Goal: Task Accomplishment & Management: Complete application form

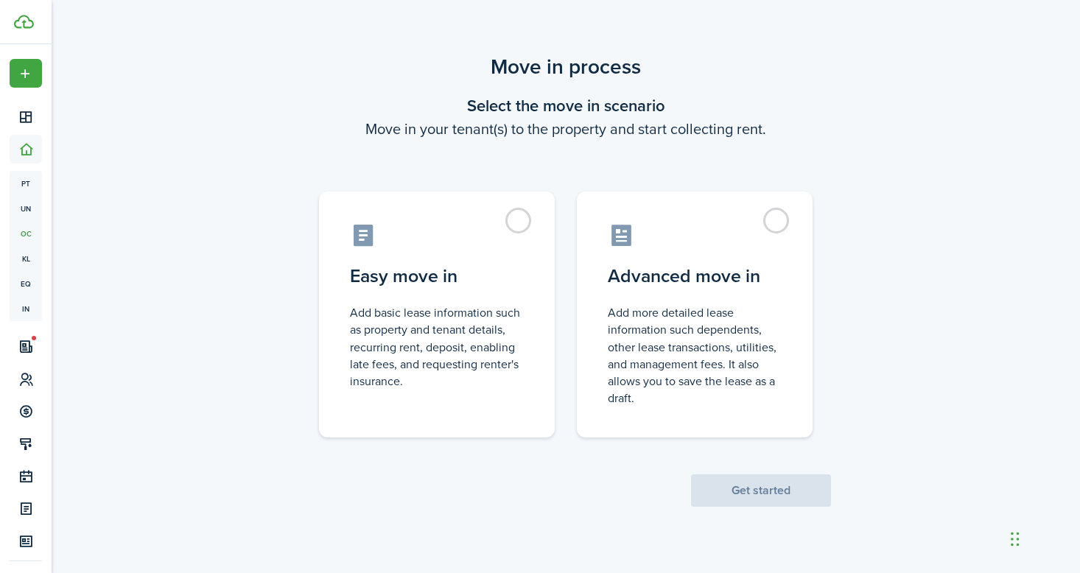
scroll to position [34, 0]
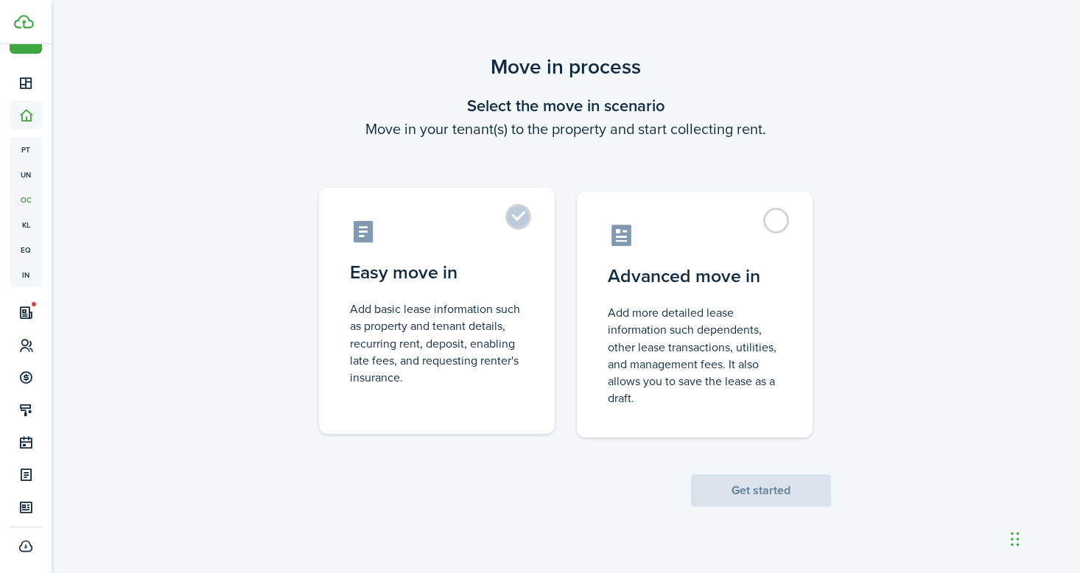
click at [495, 251] on label "Easy move in Add basic lease information such as property and tenant details, r…" at bounding box center [437, 311] width 236 height 246
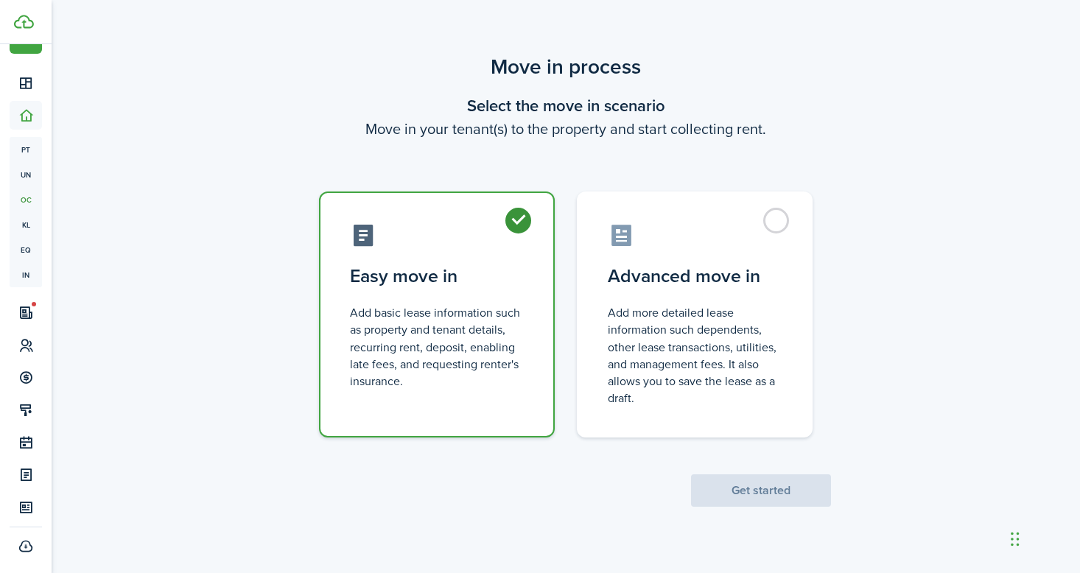
radio input "true"
click at [747, 505] on button "Get started" at bounding box center [761, 490] width 140 height 32
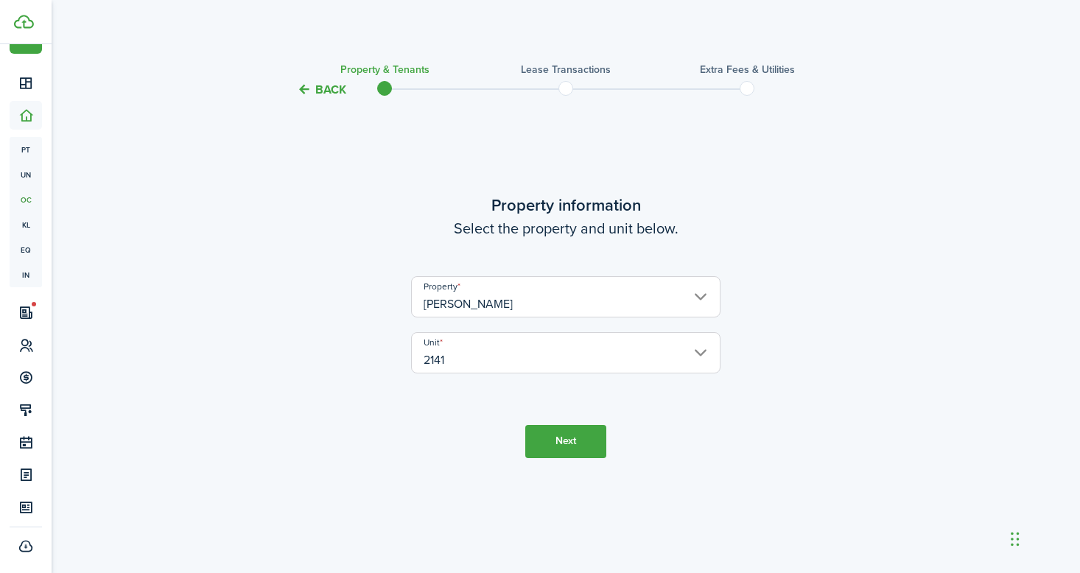
click at [596, 450] on button "Next" at bounding box center [565, 441] width 81 height 33
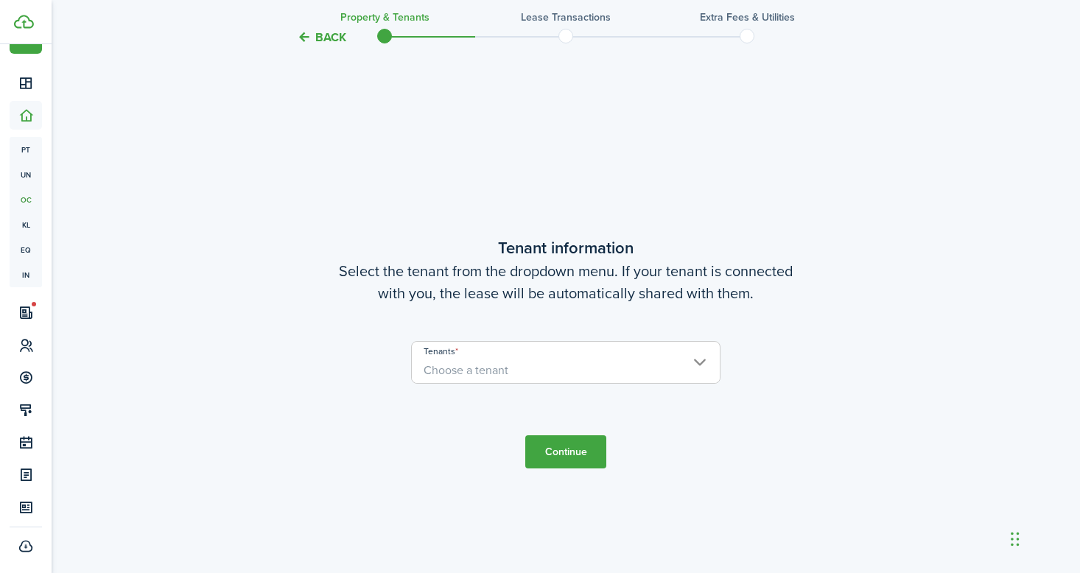
scroll to position [474, 0]
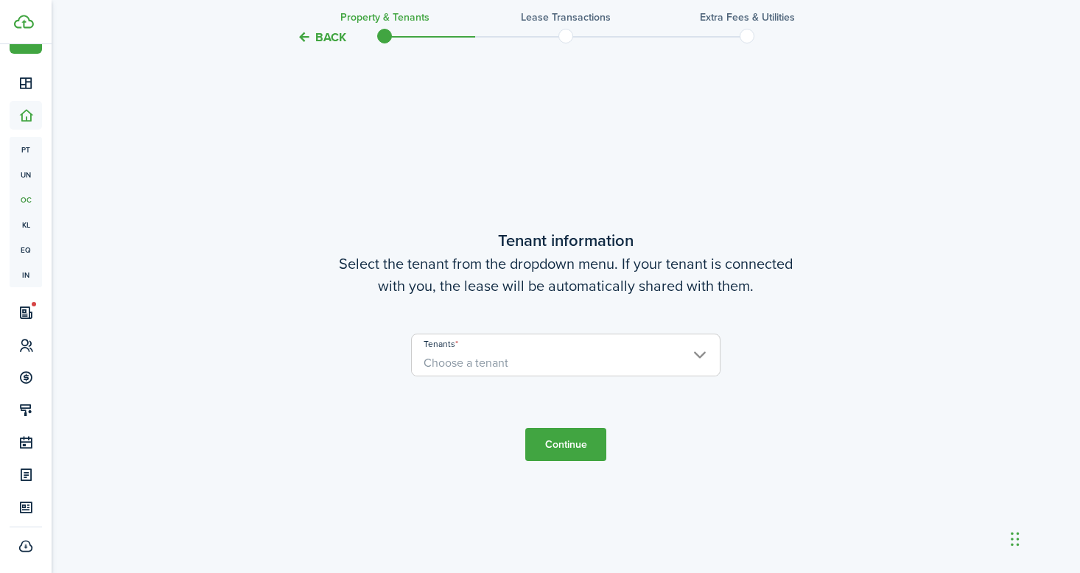
click at [633, 369] on span "Choose a tenant" at bounding box center [566, 363] width 308 height 25
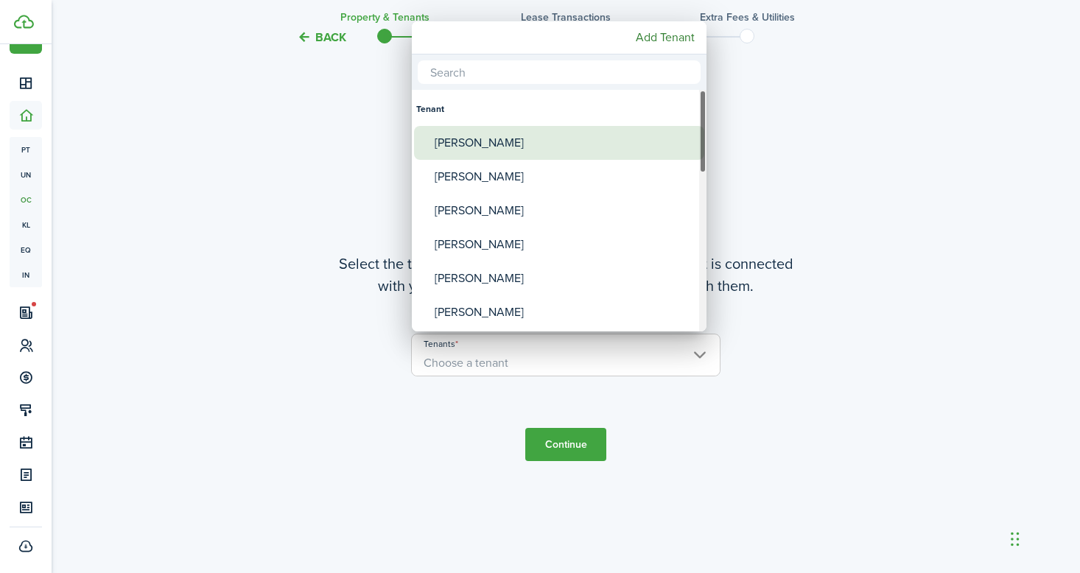
click at [512, 146] on div "[PERSON_NAME]" at bounding box center [565, 143] width 261 height 34
type input "[PERSON_NAME]"
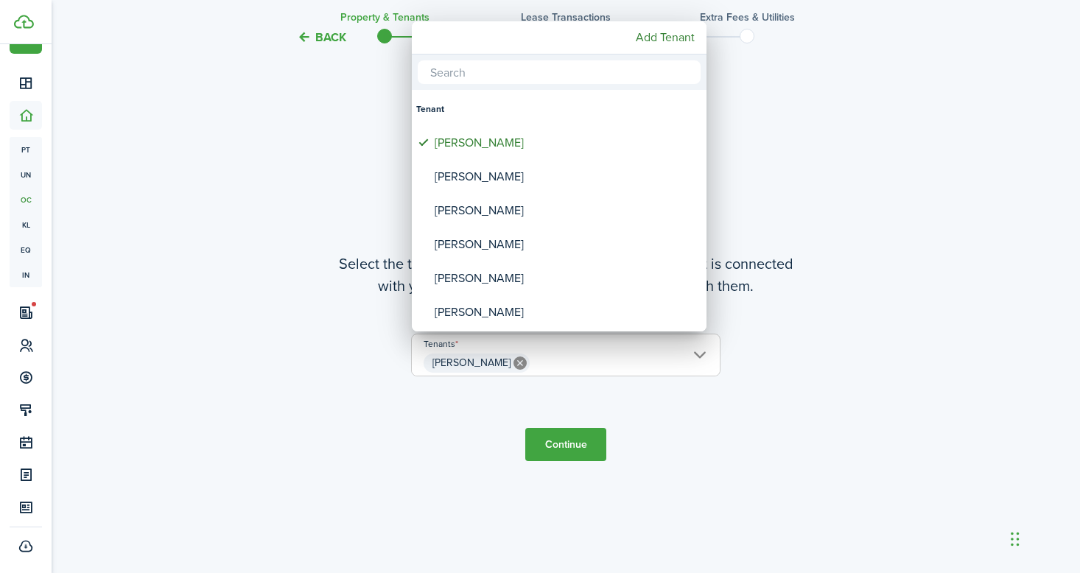
click at [550, 445] on div at bounding box center [540, 286] width 1316 height 809
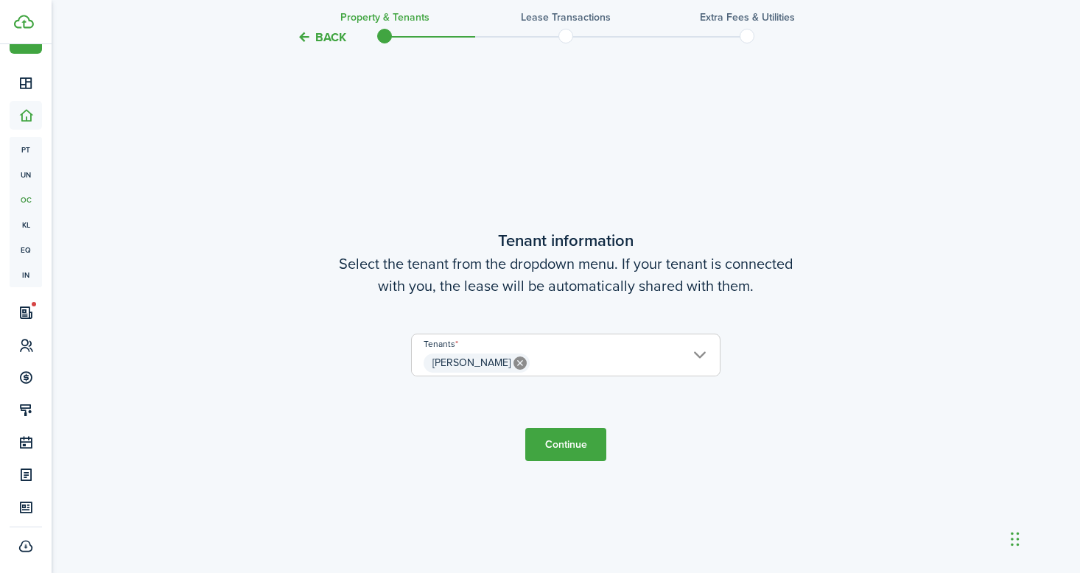
click at [550, 445] on button "Continue" at bounding box center [565, 444] width 81 height 33
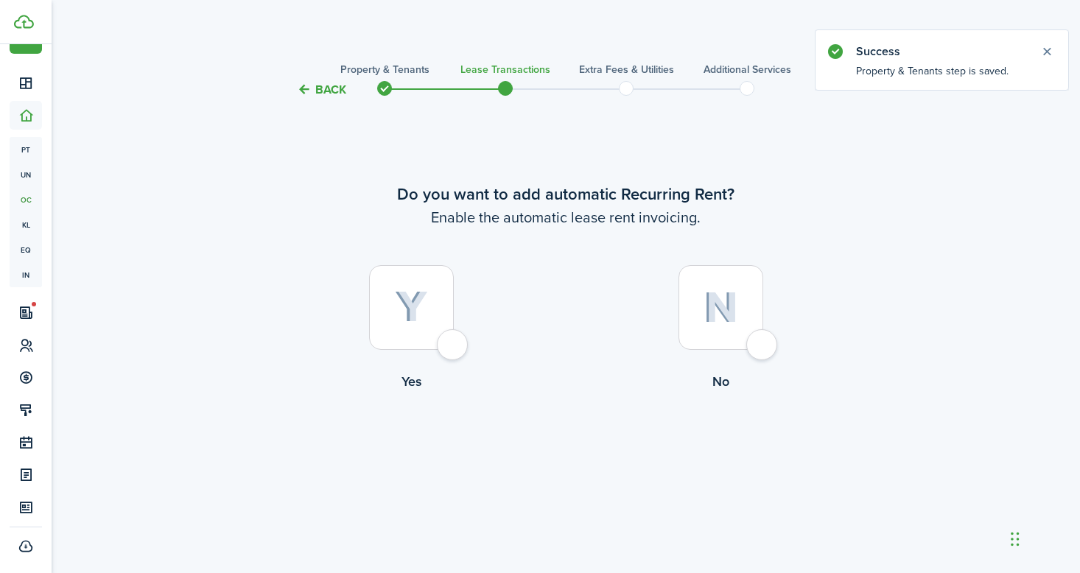
click at [415, 333] on div at bounding box center [411, 307] width 85 height 85
radio input "true"
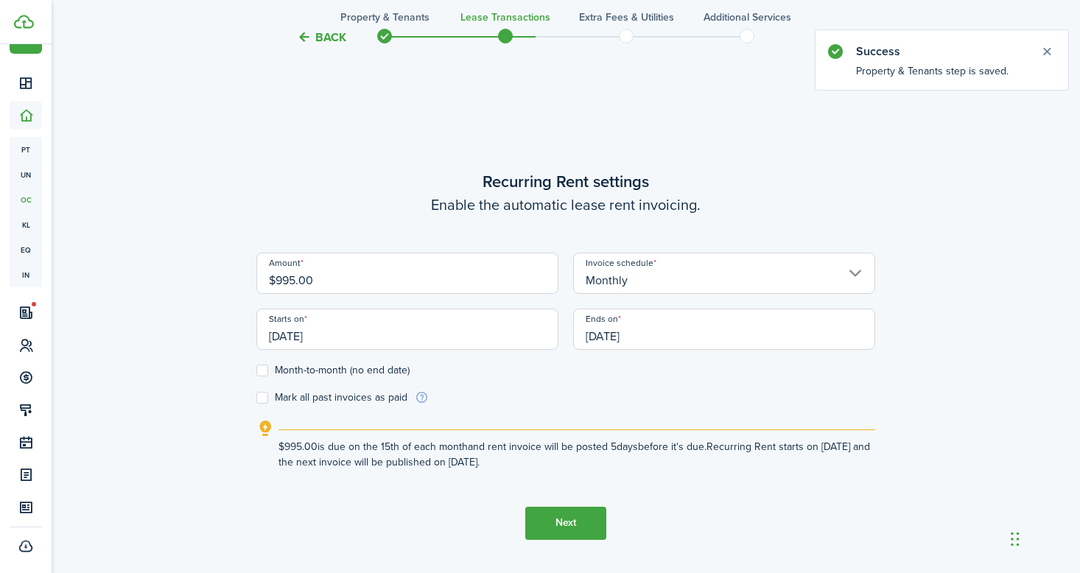
scroll to position [474, 0]
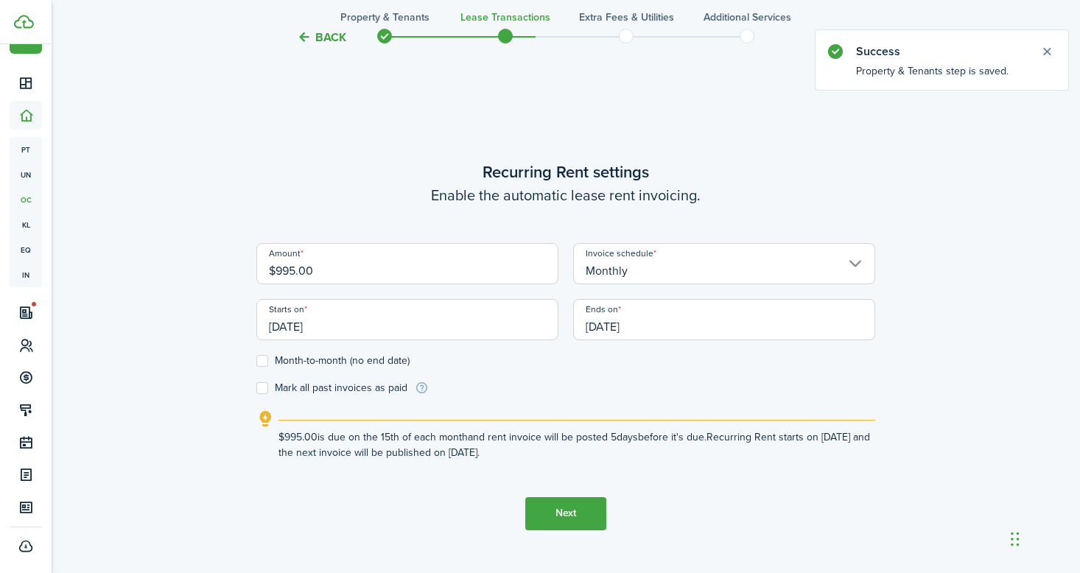
click at [477, 316] on input "[DATE]" at bounding box center [407, 319] width 302 height 41
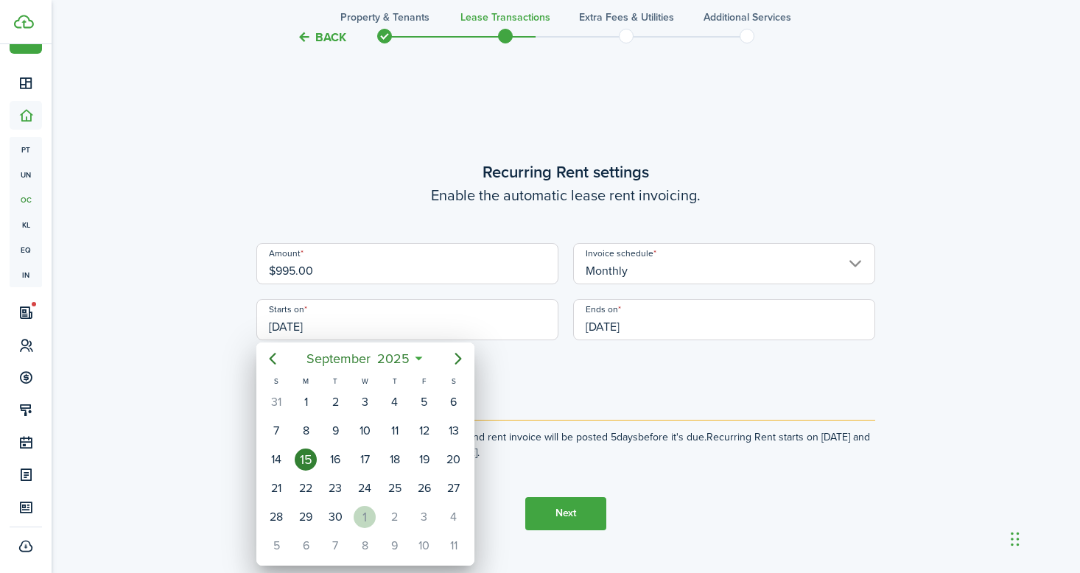
click at [364, 520] on div "1" at bounding box center [365, 517] width 22 height 22
type input "[DATE]"
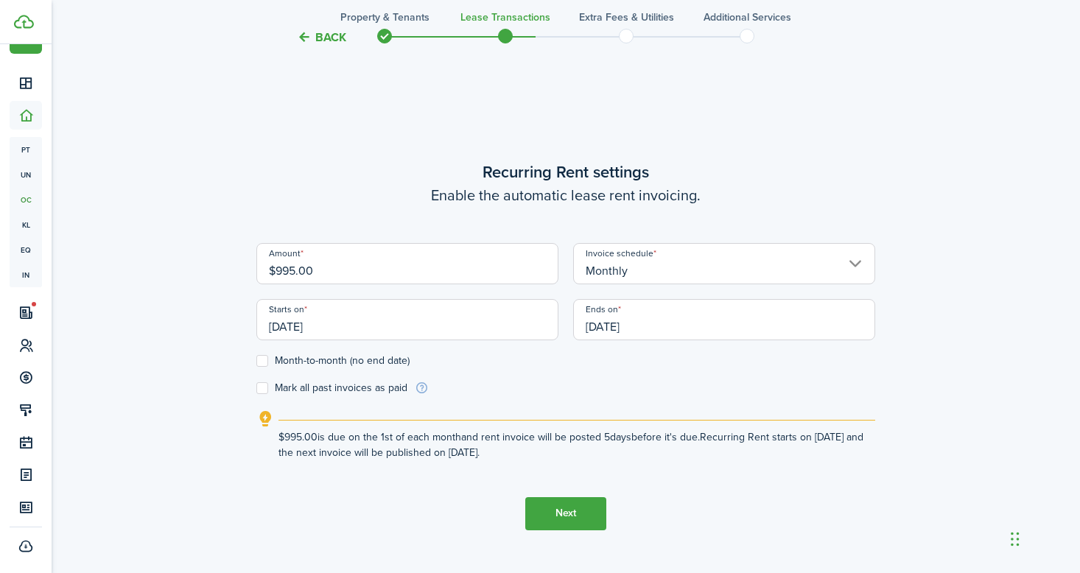
scroll to position [0, 0]
click at [680, 326] on input "[DATE]" at bounding box center [724, 319] width 302 height 41
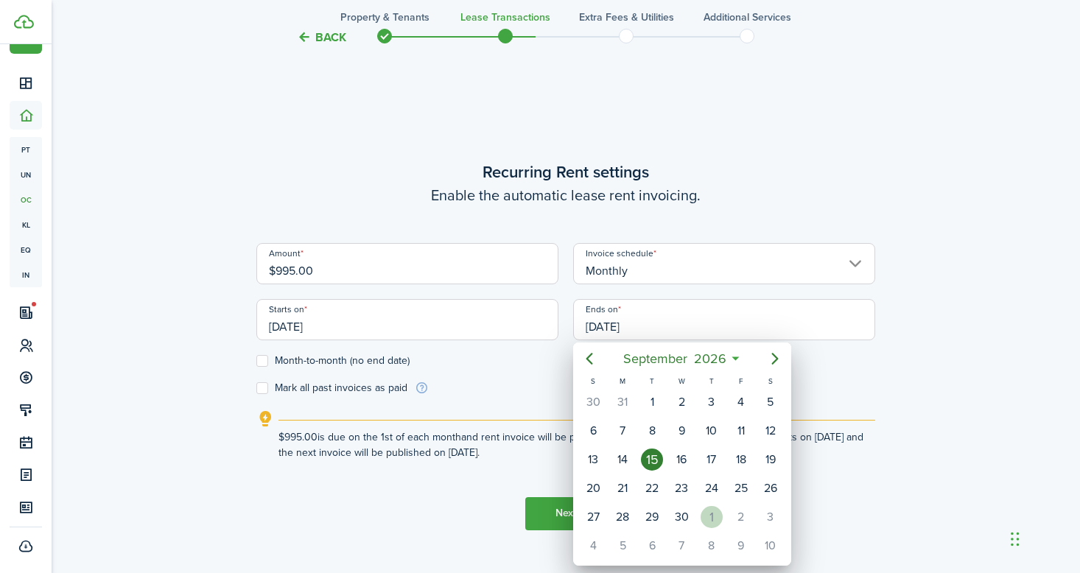
click at [710, 519] on div "1" at bounding box center [712, 517] width 22 height 22
type input "[DATE]"
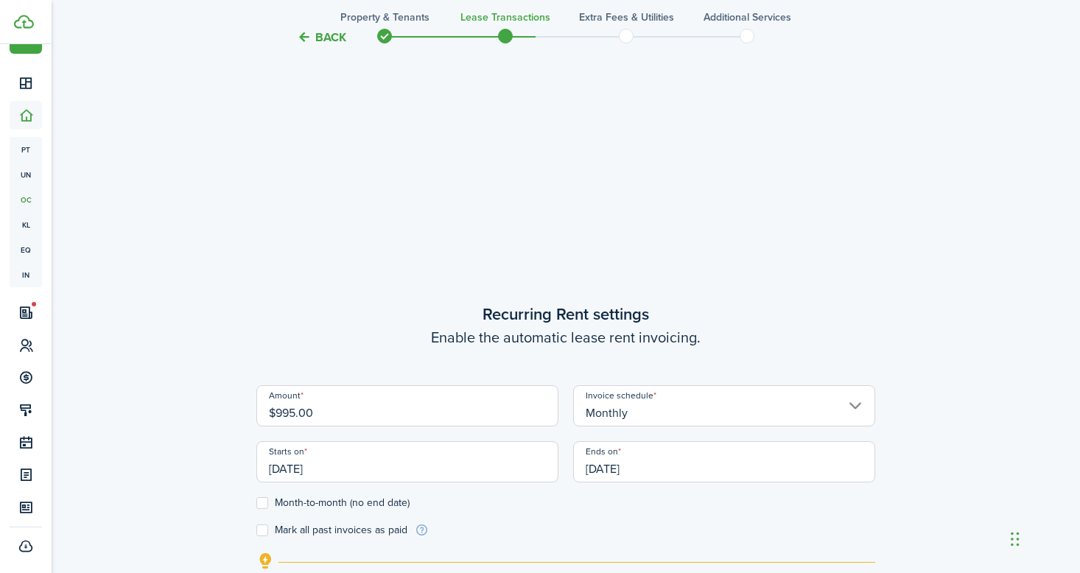
scroll to position [331, 0]
click at [290, 416] on input "$995.00" at bounding box center [407, 407] width 302 height 41
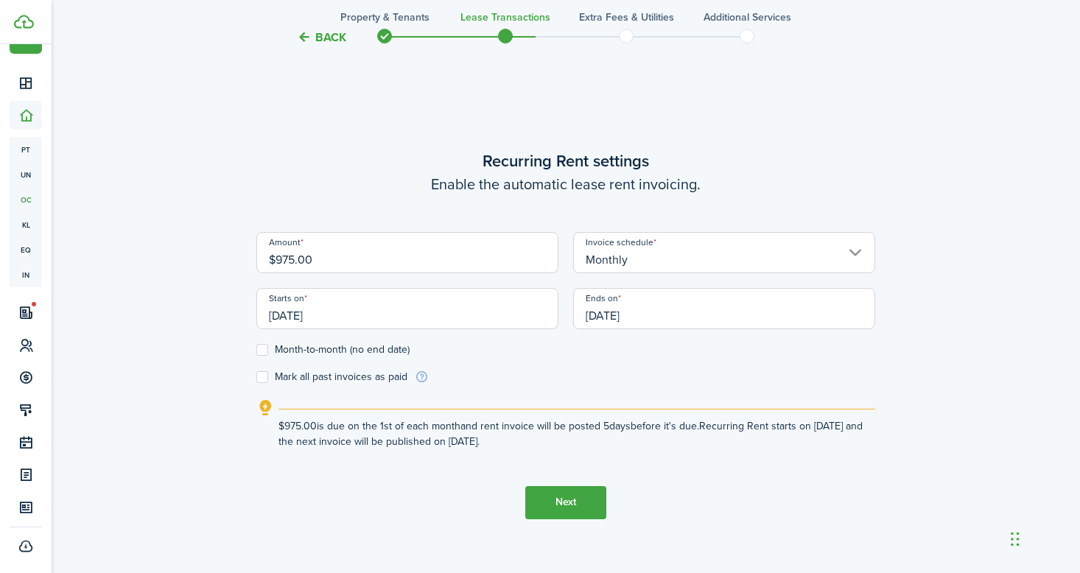
scroll to position [573, 0]
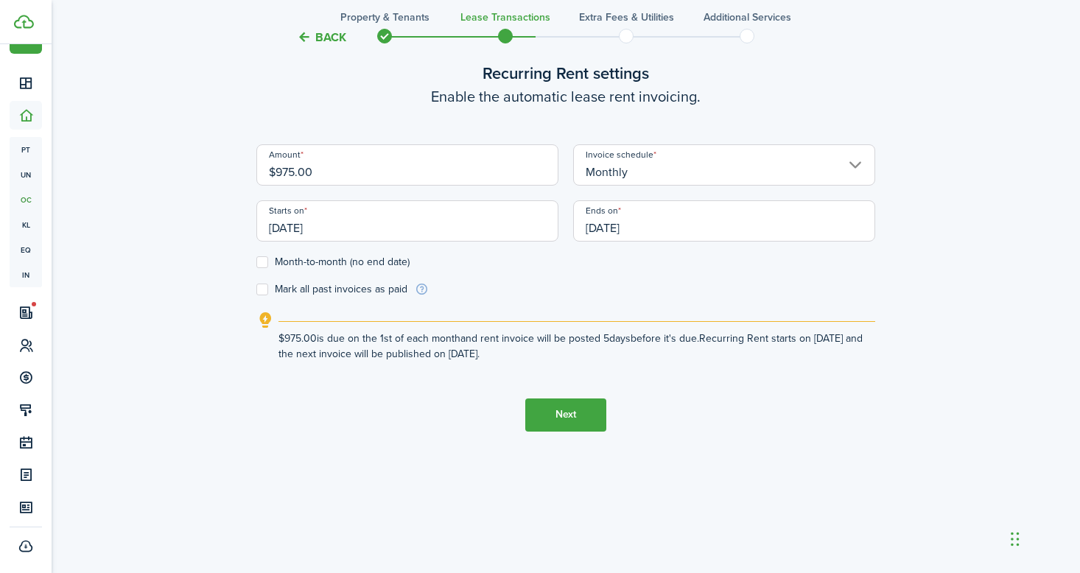
type input "$975.00"
click at [579, 424] on button "Next" at bounding box center [565, 415] width 81 height 33
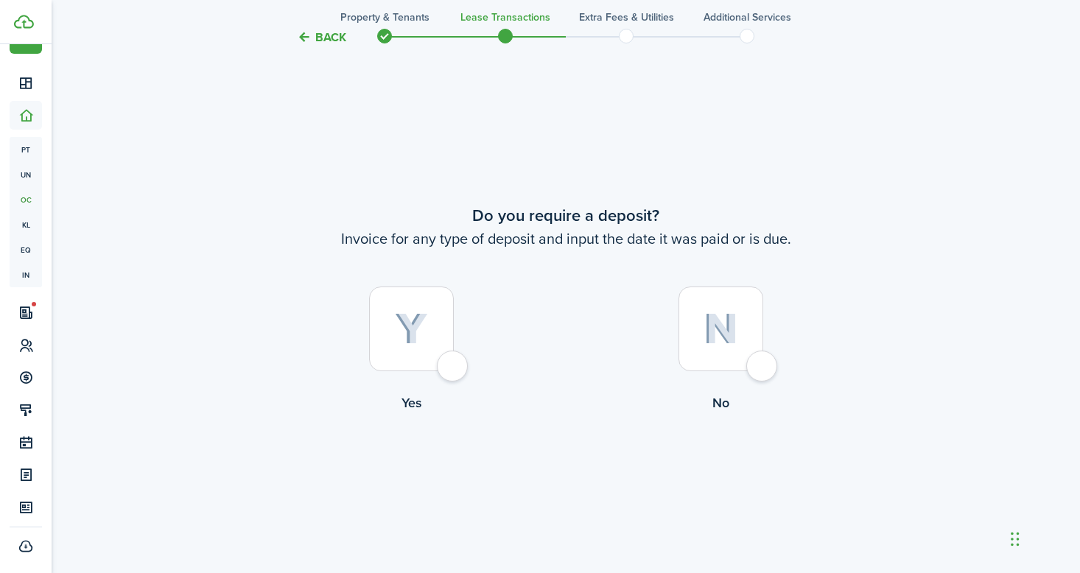
scroll to position [1048, 0]
click at [454, 369] on div at bounding box center [411, 326] width 85 height 85
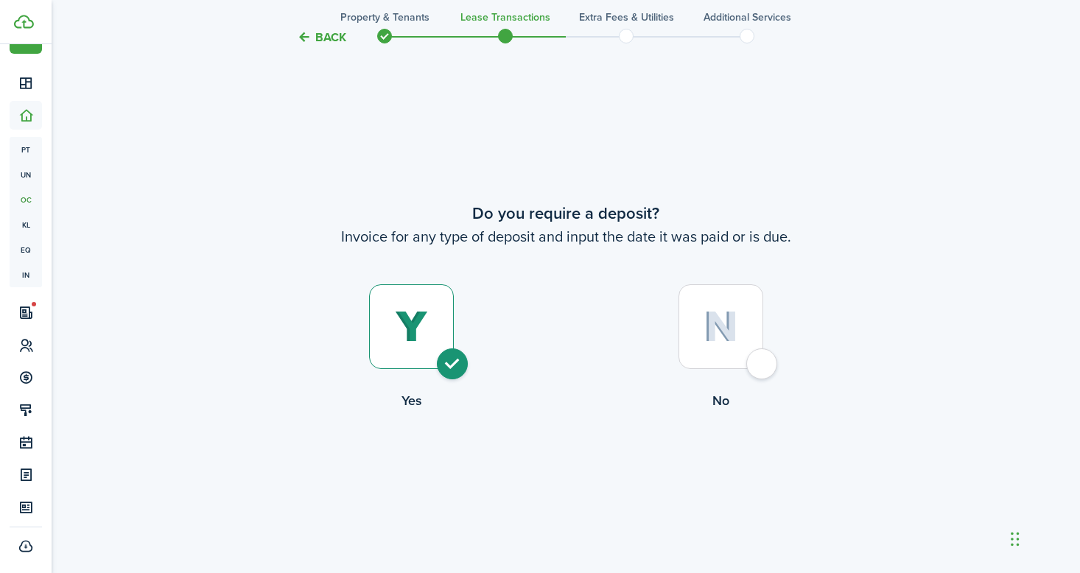
radio input "true"
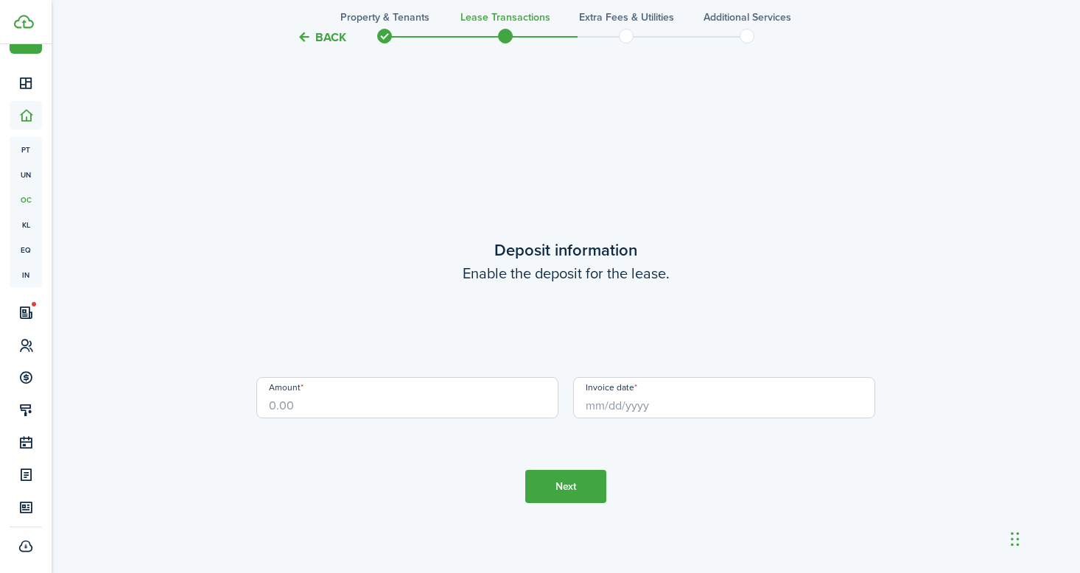
scroll to position [1621, 0]
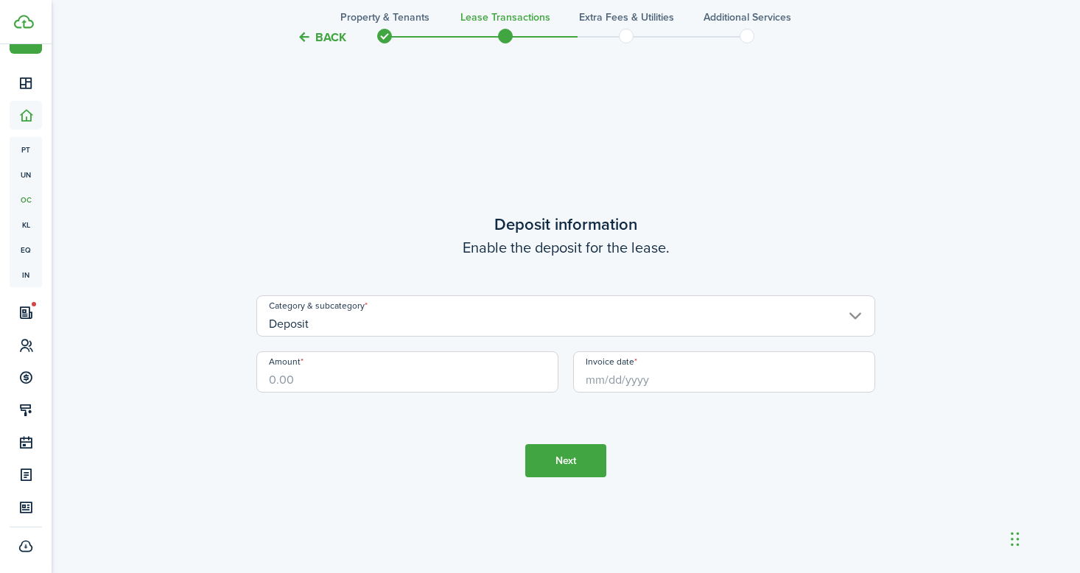
click at [456, 373] on input "Amount" at bounding box center [407, 371] width 302 height 41
type input "$"
click at [498, 322] on input "Deposit" at bounding box center [565, 315] width 619 height 41
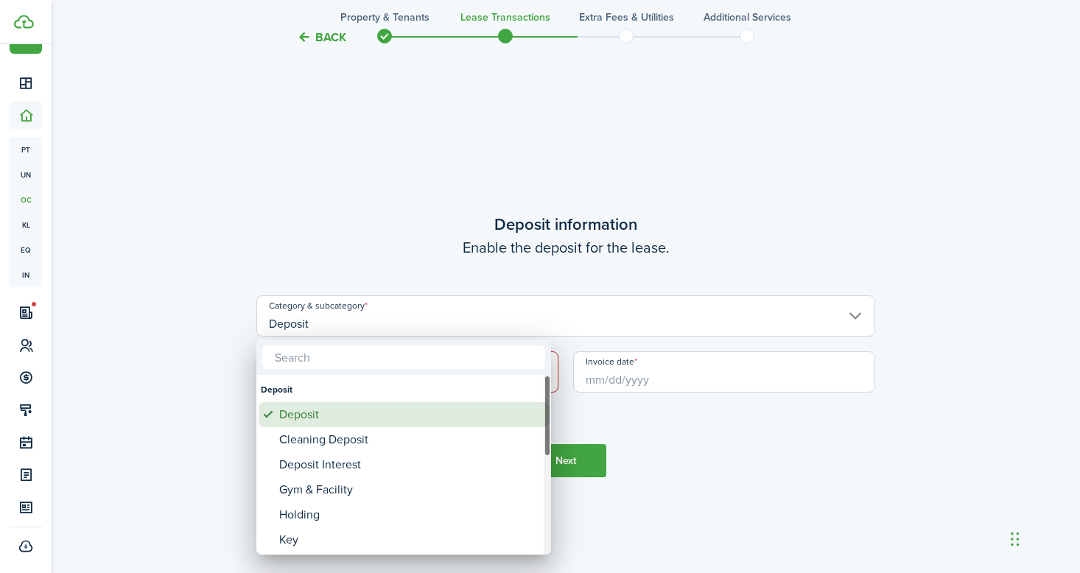
click at [441, 412] on div "Deposit" at bounding box center [409, 414] width 261 height 25
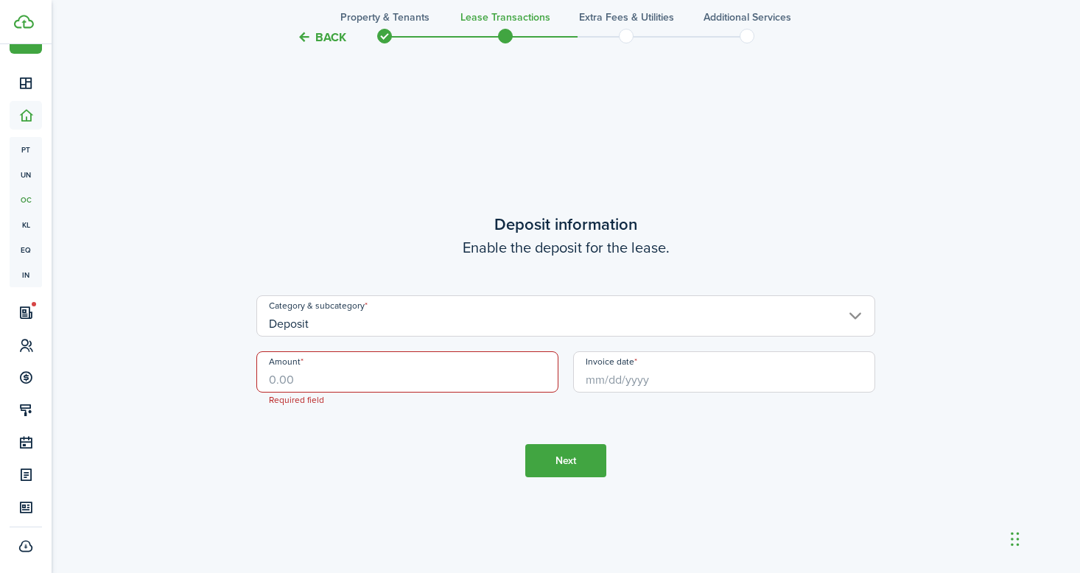
click at [463, 381] on input "Amount" at bounding box center [407, 371] width 302 height 41
click at [684, 384] on input "Invoice date" at bounding box center [724, 371] width 302 height 41
type input "$500.00"
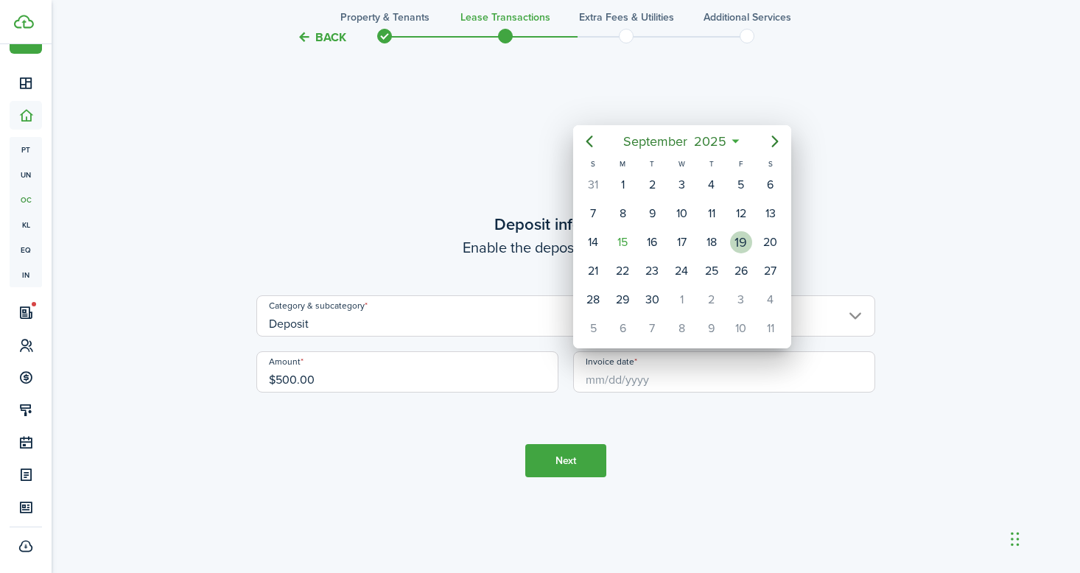
click at [743, 250] on div "19" at bounding box center [741, 242] width 22 height 22
type input "[DATE]"
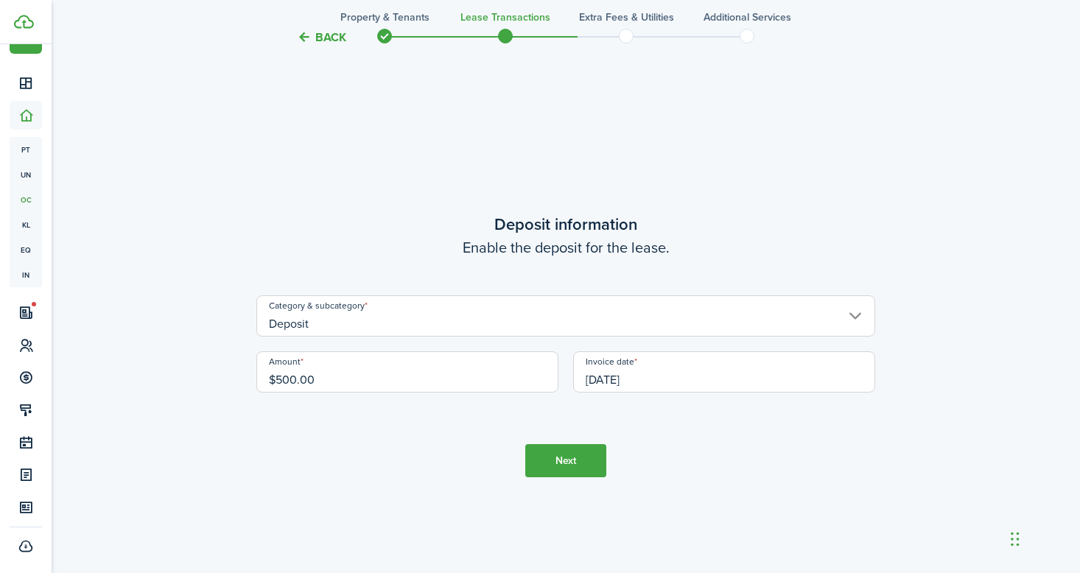
click at [569, 463] on button "Next" at bounding box center [565, 460] width 81 height 33
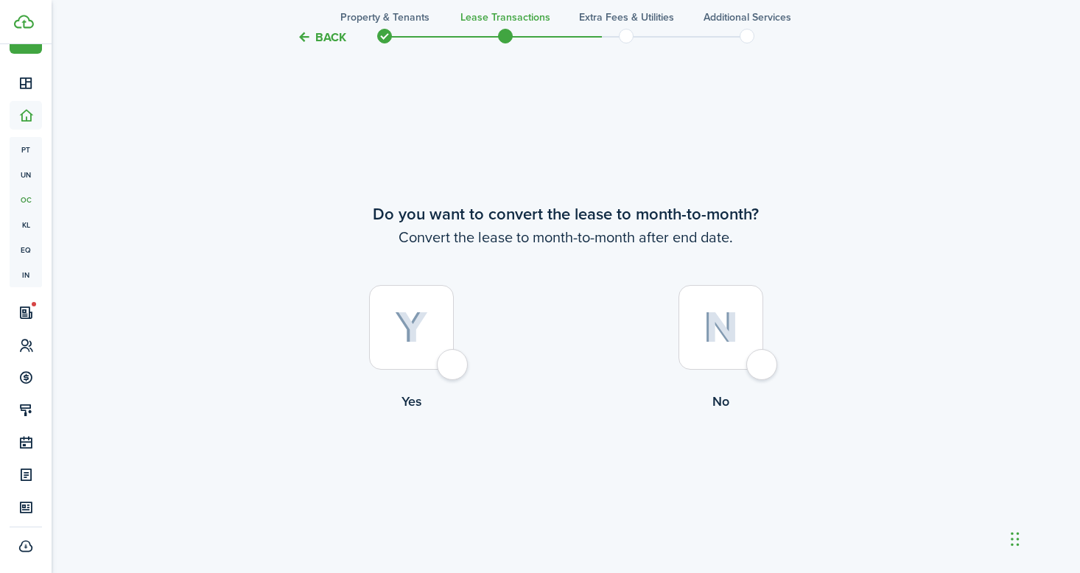
scroll to position [2194, 0]
click at [438, 346] on div at bounding box center [411, 326] width 85 height 85
radio input "true"
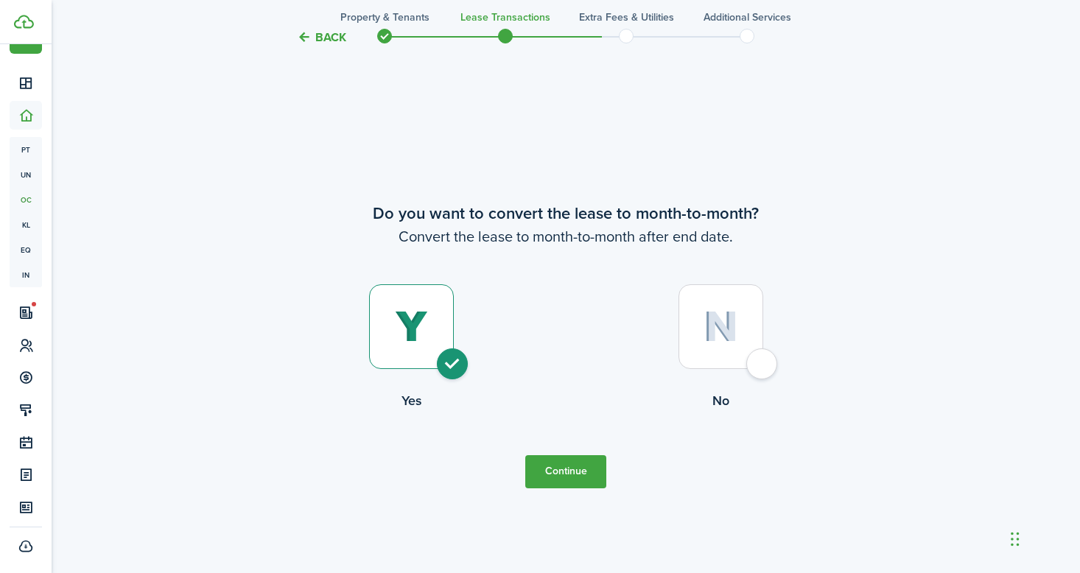
click at [569, 472] on button "Continue" at bounding box center [565, 471] width 81 height 33
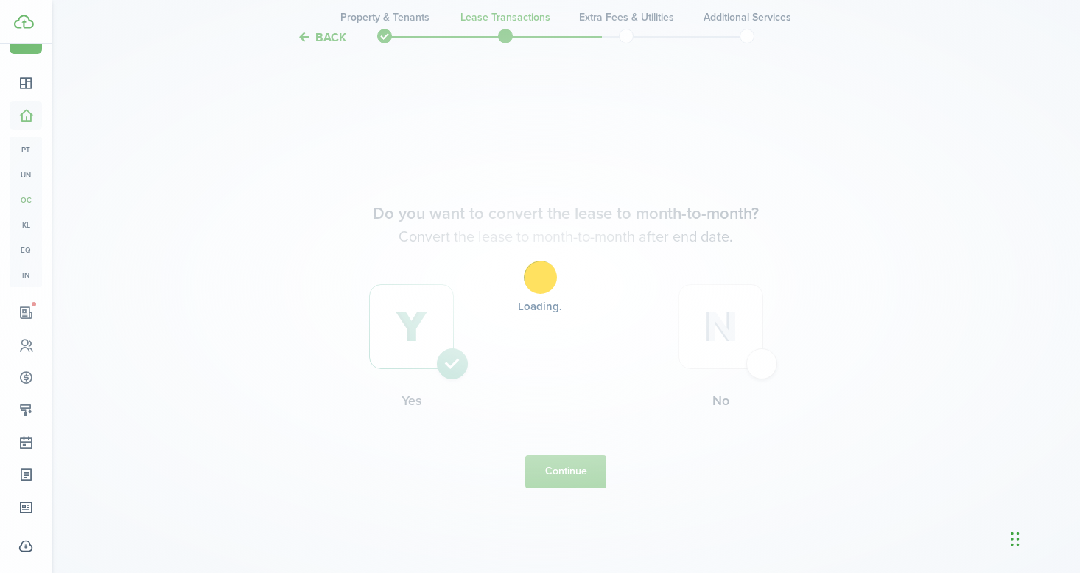
scroll to position [0, 0]
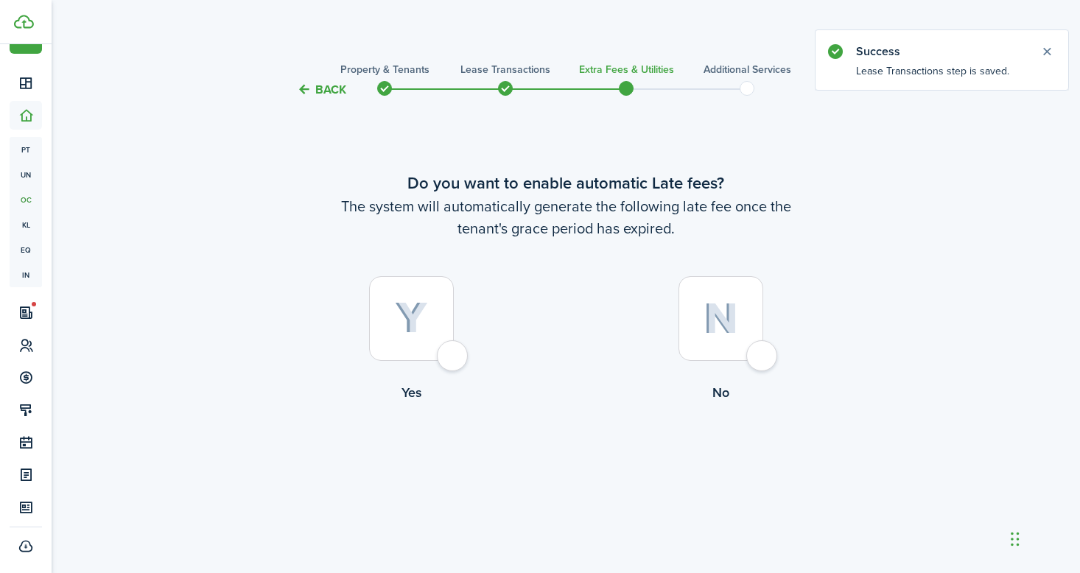
click at [448, 346] on div at bounding box center [411, 318] width 85 height 85
radio input "true"
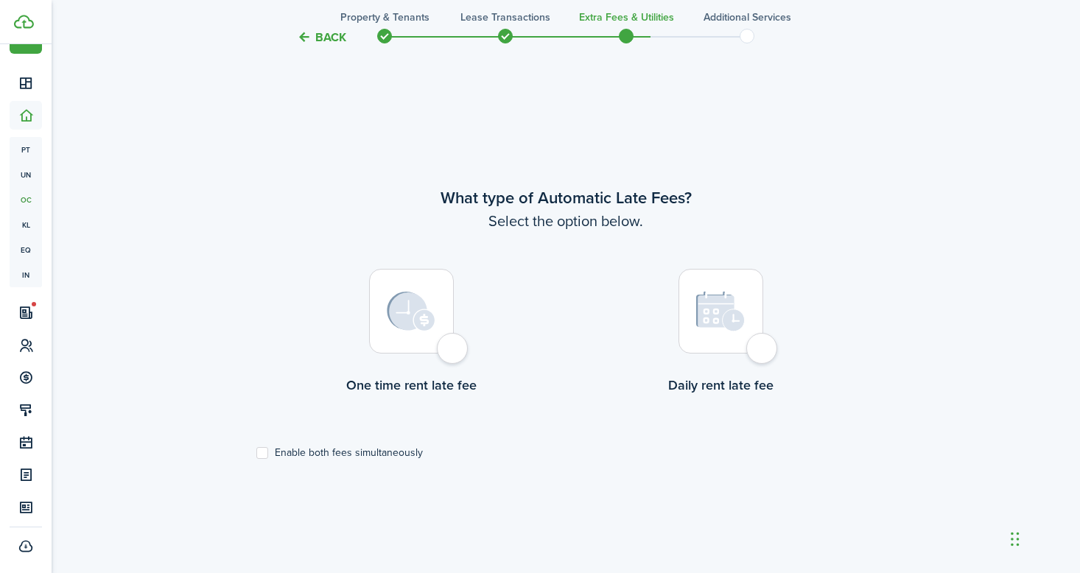
scroll to position [474, 0]
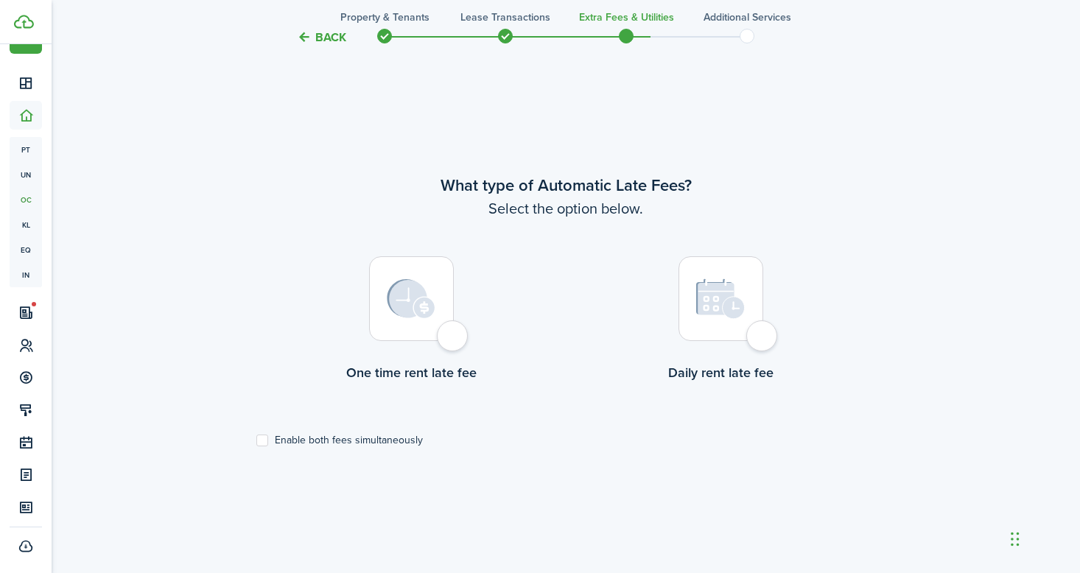
click at [435, 341] on div at bounding box center [411, 298] width 85 height 85
radio input "true"
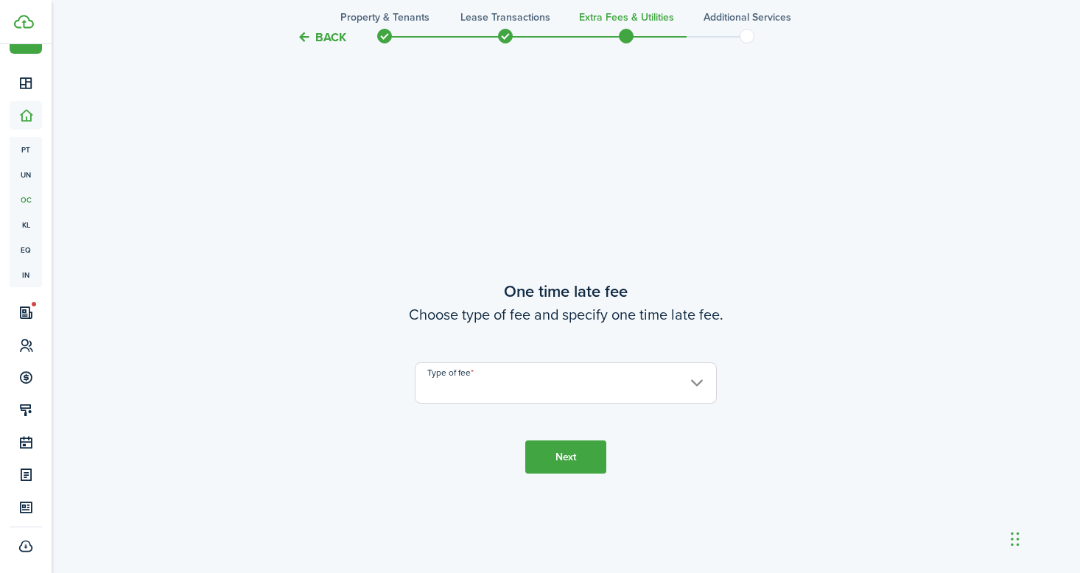
scroll to position [1048, 0]
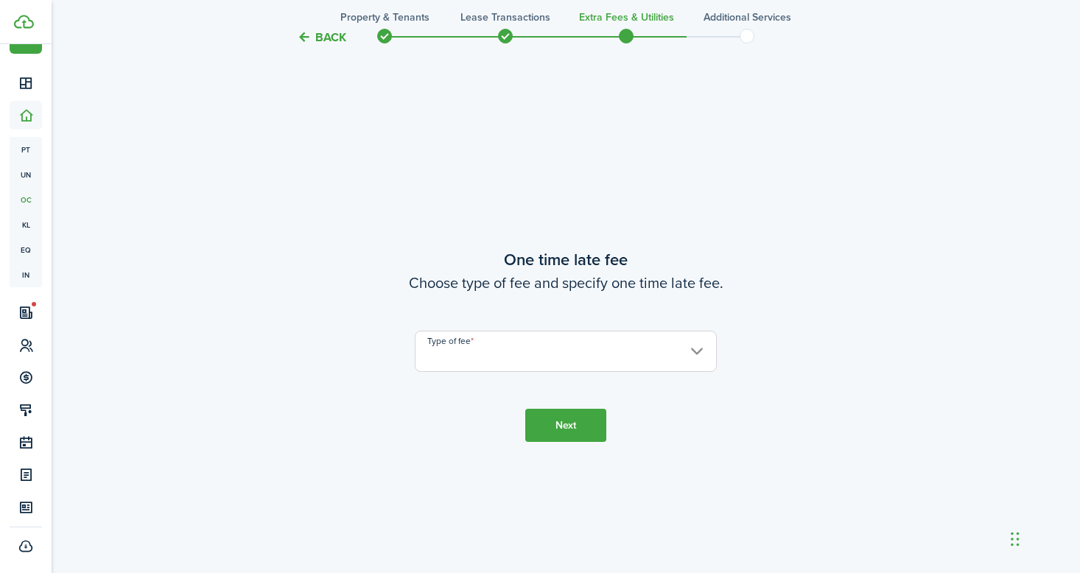
click at [479, 347] on input "Type of fee" at bounding box center [566, 351] width 302 height 41
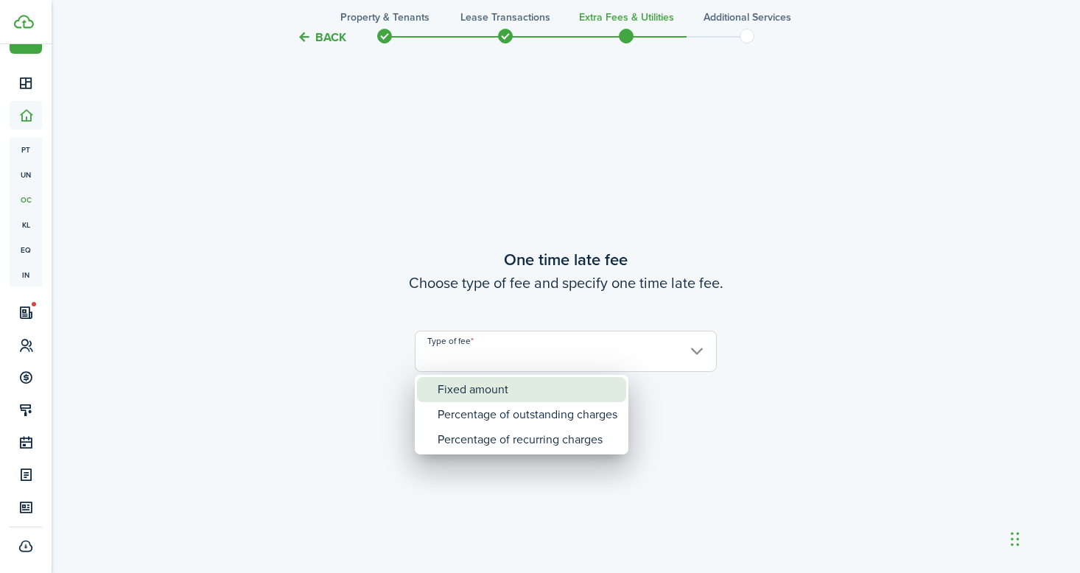
click at [513, 397] on div "Fixed amount" at bounding box center [528, 389] width 180 height 25
type input "Fixed amount"
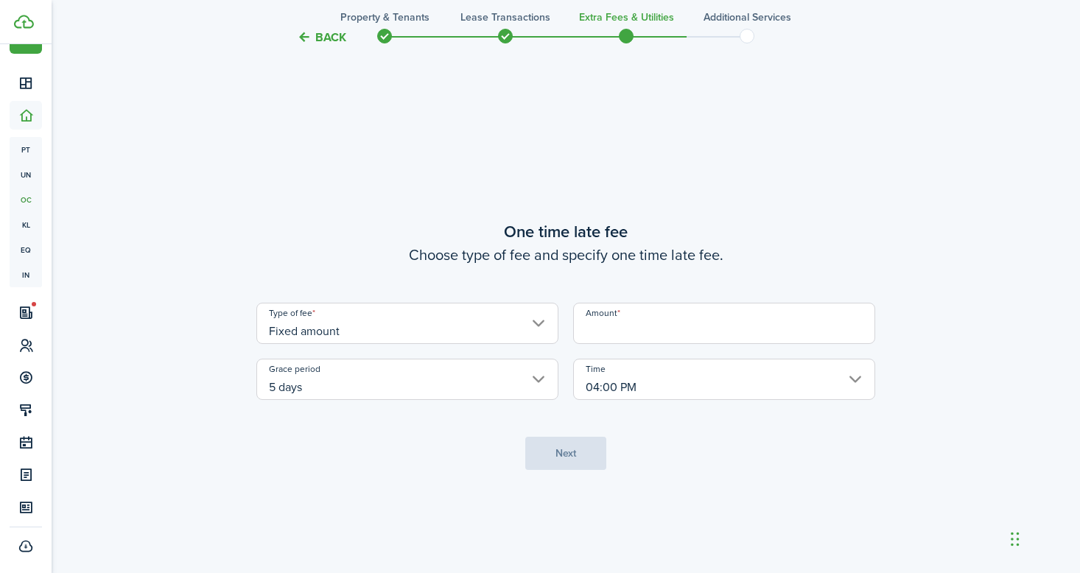
click at [619, 340] on input "Amount" at bounding box center [724, 323] width 302 height 41
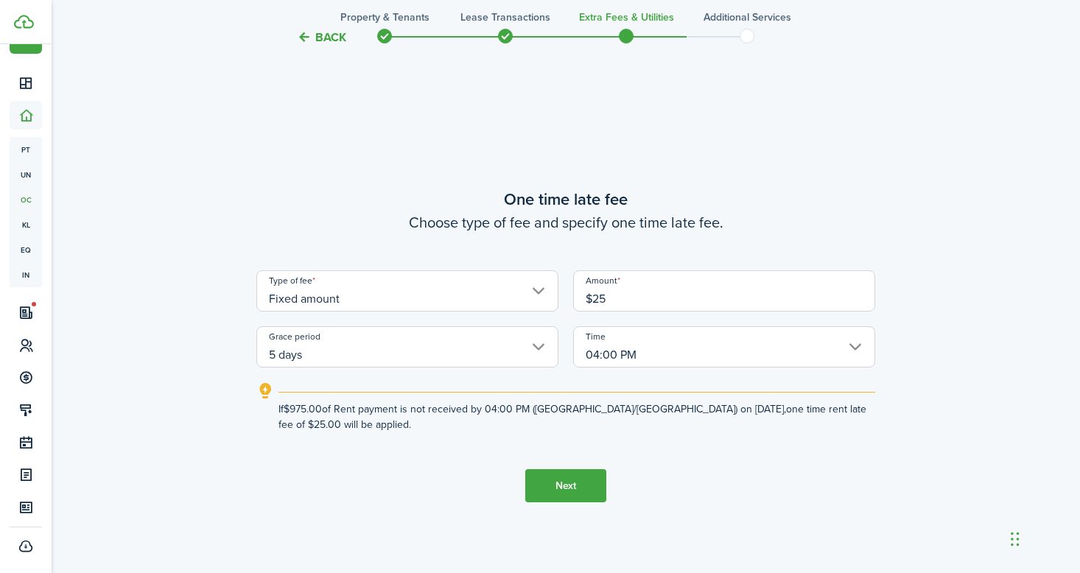
click at [482, 347] on input "5 days" at bounding box center [407, 346] width 302 height 41
type input "$25.00"
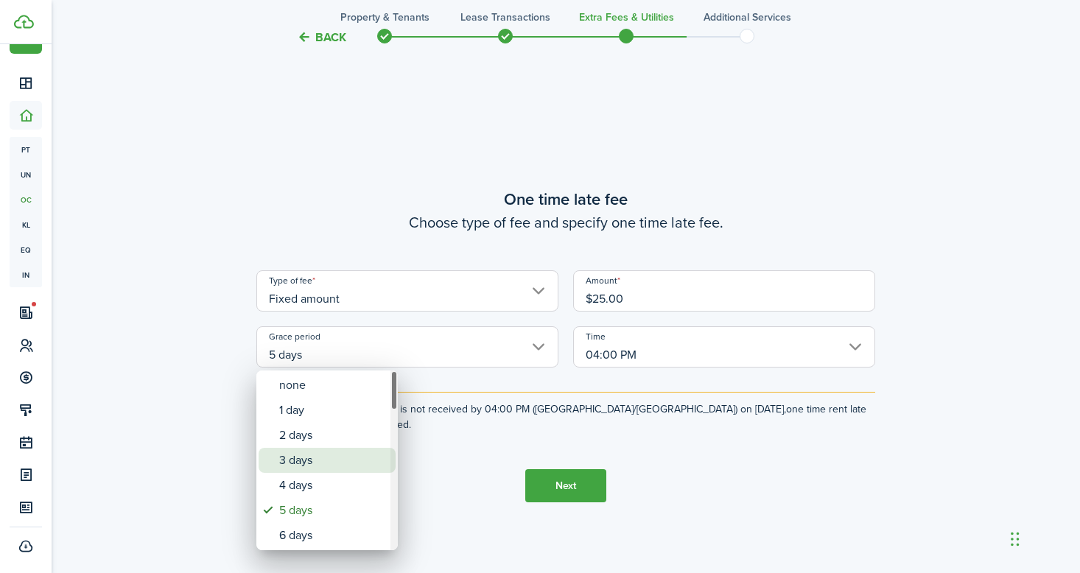
click at [344, 454] on div "3 days" at bounding box center [333, 460] width 108 height 25
type input "3 days"
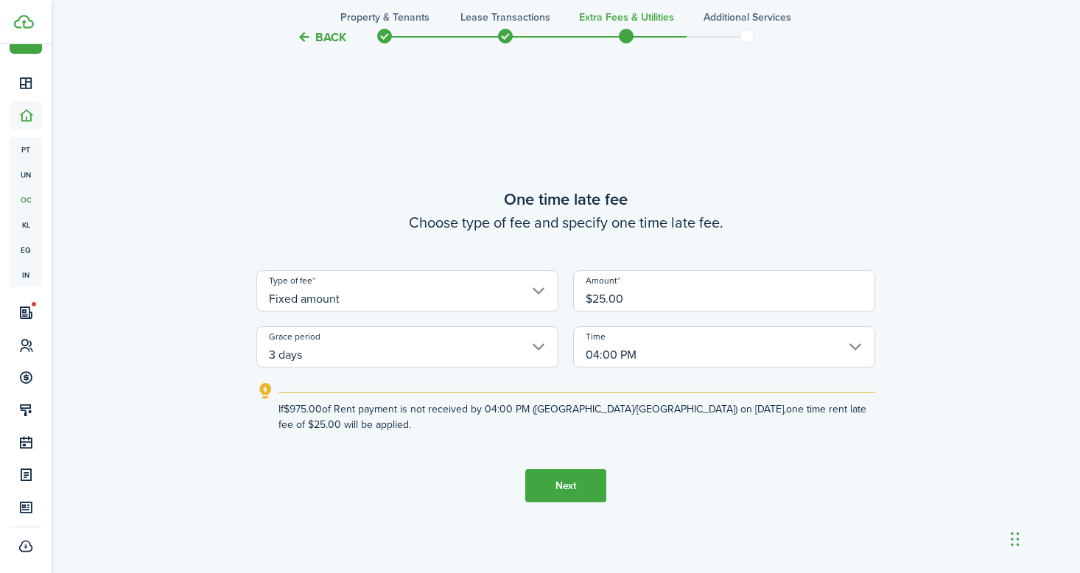
click at [572, 495] on button "Next" at bounding box center [565, 485] width 81 height 33
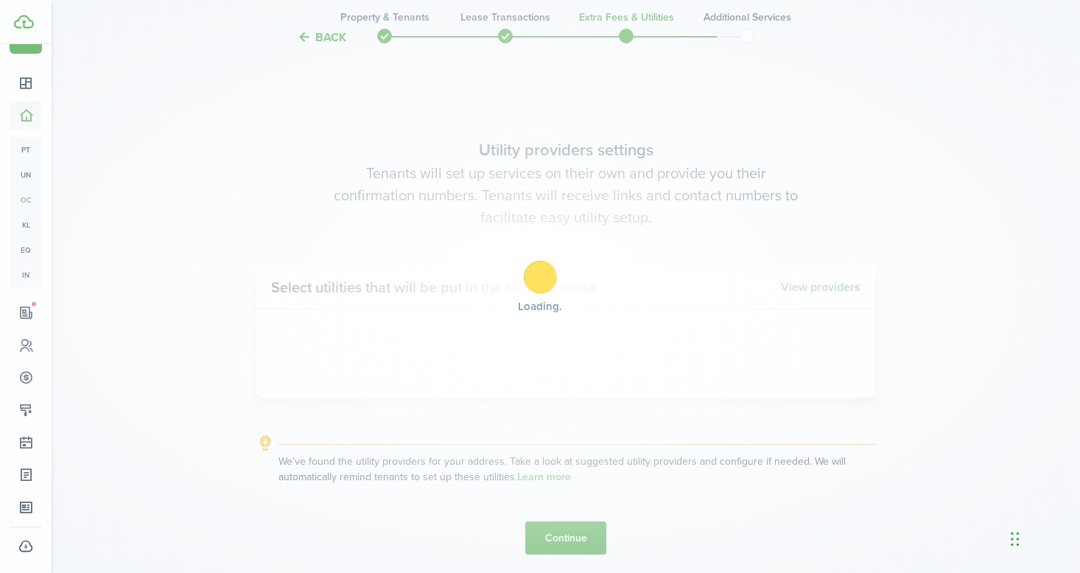
scroll to position [1621, 0]
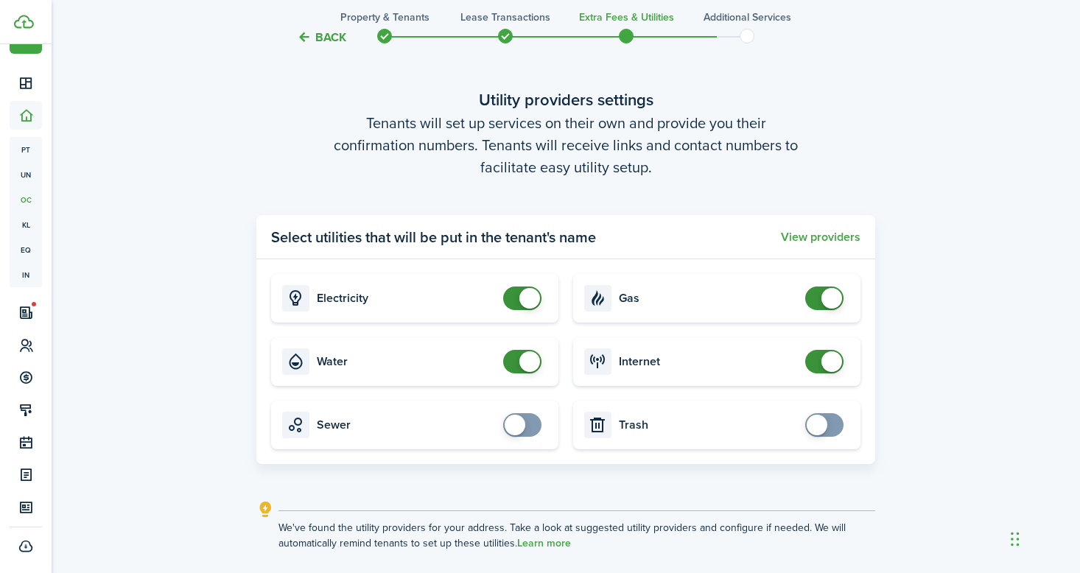
checkbox input "false"
click at [529, 366] on span at bounding box center [529, 361] width 21 height 21
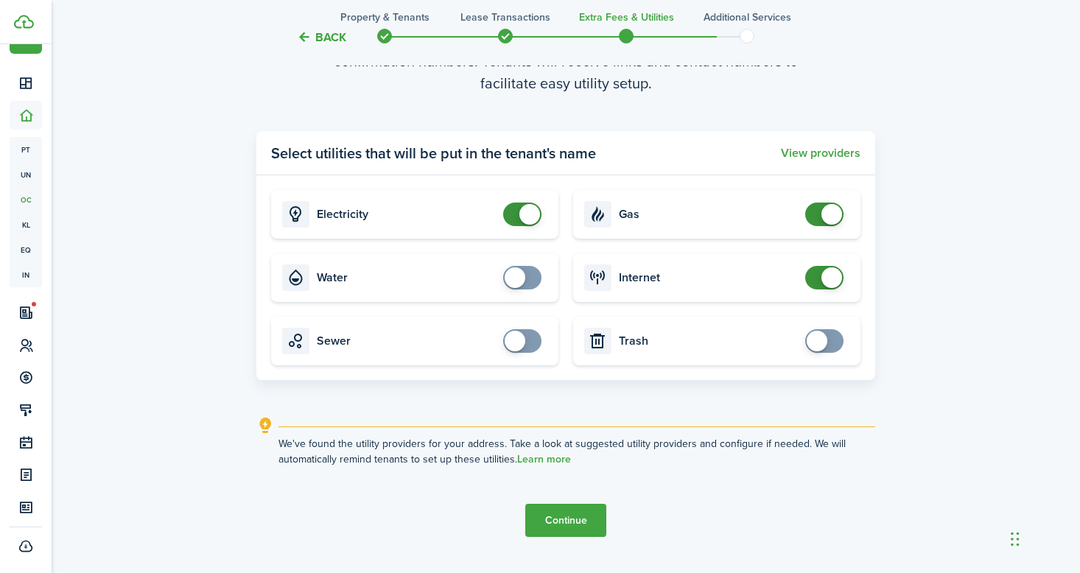
scroll to position [1739, 0]
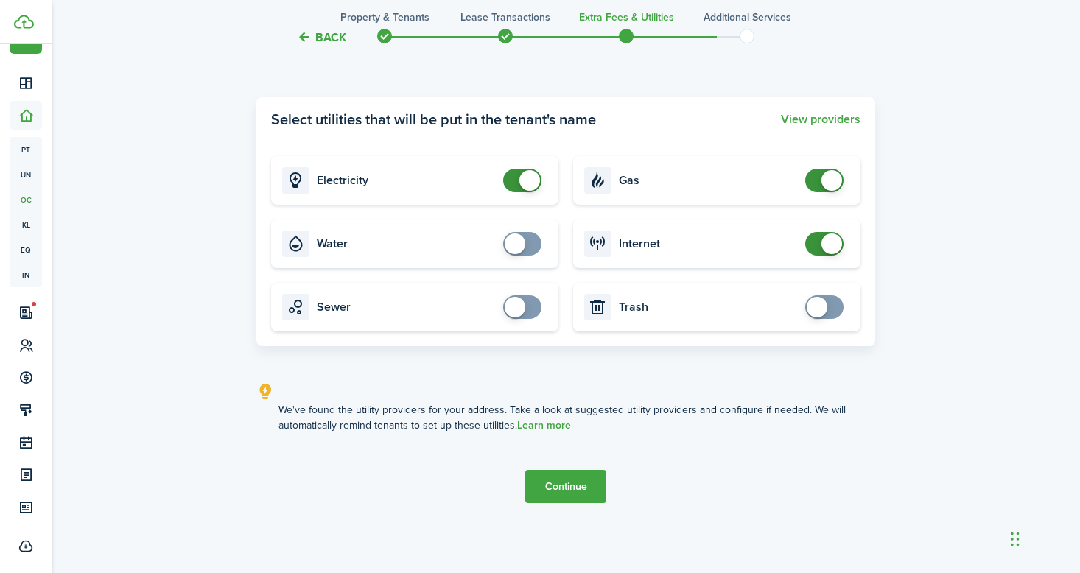
click at [591, 485] on button "Continue" at bounding box center [565, 486] width 81 height 33
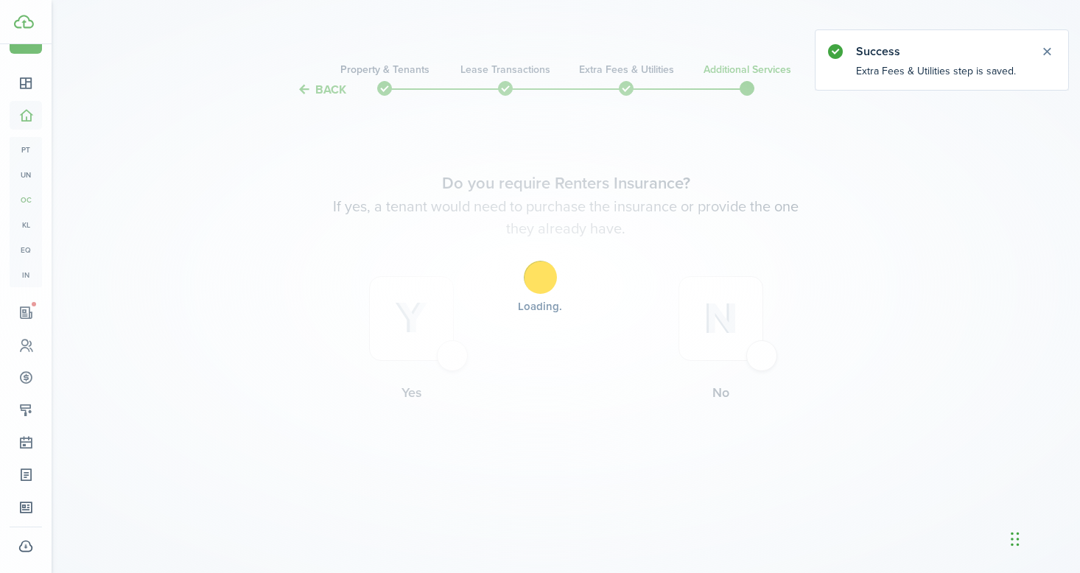
scroll to position [0, 0]
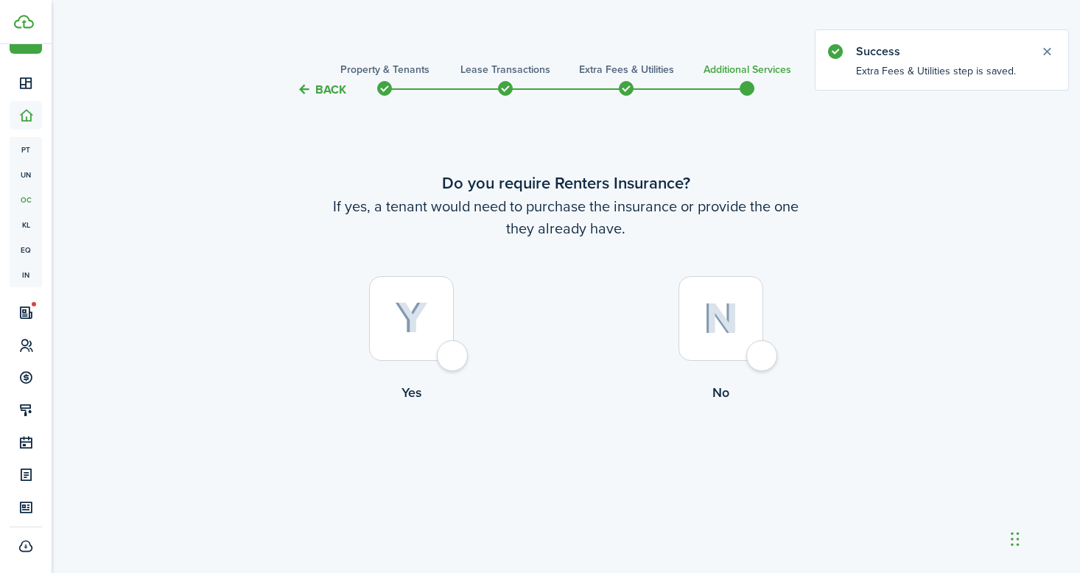
click at [436, 364] on label "Yes" at bounding box center [410, 342] width 309 height 133
radio input "true"
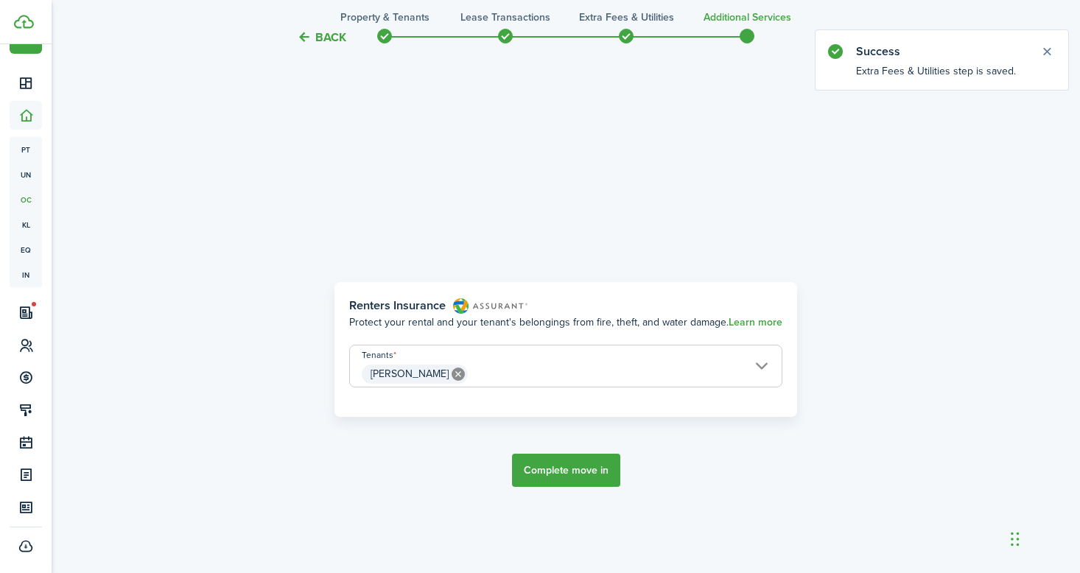
scroll to position [474, 0]
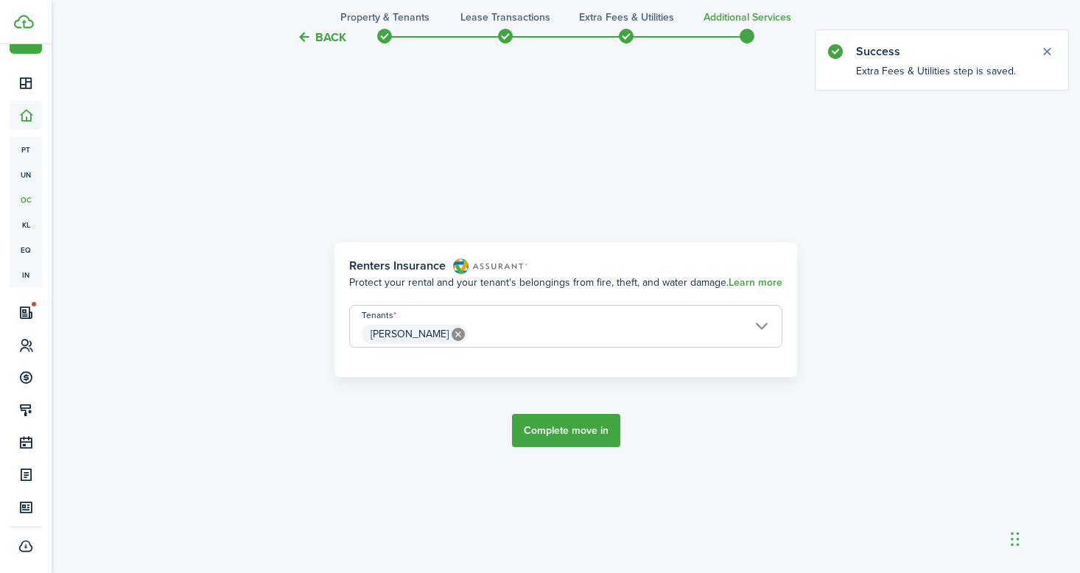
click at [586, 432] on button "Complete move in" at bounding box center [566, 430] width 108 height 33
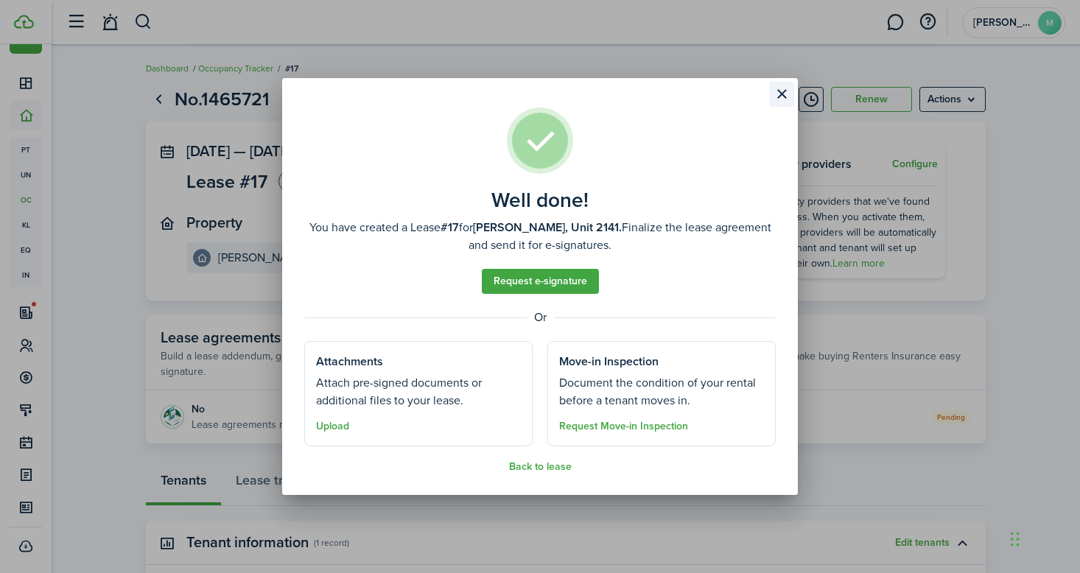
click at [779, 97] on button "Close modal" at bounding box center [781, 94] width 25 height 25
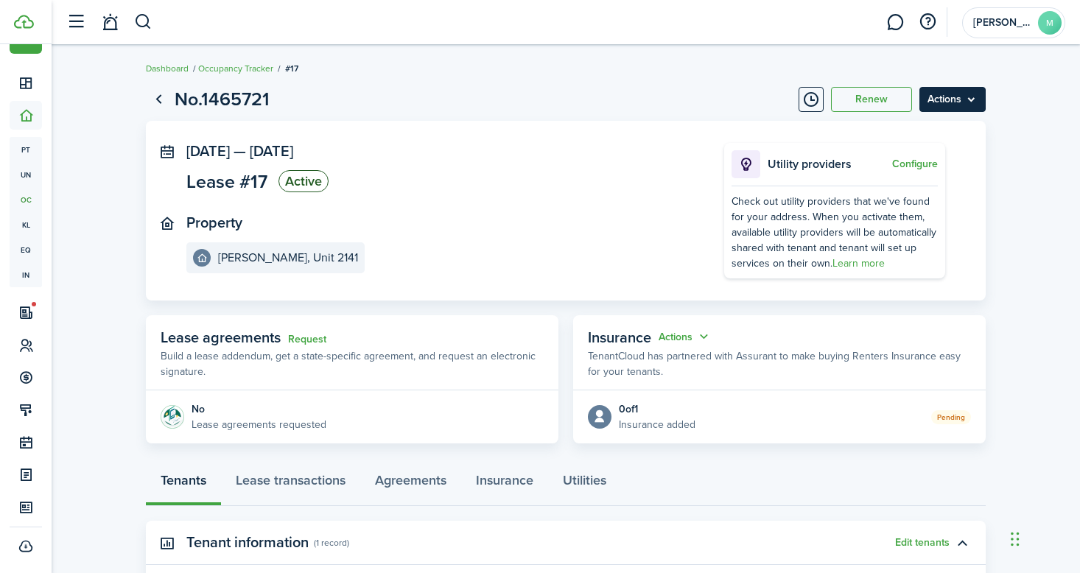
click at [963, 108] on menu-btn "Actions" at bounding box center [952, 99] width 66 height 25
click at [153, 101] on link "Go back" at bounding box center [158, 99] width 25 height 25
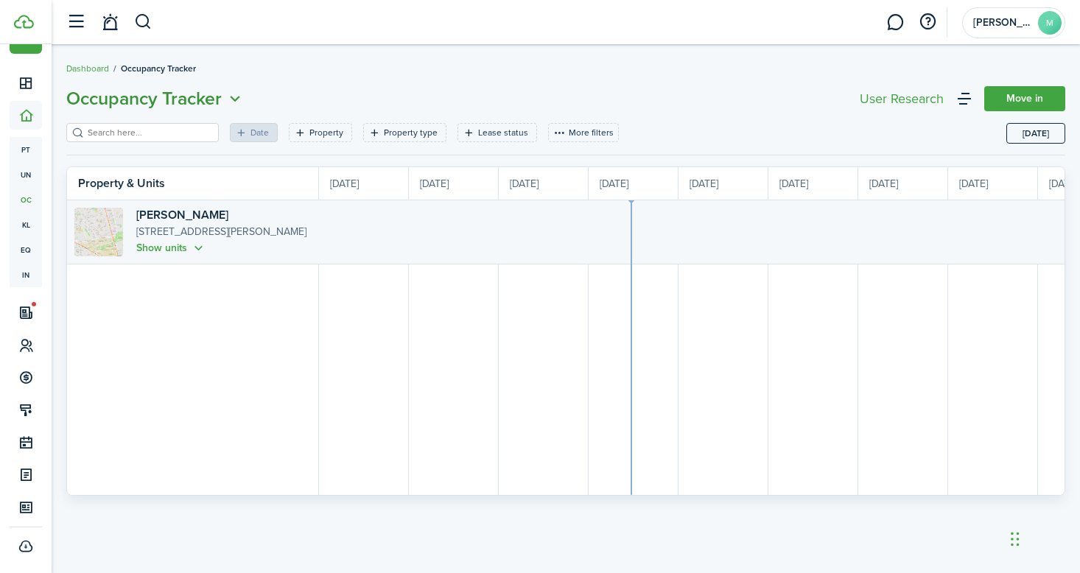
scroll to position [0, 270]
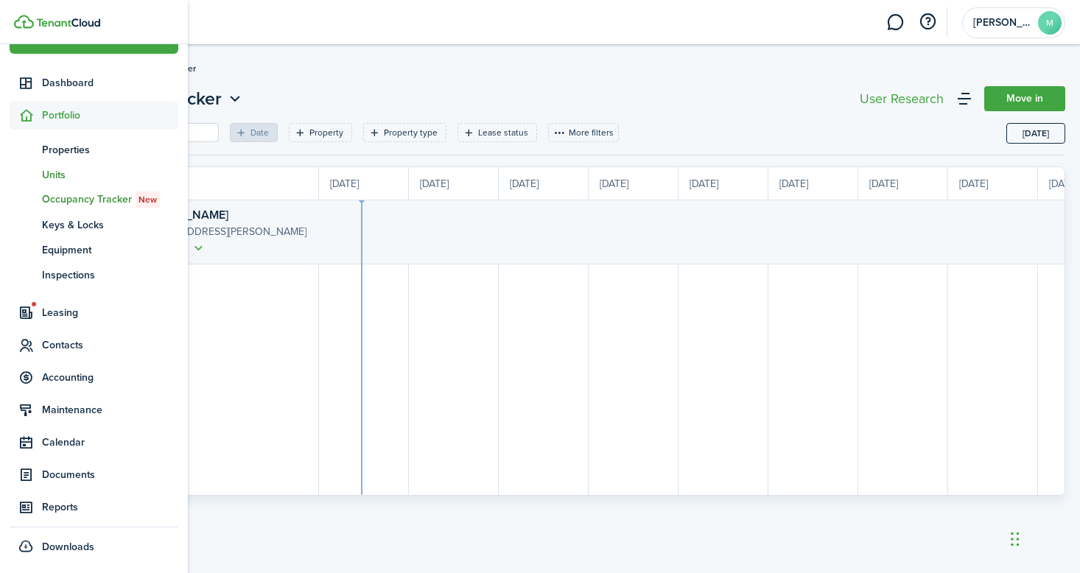
click at [77, 180] on span "Units" at bounding box center [110, 174] width 136 height 15
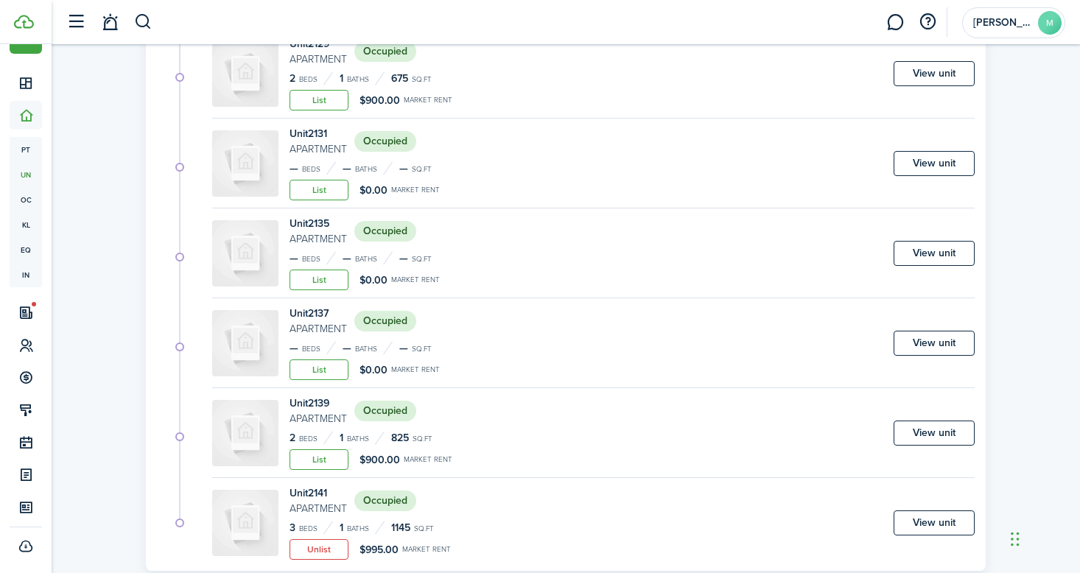
scroll to position [438, 0]
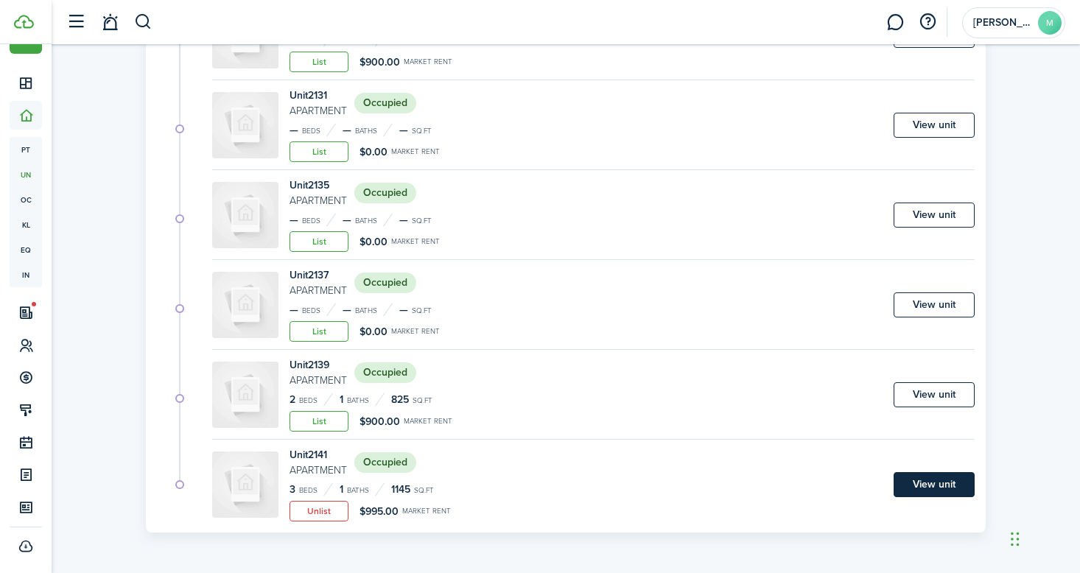
click at [944, 493] on link "View unit" at bounding box center [934, 484] width 81 height 25
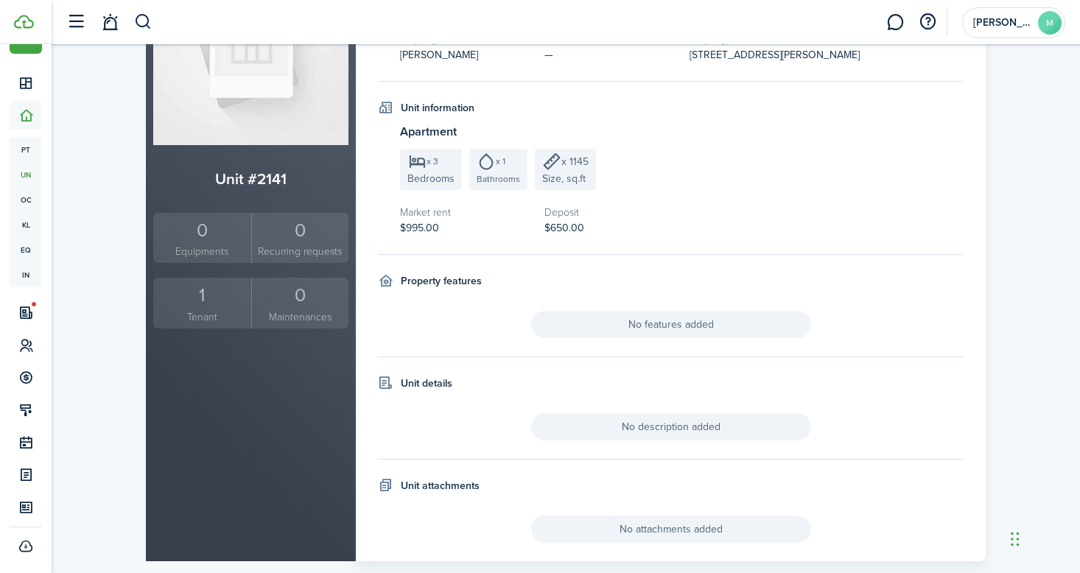
scroll to position [173, 0]
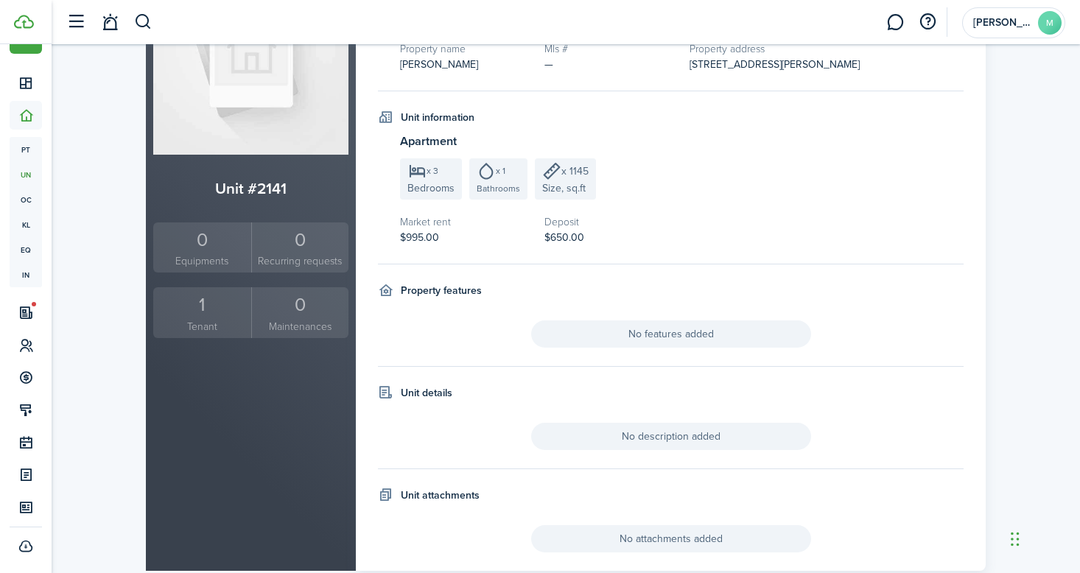
click at [203, 318] on div "1" at bounding box center [202, 305] width 91 height 28
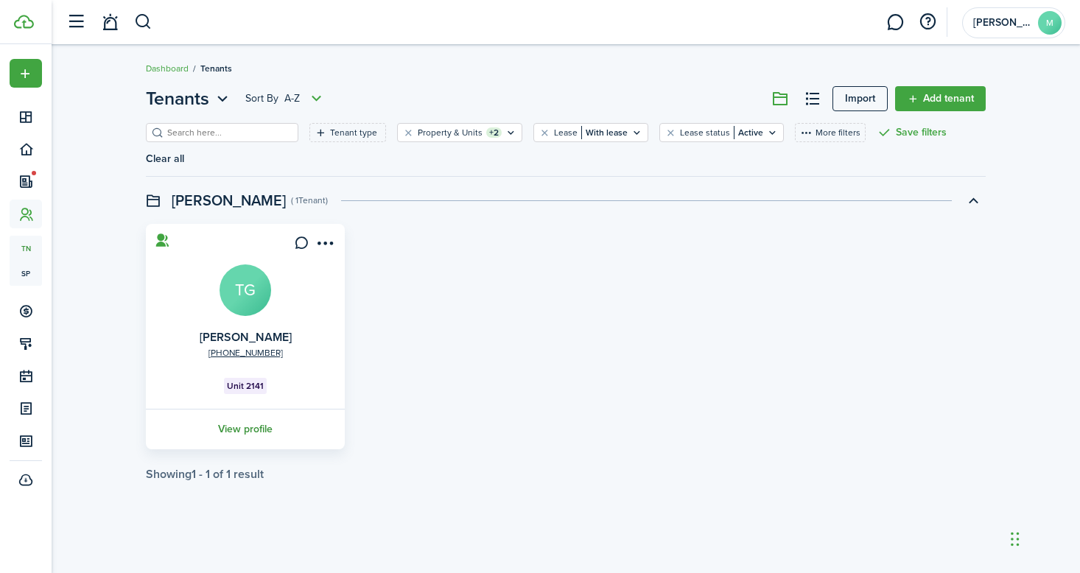
click at [246, 410] on link "View profile" at bounding box center [245, 429] width 203 height 41
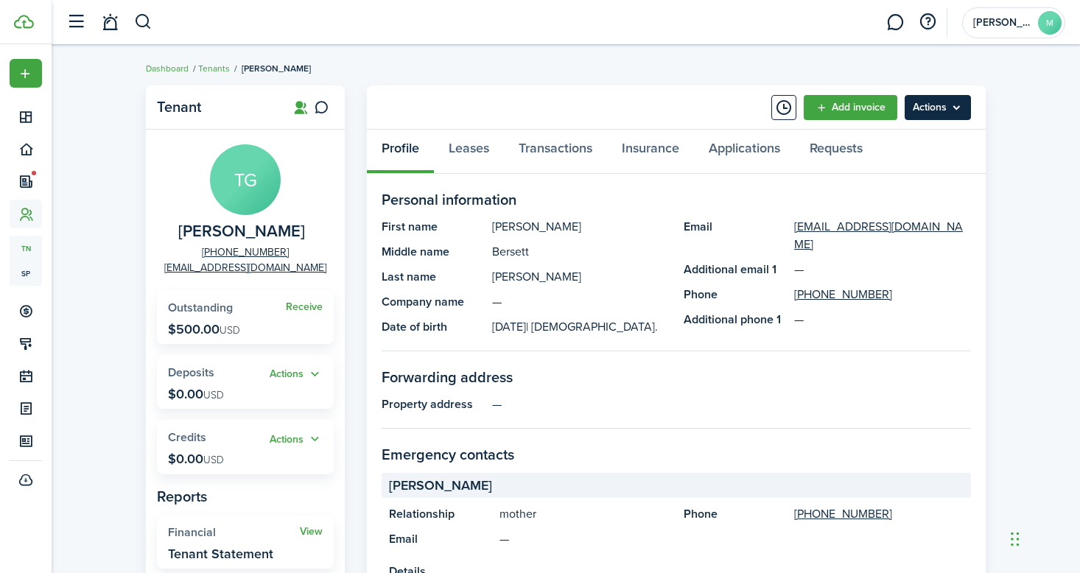
click at [944, 105] on menu-btn "Actions" at bounding box center [938, 107] width 66 height 25
click at [858, 105] on link "Add invoice" at bounding box center [851, 107] width 94 height 25
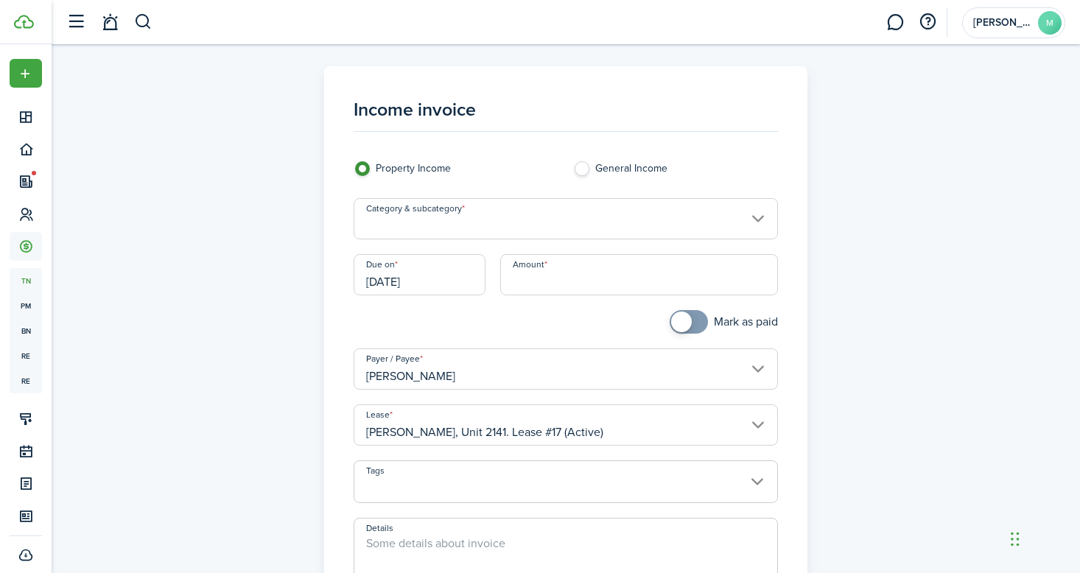
click at [548, 223] on input "Category & subcategory" at bounding box center [566, 218] width 425 height 41
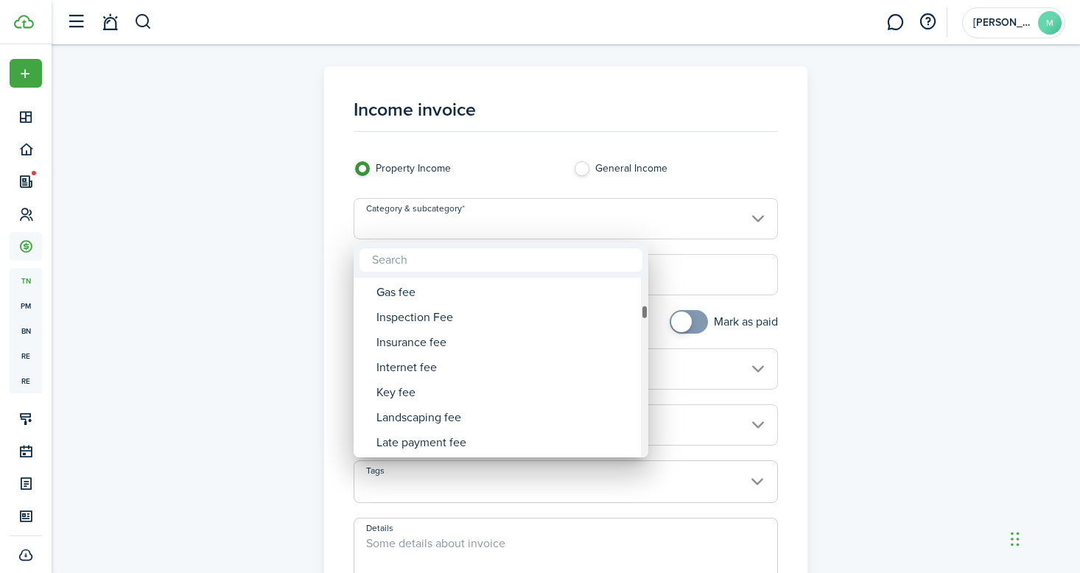
click at [497, 260] on input "text" at bounding box center [501, 260] width 283 height 24
type input "pet"
click at [278, 371] on div at bounding box center [540, 286] width 1316 height 809
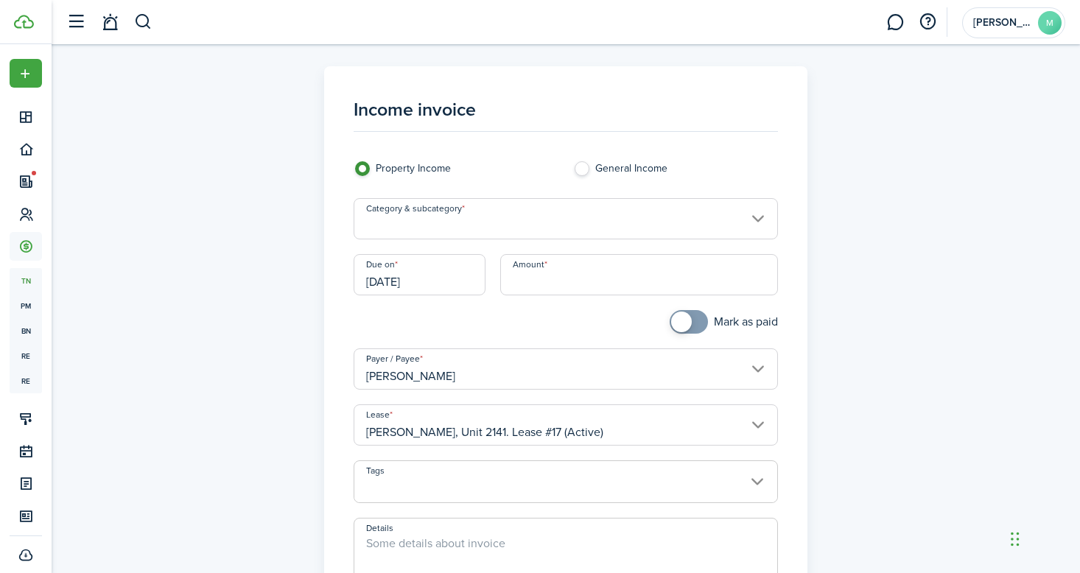
click at [581, 179] on label "General Income" at bounding box center [675, 172] width 205 height 22
radio input "false"
radio input "true"
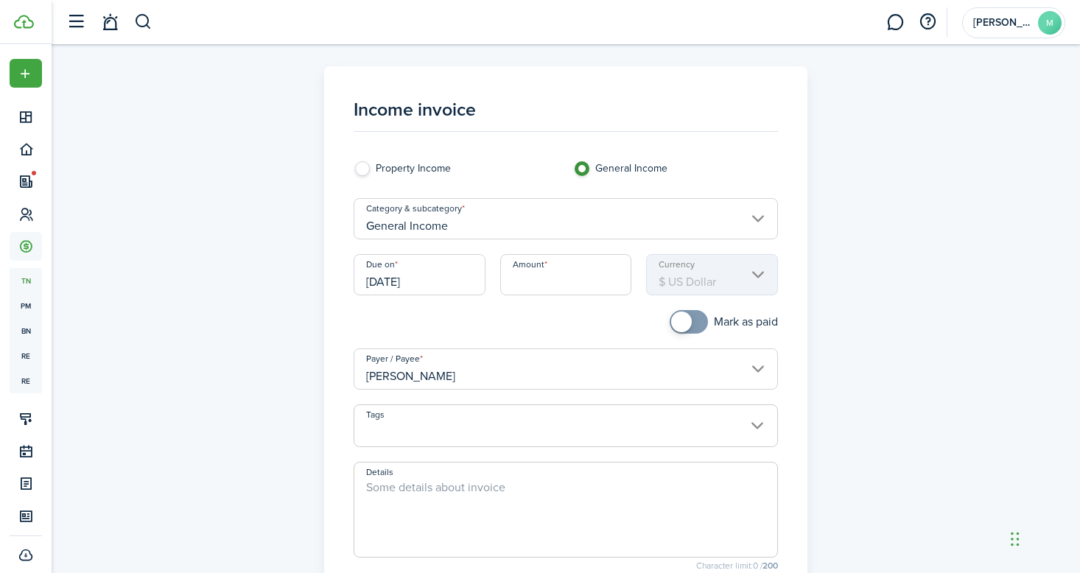
click at [569, 209] on input "General Income" at bounding box center [566, 218] width 425 height 41
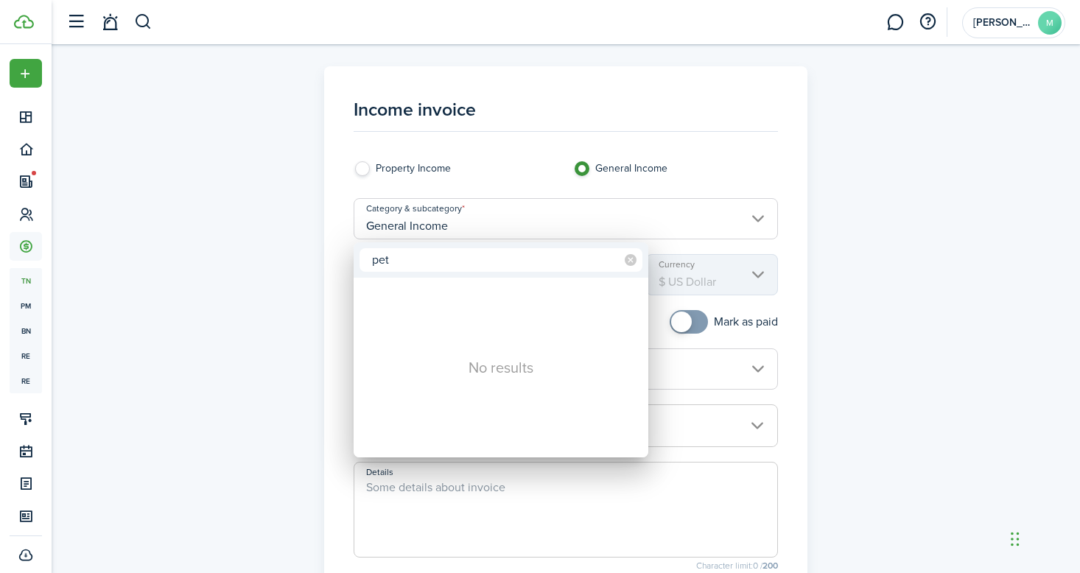
type input "pet"
click at [180, 379] on div at bounding box center [540, 286] width 1316 height 809
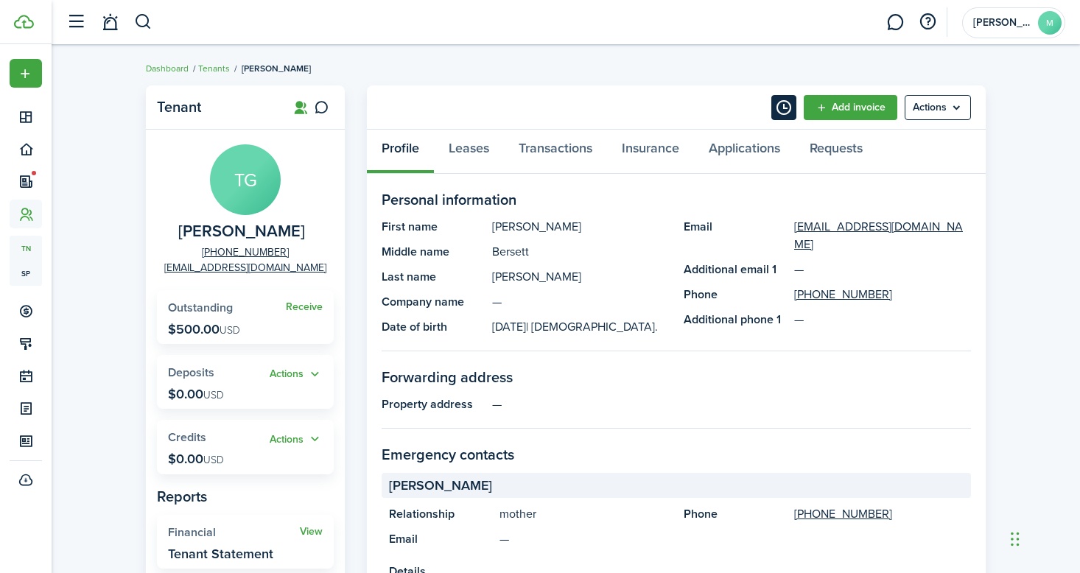
click at [788, 115] on button "Timeline" at bounding box center [783, 107] width 25 height 25
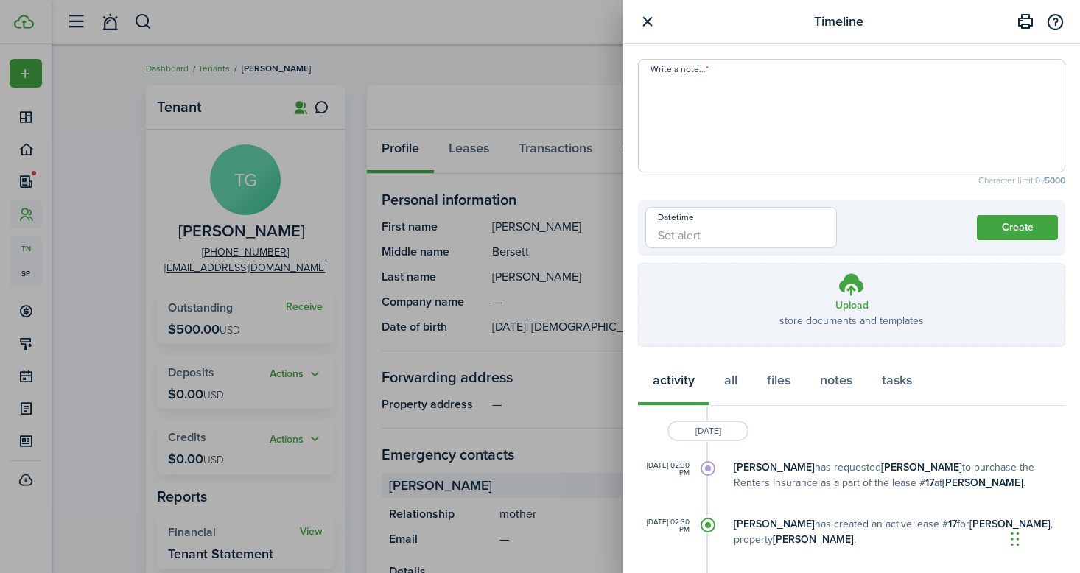
click at [644, 26] on button "button" at bounding box center [647, 22] width 18 height 18
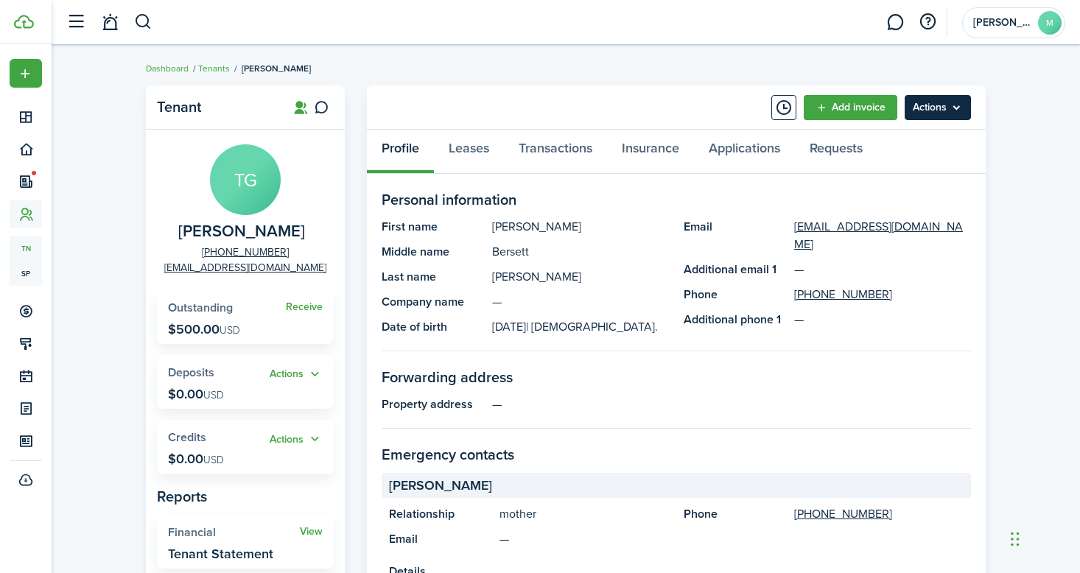
click at [947, 109] on menu-btn "Actions" at bounding box center [938, 107] width 66 height 25
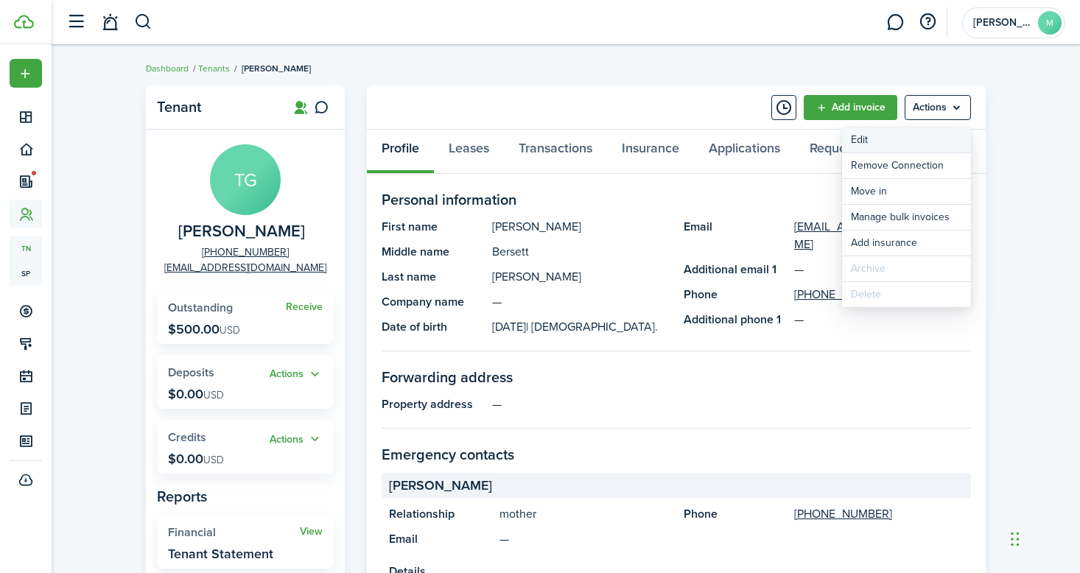
click at [940, 145] on link "Edit" at bounding box center [906, 139] width 129 height 25
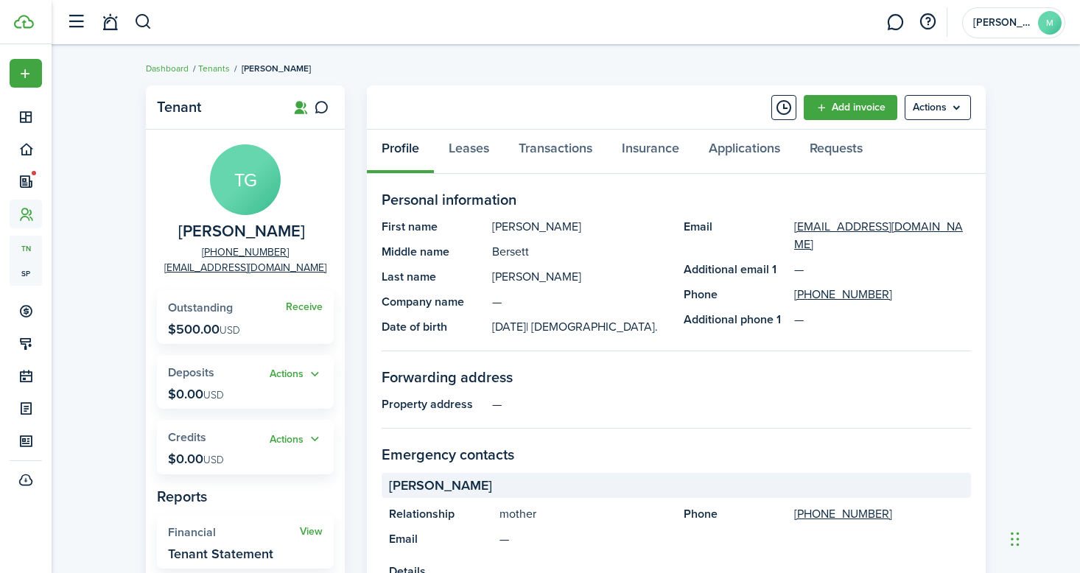
click at [954, 121] on panel-main-header "Add invoice Actions" at bounding box center [676, 107] width 619 height 44
click at [952, 109] on menu-btn "Actions" at bounding box center [938, 107] width 66 height 25
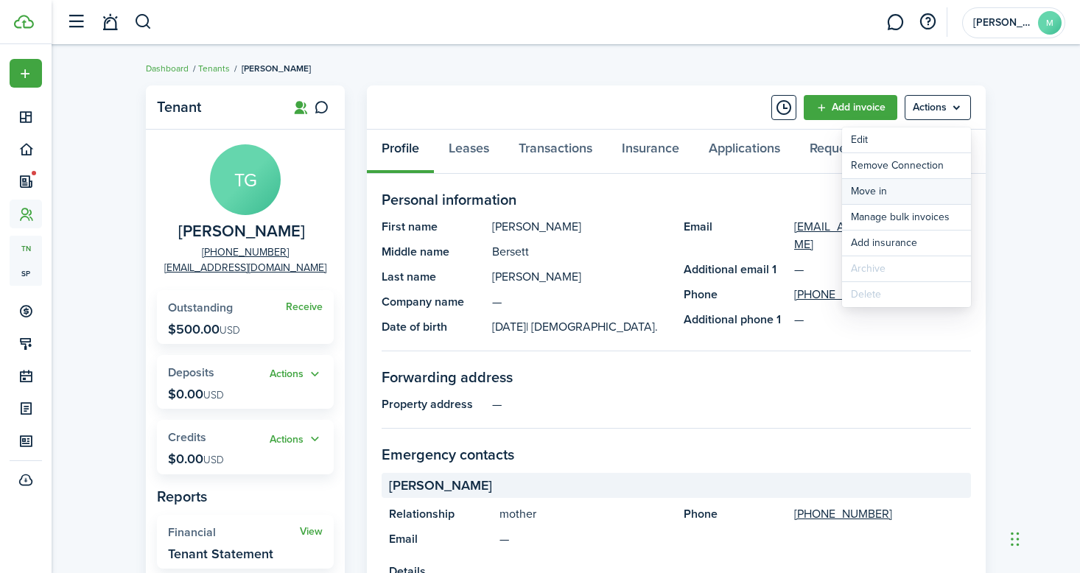
click at [928, 193] on link "Move in" at bounding box center [906, 191] width 129 height 25
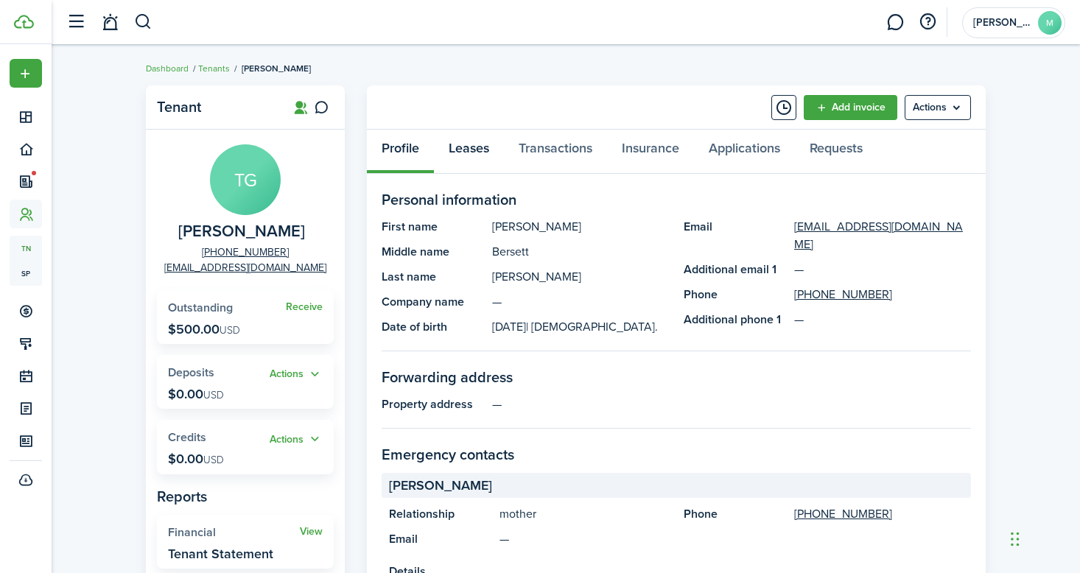
click at [488, 156] on link "Leases" at bounding box center [469, 152] width 70 height 44
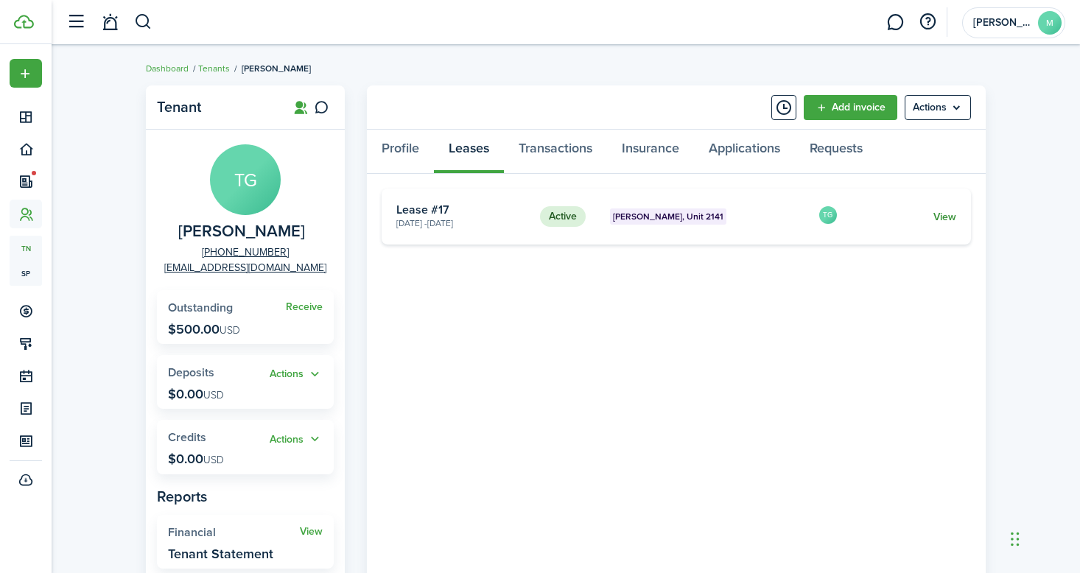
click at [946, 214] on link "View" at bounding box center [944, 216] width 23 height 15
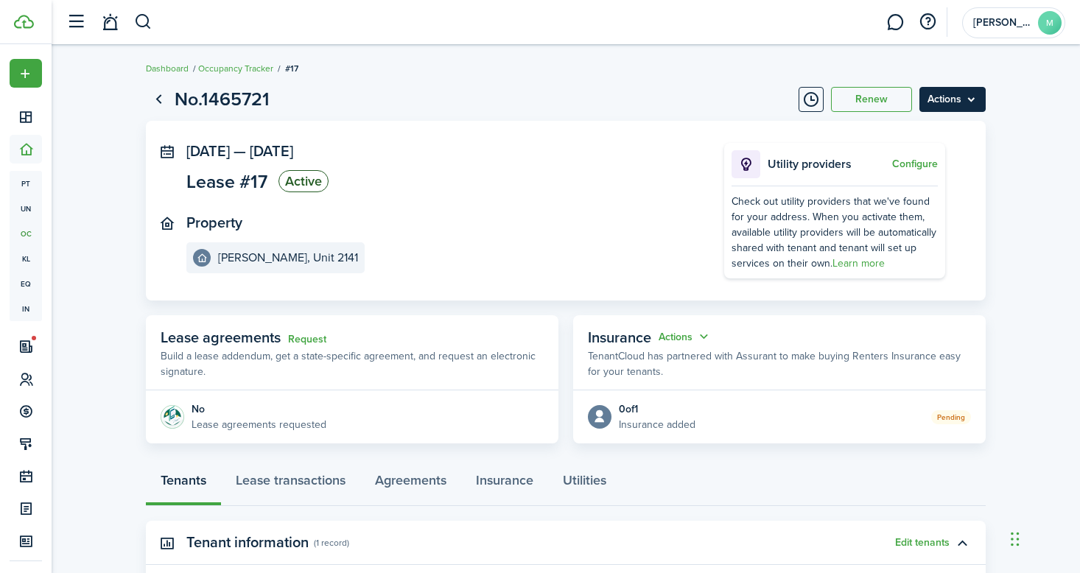
click at [957, 102] on menu-btn "Actions" at bounding box center [952, 99] width 66 height 25
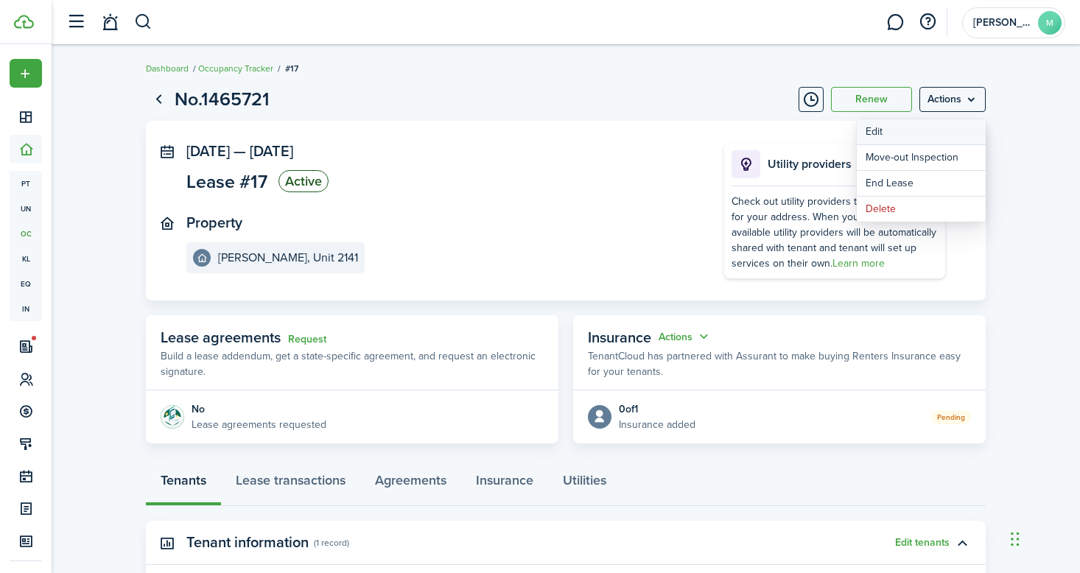
click at [937, 137] on button "Edit" at bounding box center [921, 131] width 129 height 25
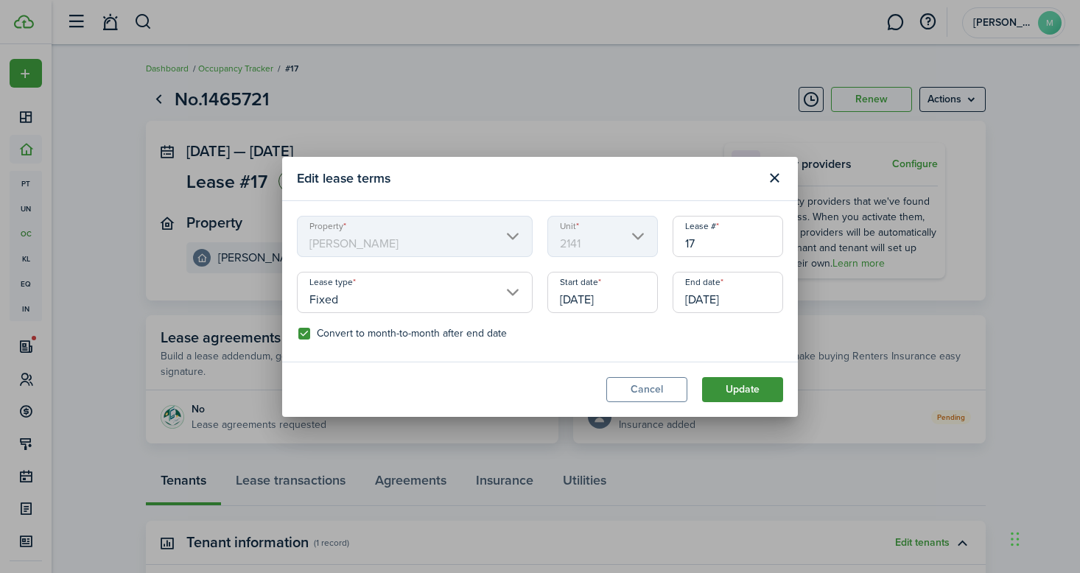
click at [737, 389] on button "Update" at bounding box center [742, 389] width 81 height 25
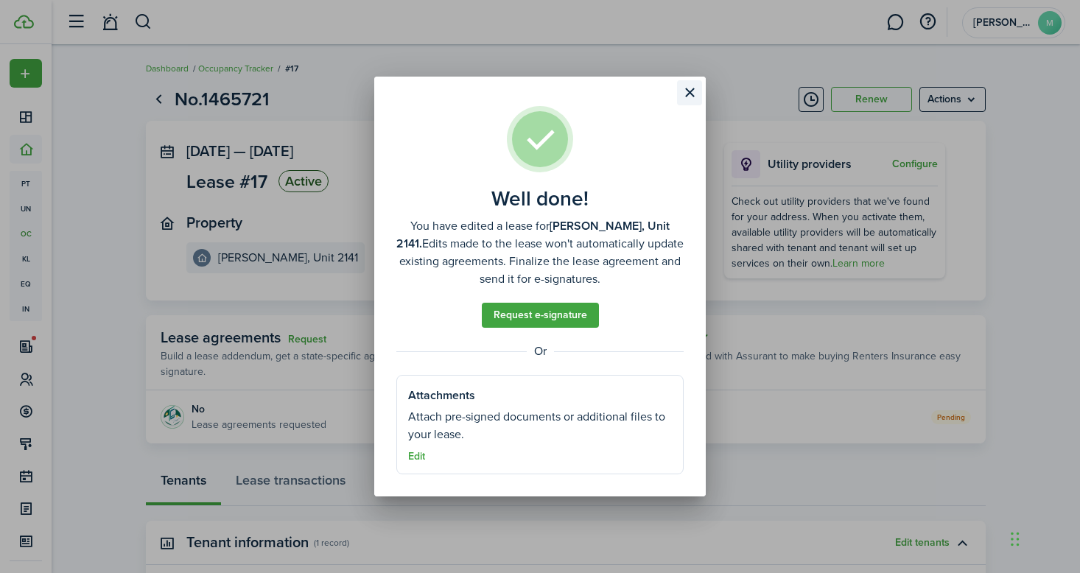
click at [689, 94] on button "Close modal" at bounding box center [689, 92] width 25 height 25
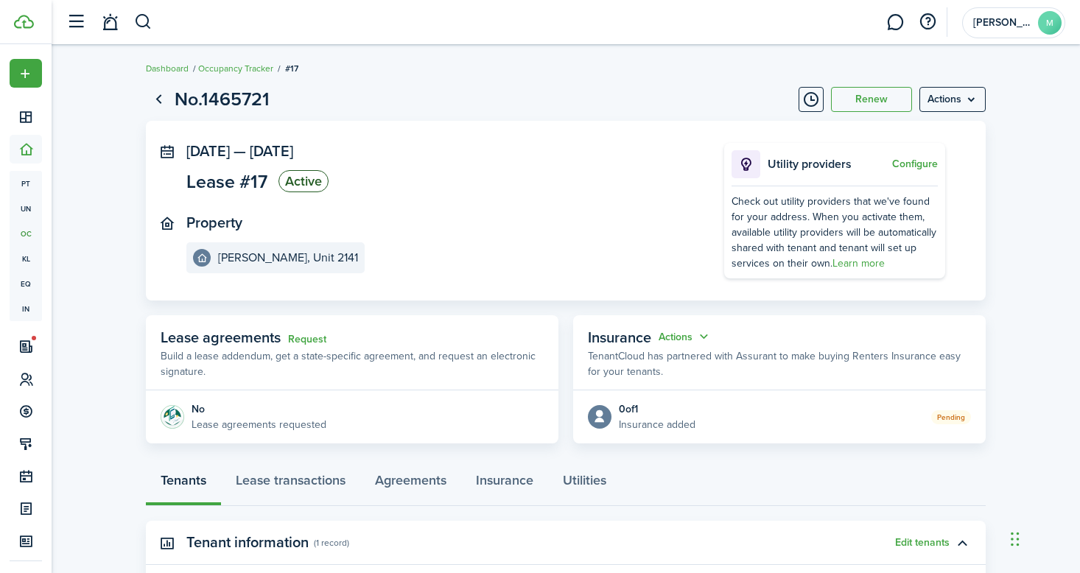
click at [978, 118] on page-view-layout "No.1465721 Renew Actions [DATE] — [DATE] Lease #17 Active Property [PERSON_NAME…" at bounding box center [566, 430] width 855 height 705
click at [961, 99] on menu-btn "Actions" at bounding box center [952, 99] width 66 height 25
click at [813, 97] on button "Timeline" at bounding box center [811, 99] width 25 height 25
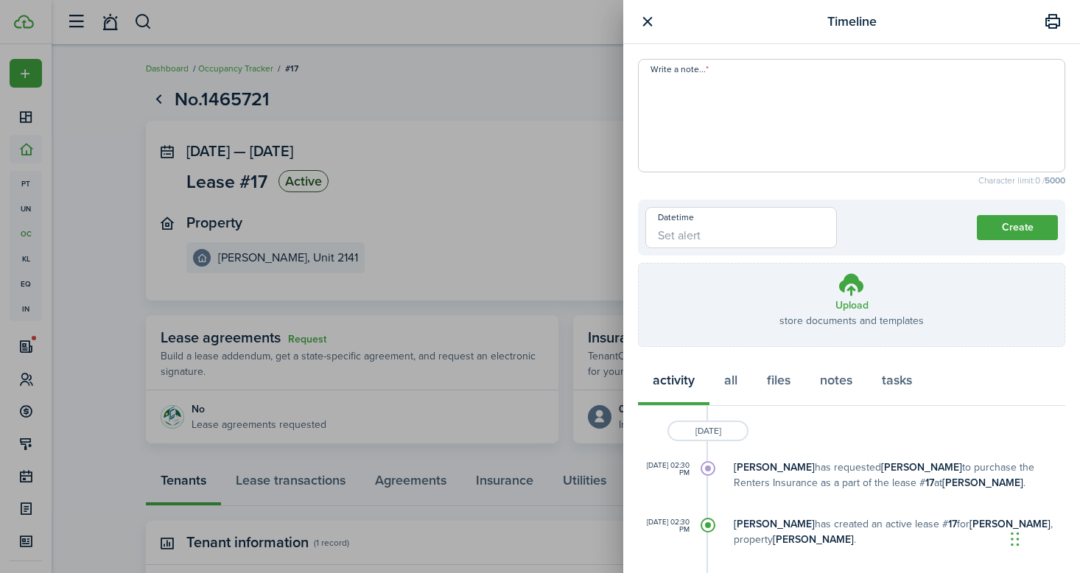
click at [652, 28] on button "button" at bounding box center [647, 22] width 18 height 18
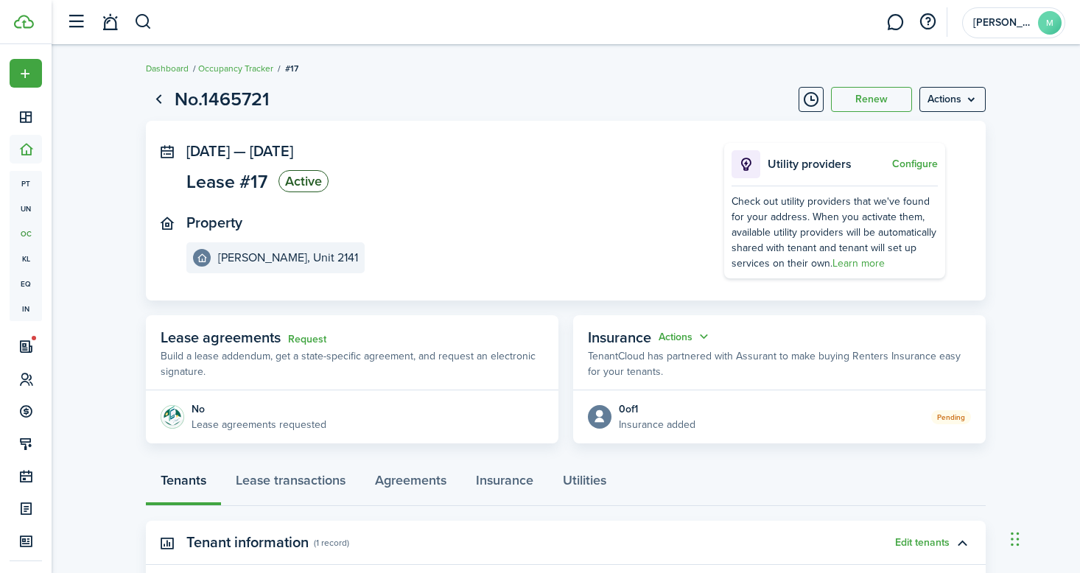
click at [326, 161] on panel-main-section "[DATE] — [DATE] Lease #17 Active" at bounding box center [433, 170] width 494 height 54
click at [318, 175] on status "Active" at bounding box center [303, 181] width 50 height 22
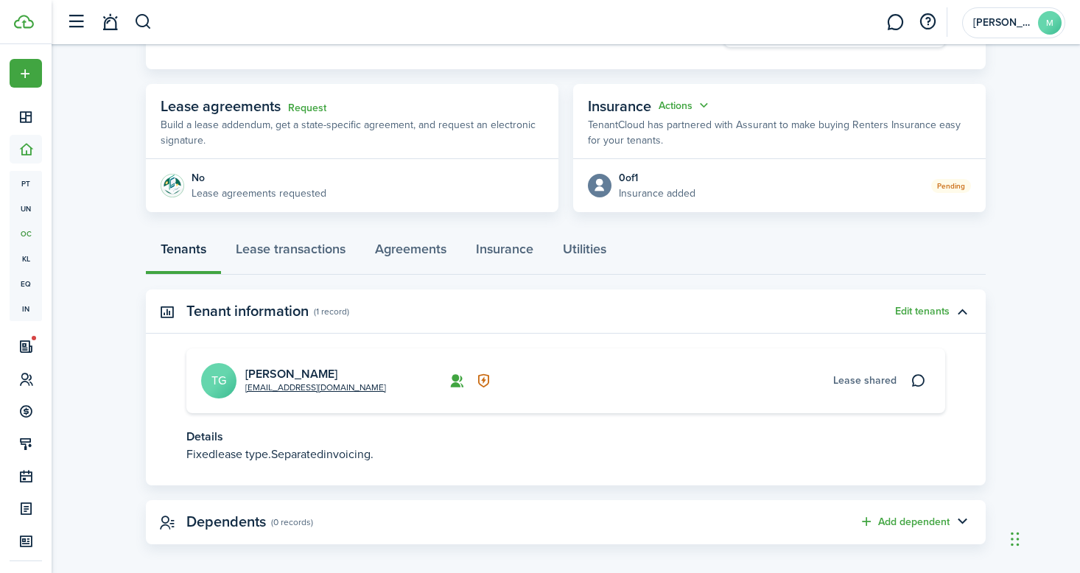
scroll to position [242, 0]
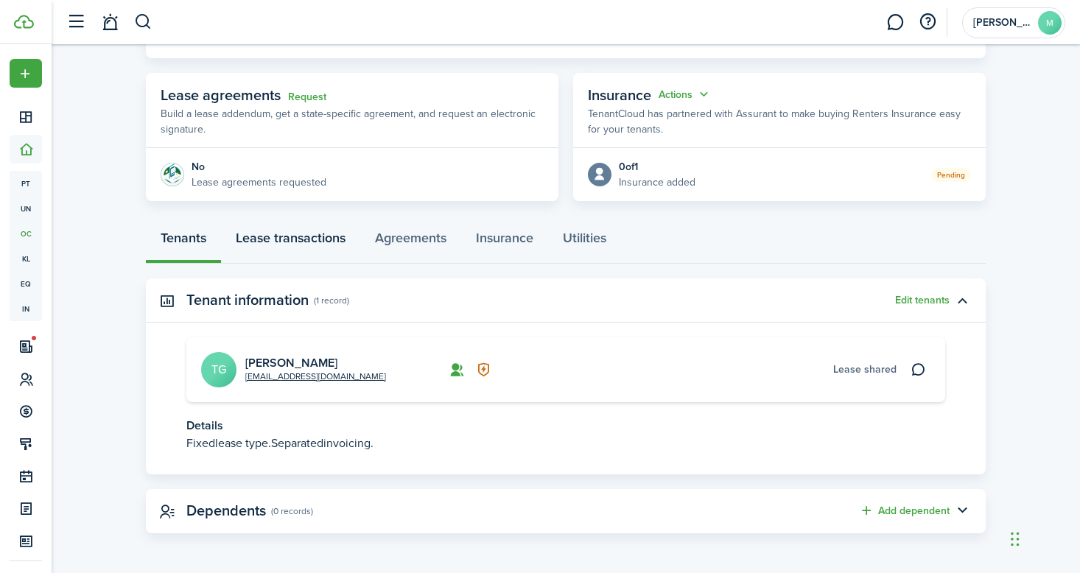
click at [319, 243] on link "Lease transactions" at bounding box center [290, 242] width 139 height 44
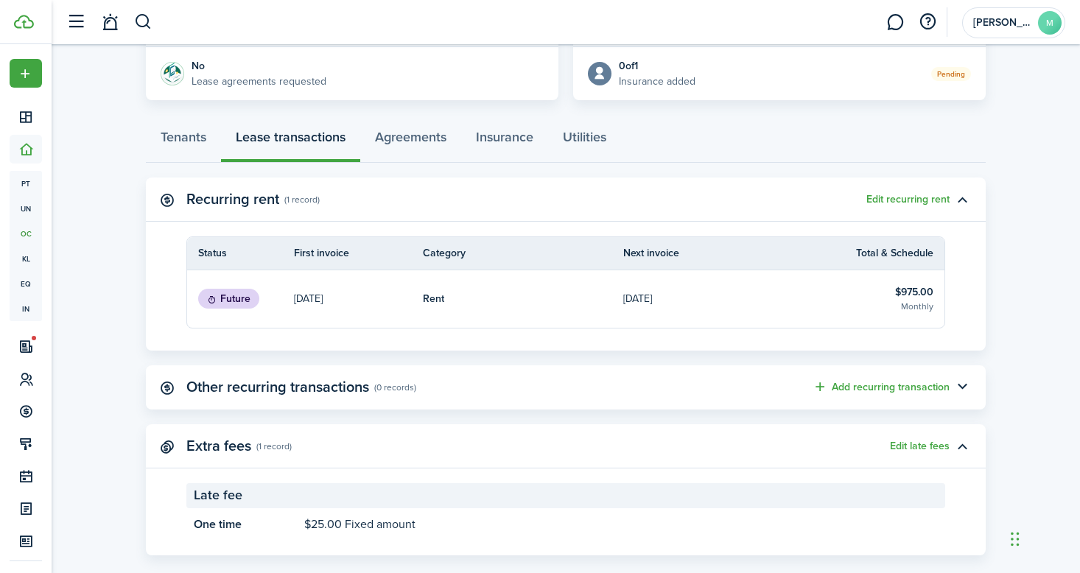
scroll to position [351, 0]
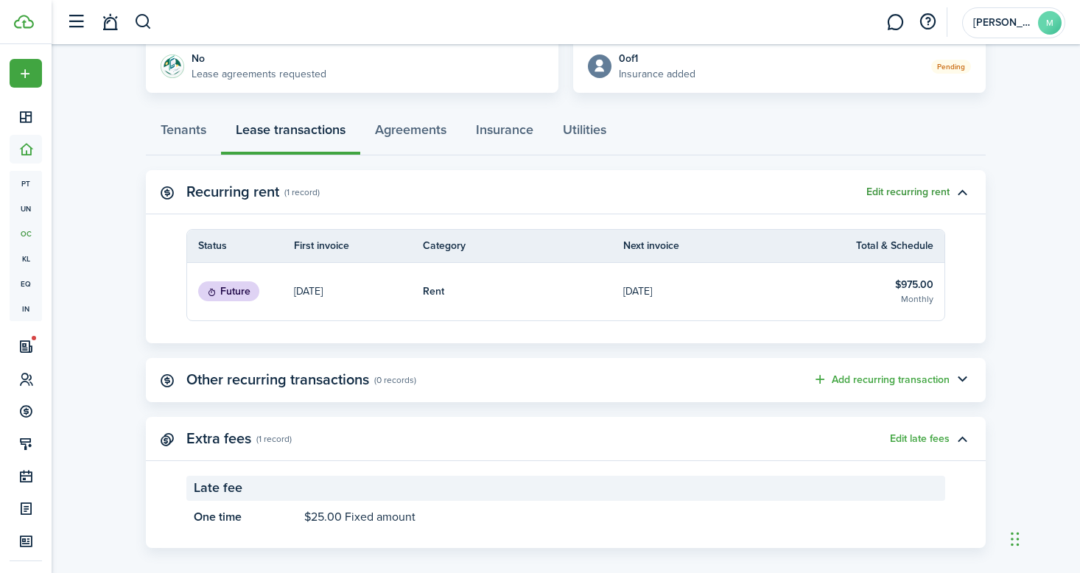
click at [919, 189] on button "Edit recurring rent" at bounding box center [907, 192] width 83 height 12
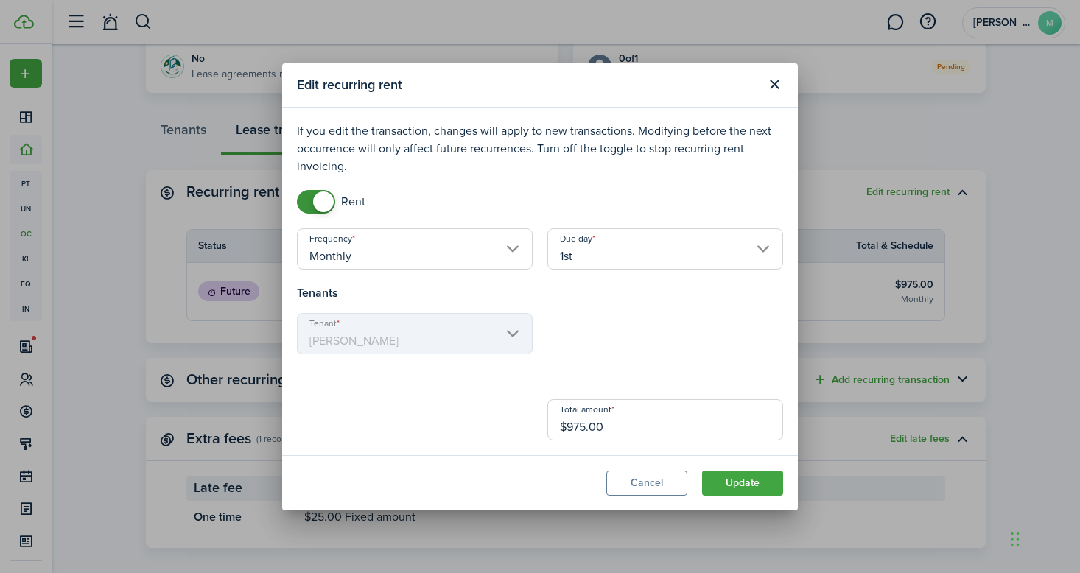
click at [581, 433] on input "$975.00" at bounding box center [665, 419] width 236 height 41
type input "$995.00"
click at [732, 482] on button "Update" at bounding box center [742, 483] width 81 height 25
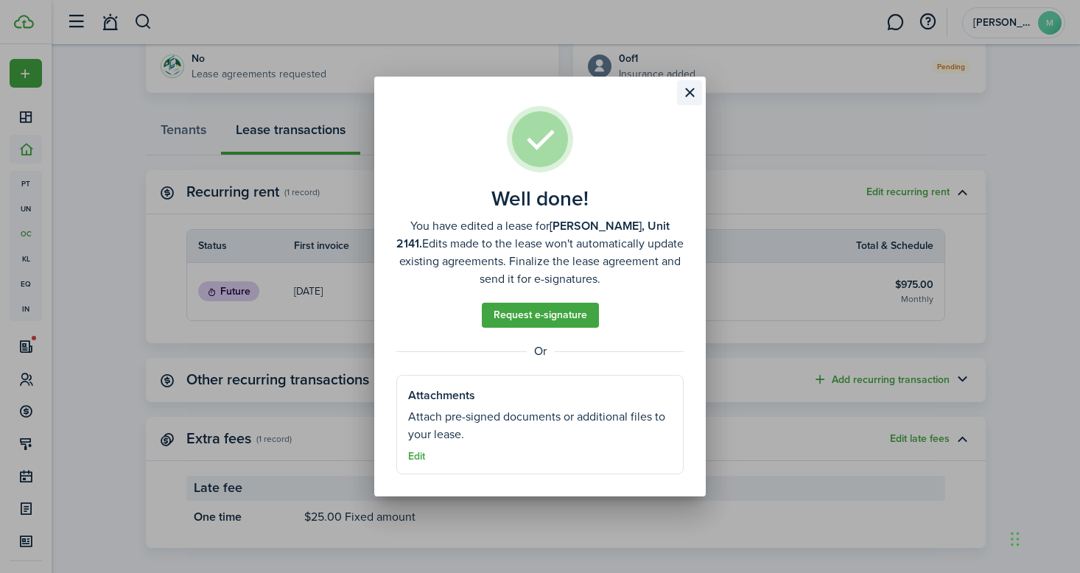
click at [692, 91] on button "Close modal" at bounding box center [689, 92] width 25 height 25
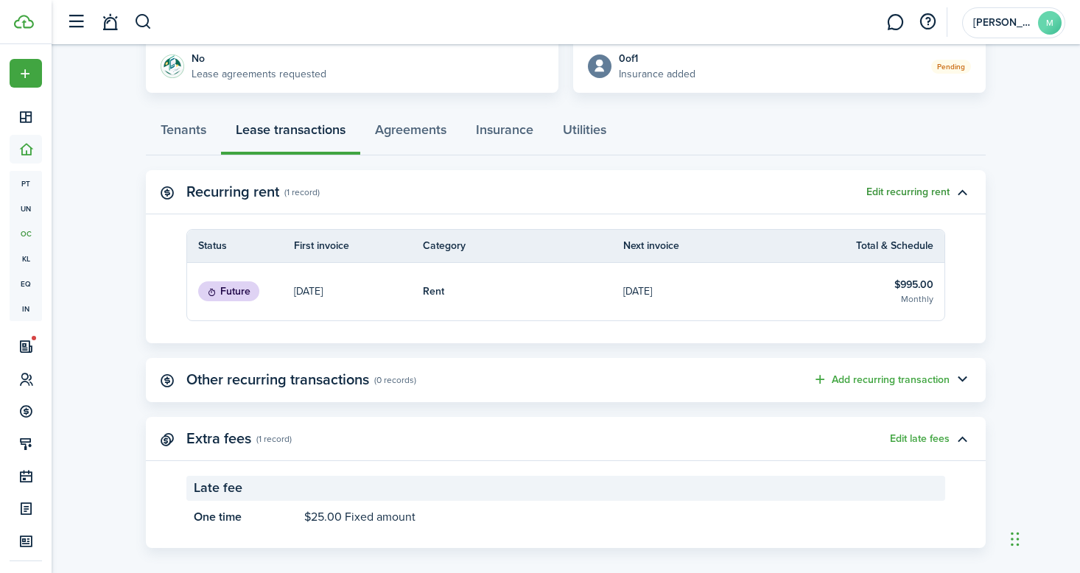
click at [923, 192] on button "Edit recurring rent" at bounding box center [907, 192] width 83 height 12
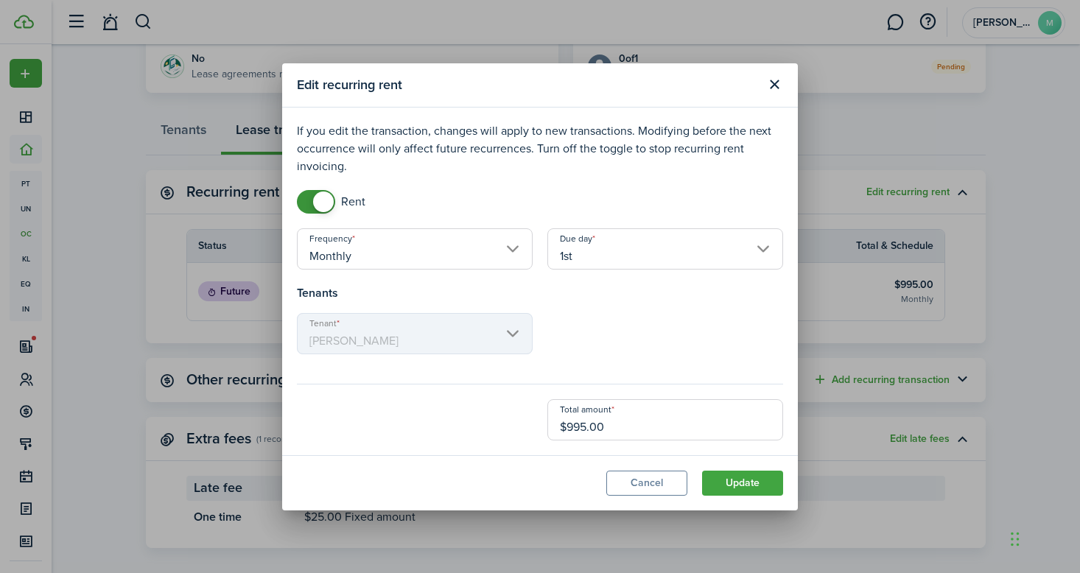
click at [579, 428] on input "$995.00" at bounding box center [665, 419] width 236 height 41
click at [586, 428] on input "$995.00" at bounding box center [665, 419] width 236 height 41
type input "$1,000.00"
click at [739, 482] on button "Update" at bounding box center [742, 483] width 81 height 25
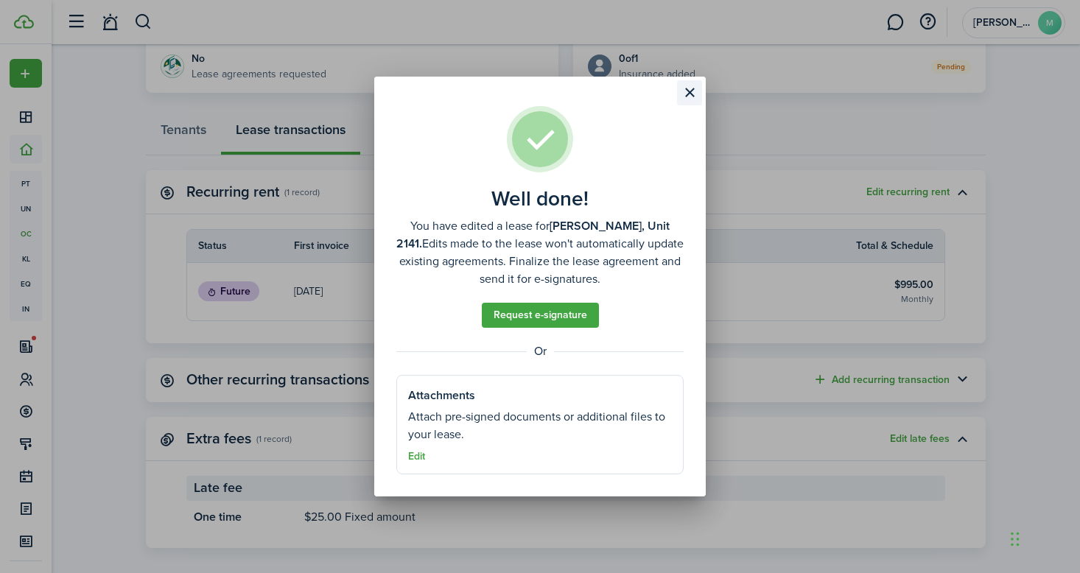
click at [684, 97] on button "Close modal" at bounding box center [689, 92] width 25 height 25
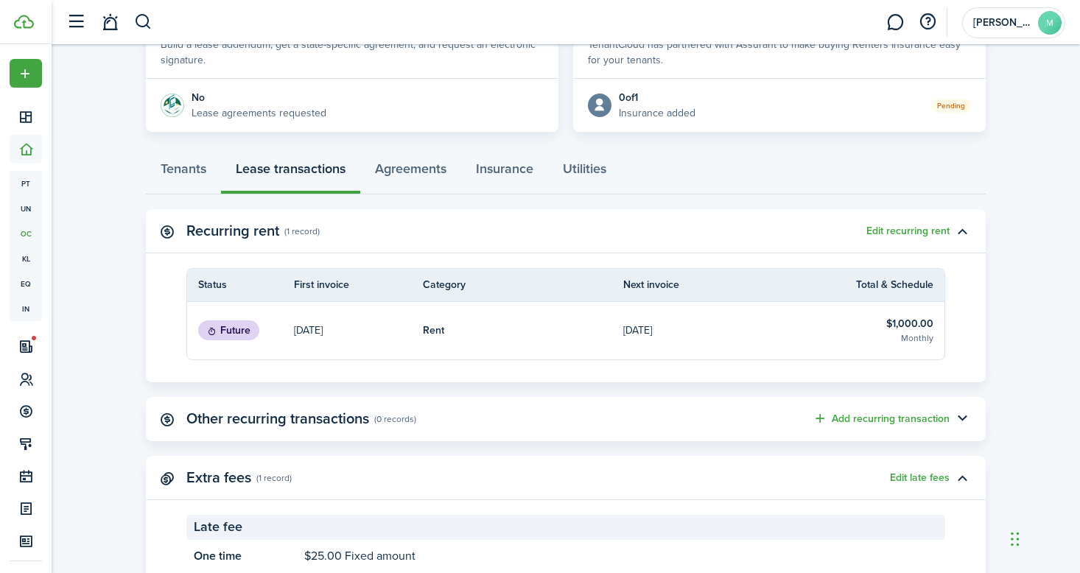
scroll to position [293, 0]
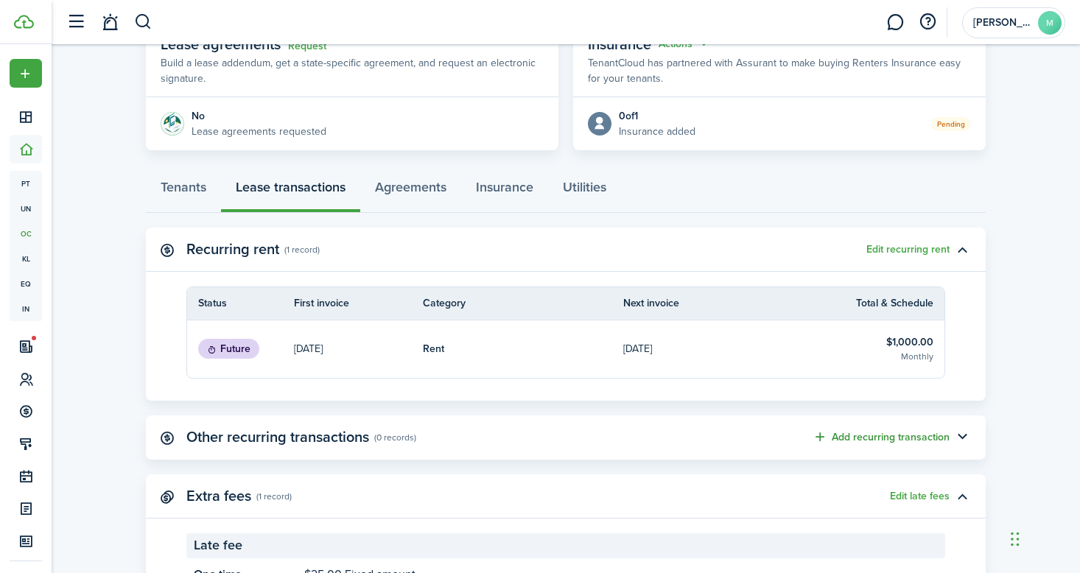
click at [919, 438] on button "Add recurring transaction" at bounding box center [881, 437] width 137 height 17
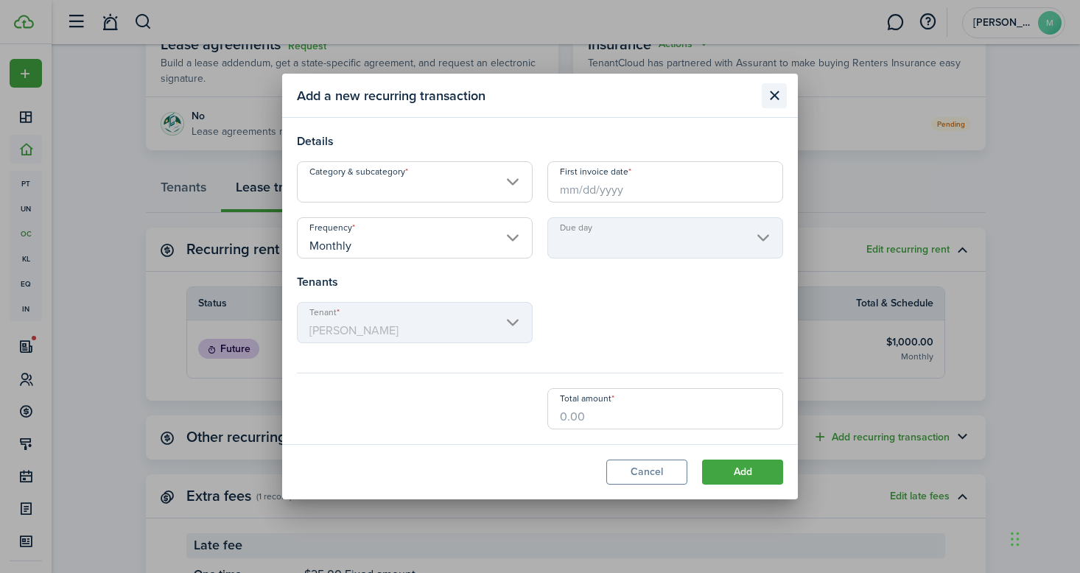
click at [770, 98] on button "Close modal" at bounding box center [774, 95] width 25 height 25
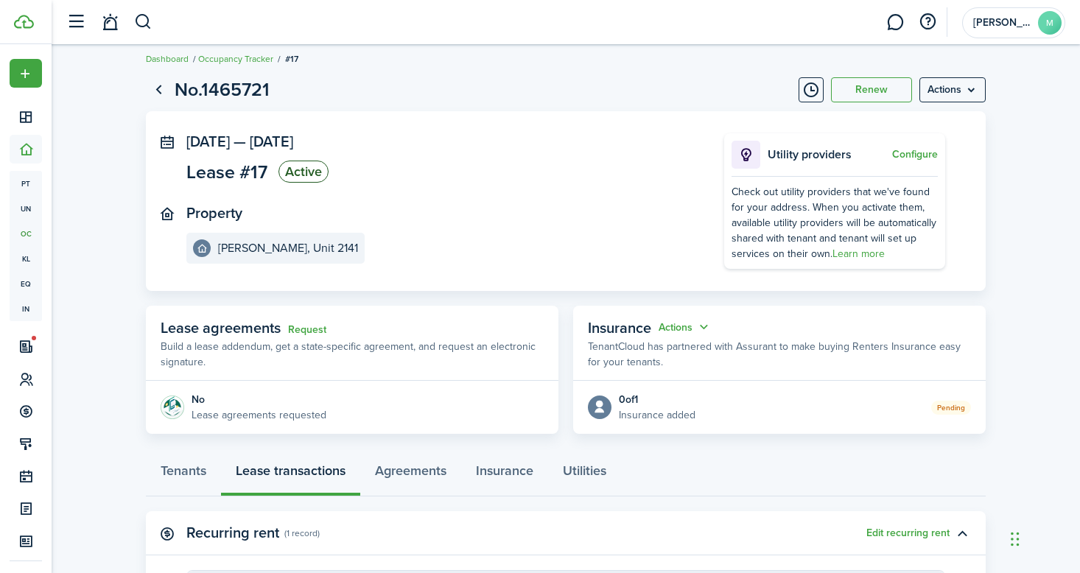
scroll to position [0, 0]
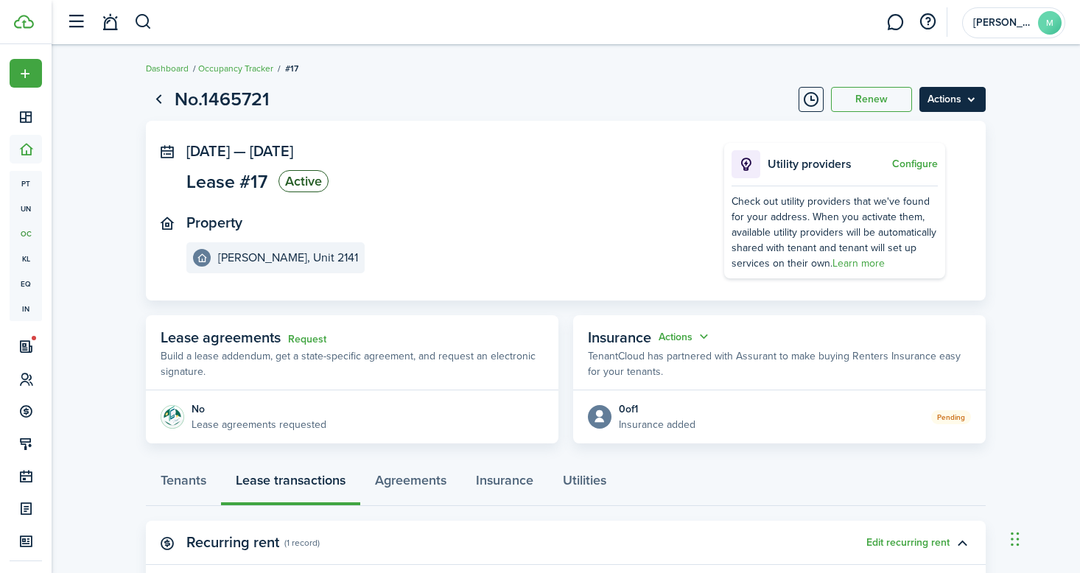
click at [938, 108] on menu-btn "Actions" at bounding box center [952, 99] width 66 height 25
click at [694, 140] on panel-main-body "[DATE] — [DATE] Lease #17 Active Property [PERSON_NAME], Unit 2141 Utility prov…" at bounding box center [566, 211] width 840 height 180
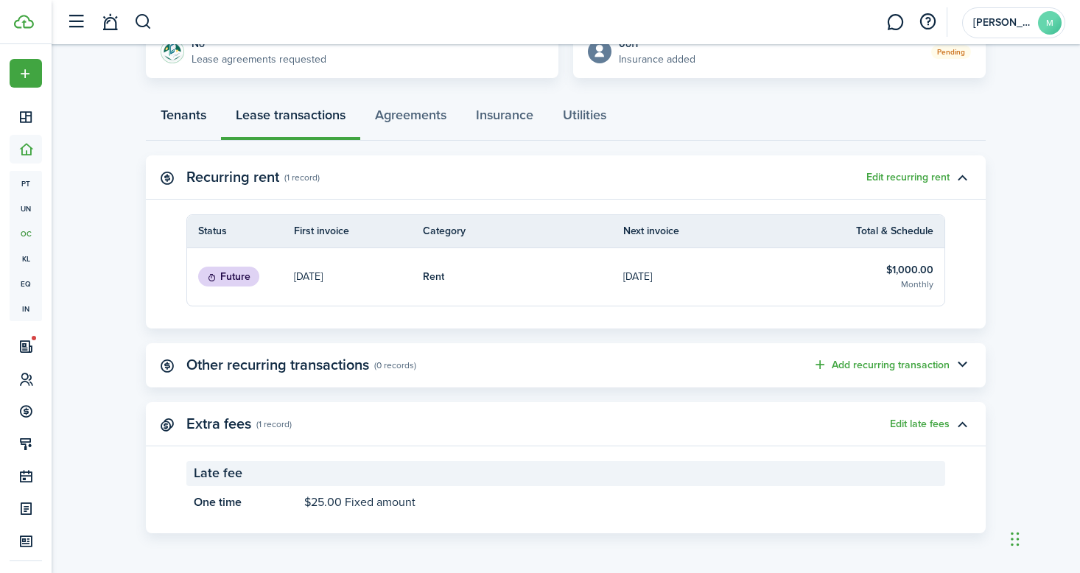
click at [189, 127] on link "Tenants" at bounding box center [183, 119] width 75 height 44
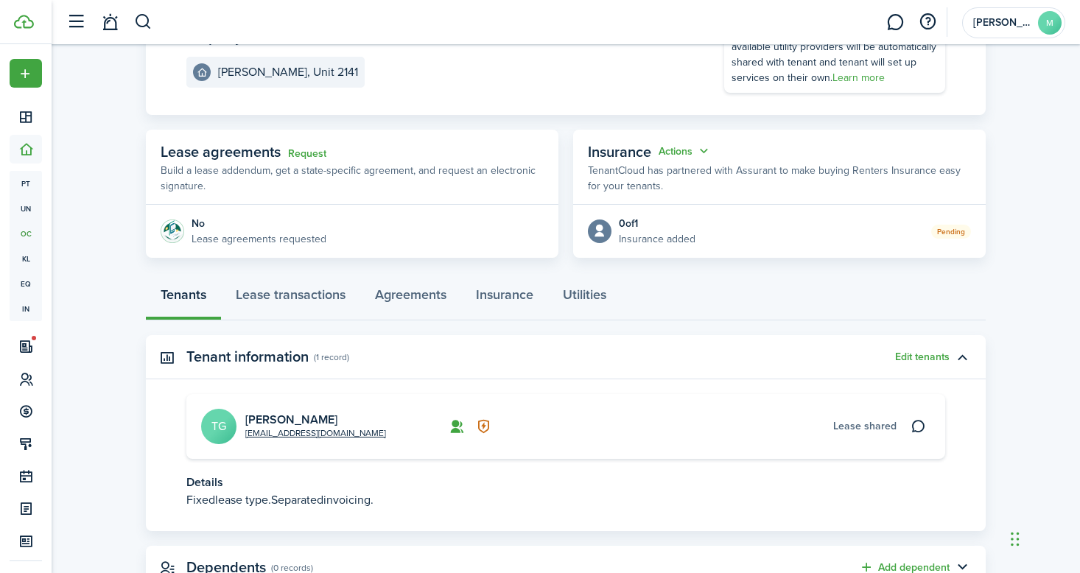
scroll to position [242, 0]
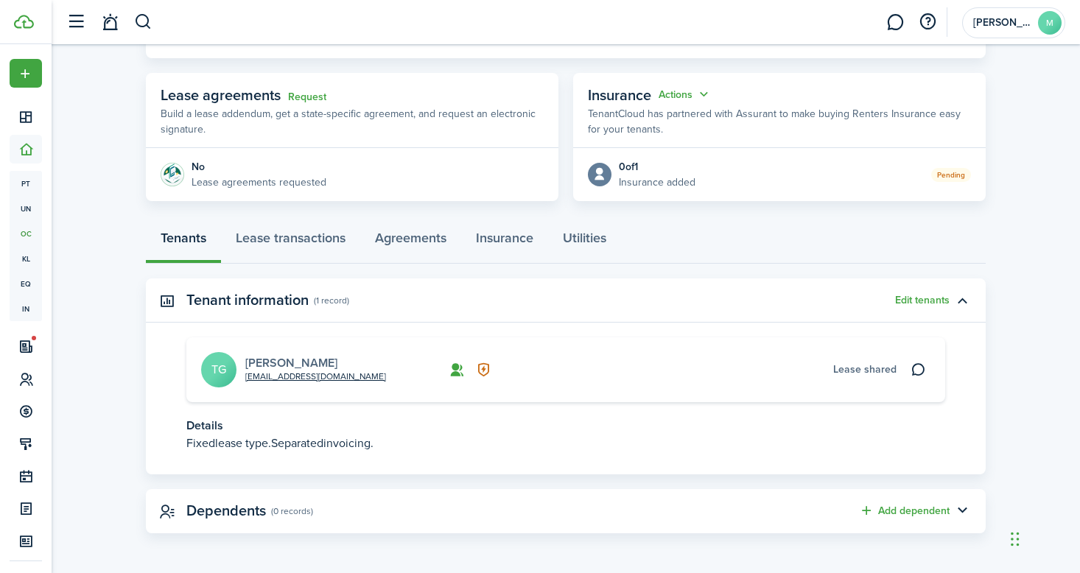
click at [270, 360] on link "[PERSON_NAME]" at bounding box center [291, 362] width 92 height 17
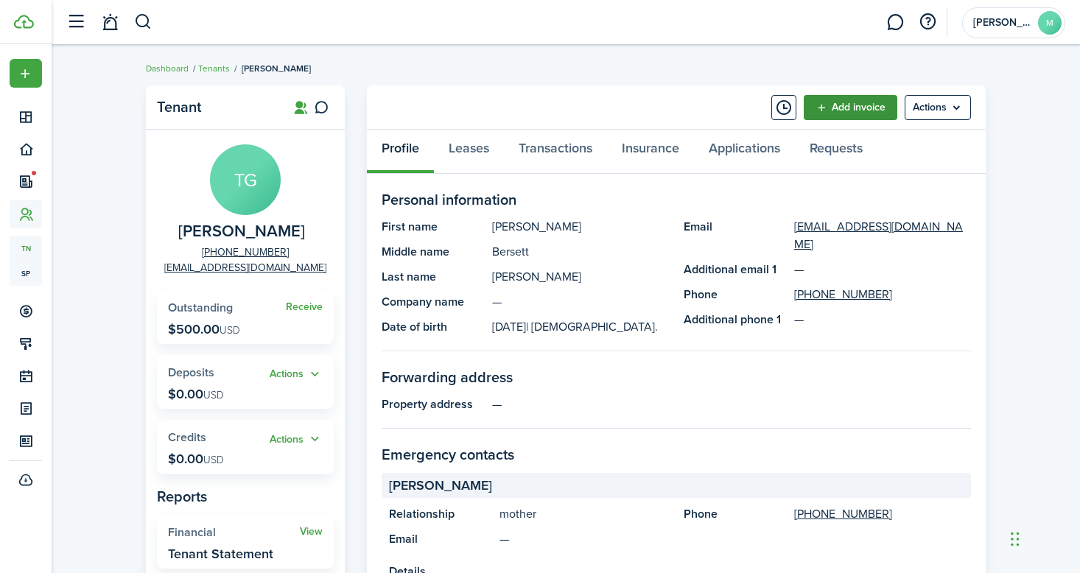
click at [861, 99] on link "Add invoice" at bounding box center [851, 107] width 94 height 25
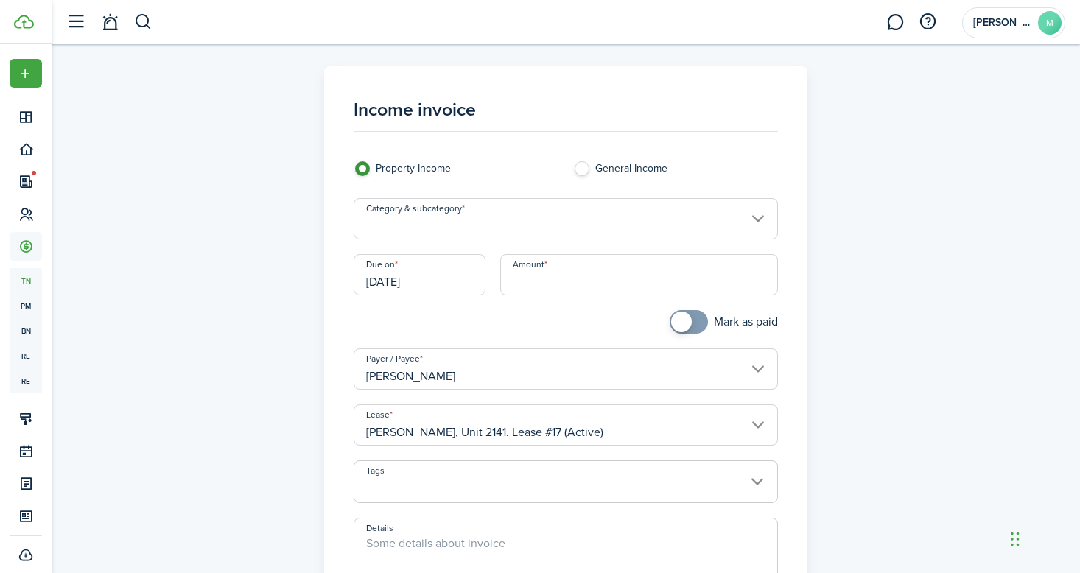
click at [498, 230] on input "Category & subcategory" at bounding box center [566, 218] width 425 height 41
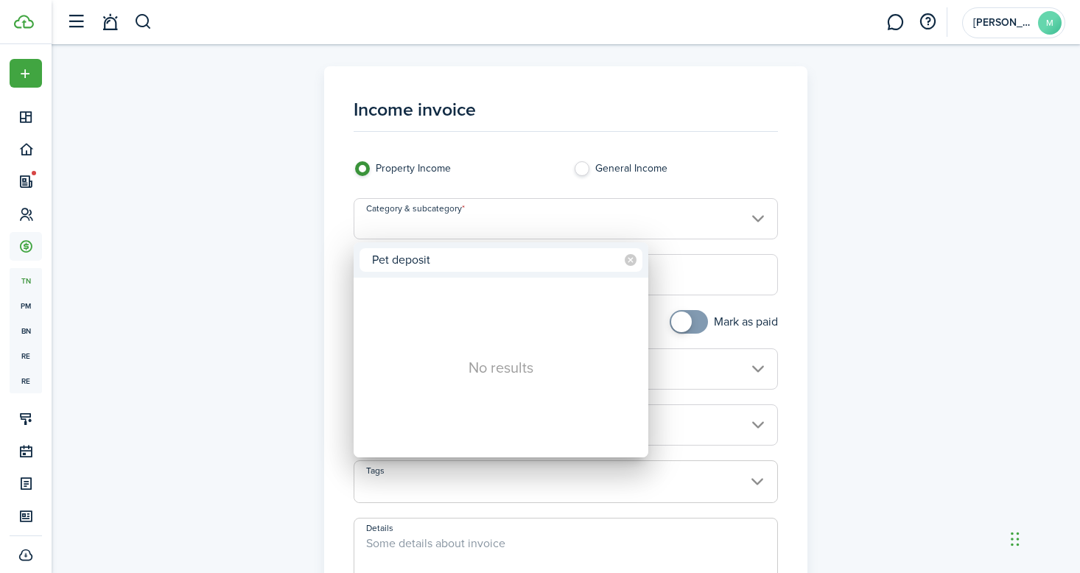
type input "Pet deposit"
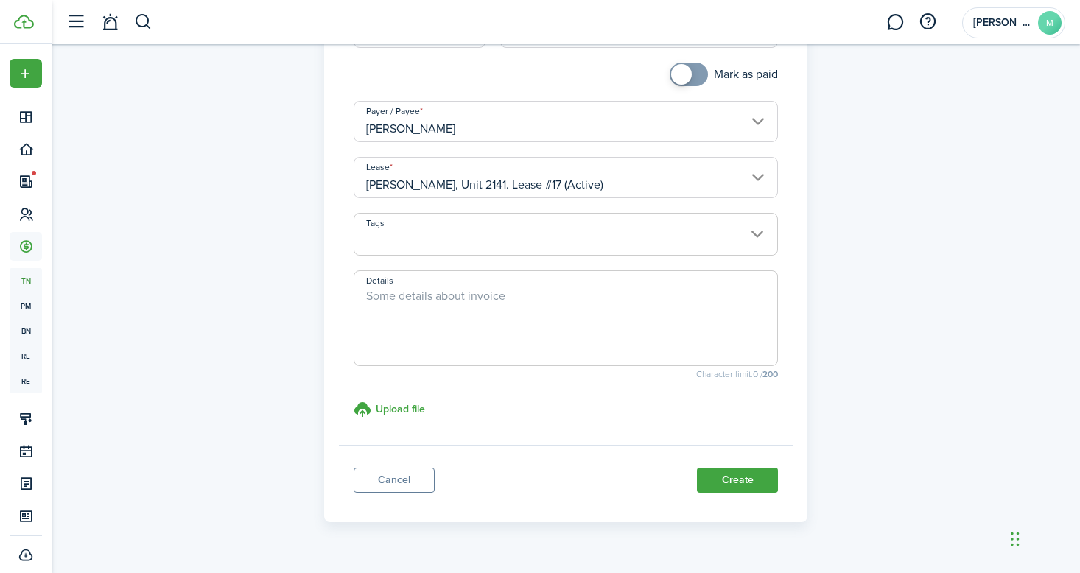
scroll to position [245, 0]
click at [245, 265] on div "Income invoice Property Income General Income Category & subcategory Due on [DA…" at bounding box center [566, 173] width 855 height 704
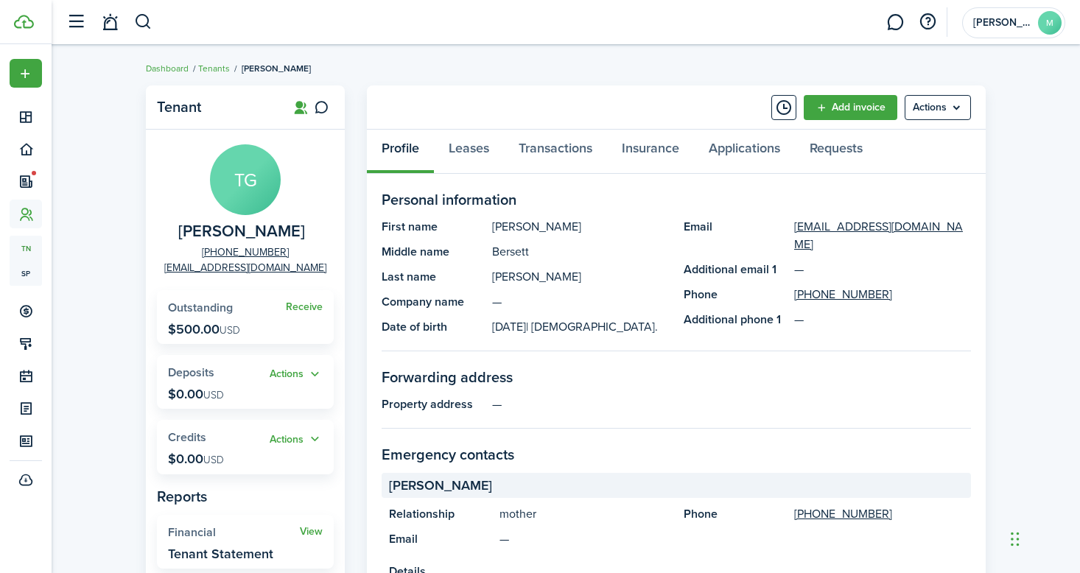
click at [218, 310] on span "Outstanding" at bounding box center [200, 307] width 65 height 17
click at [205, 335] on p "$500.00 USD" at bounding box center [204, 329] width 72 height 15
click at [557, 148] on link "Transactions" at bounding box center [555, 152] width 103 height 44
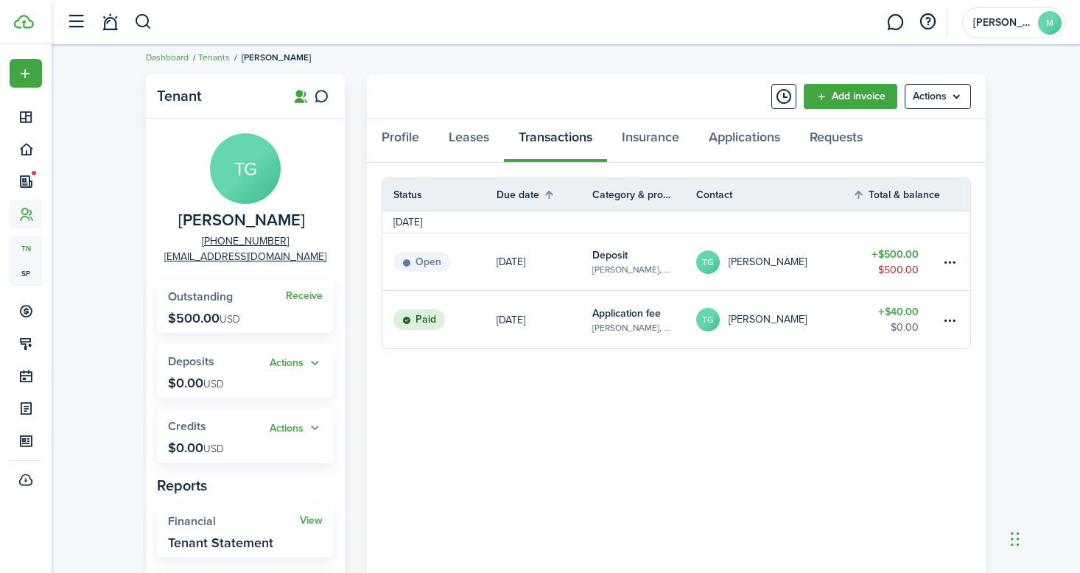
scroll to position [19, 0]
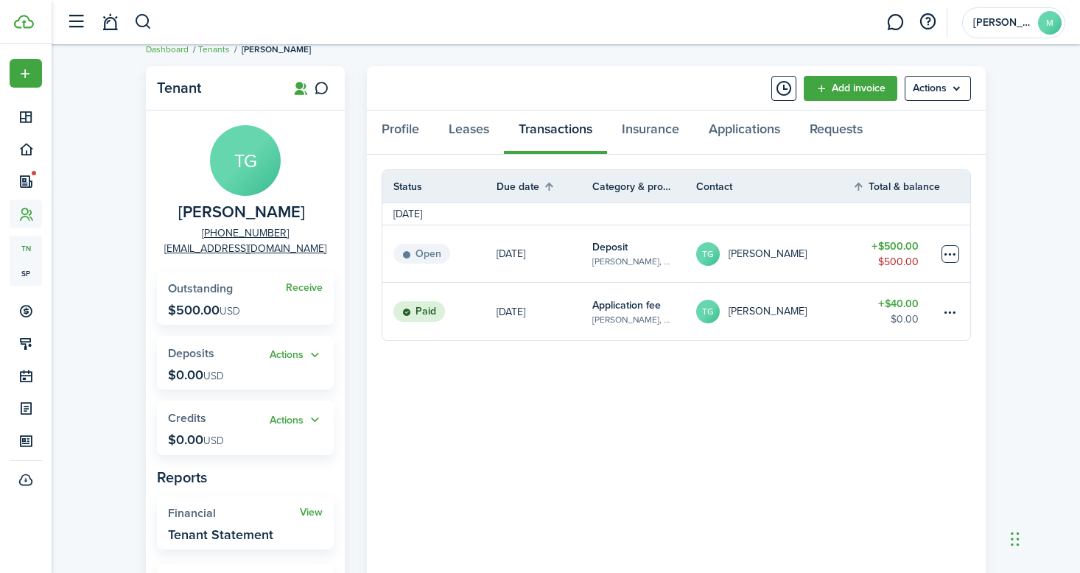
click at [944, 256] on table-menu-btn-icon at bounding box center [951, 254] width 18 height 18
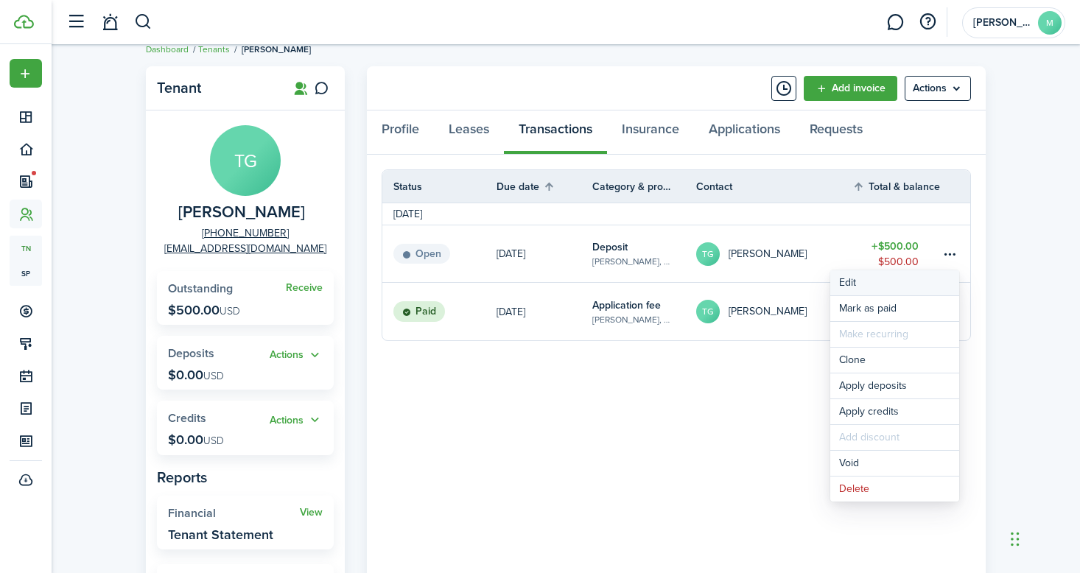
click at [904, 281] on button "Edit" at bounding box center [894, 282] width 129 height 25
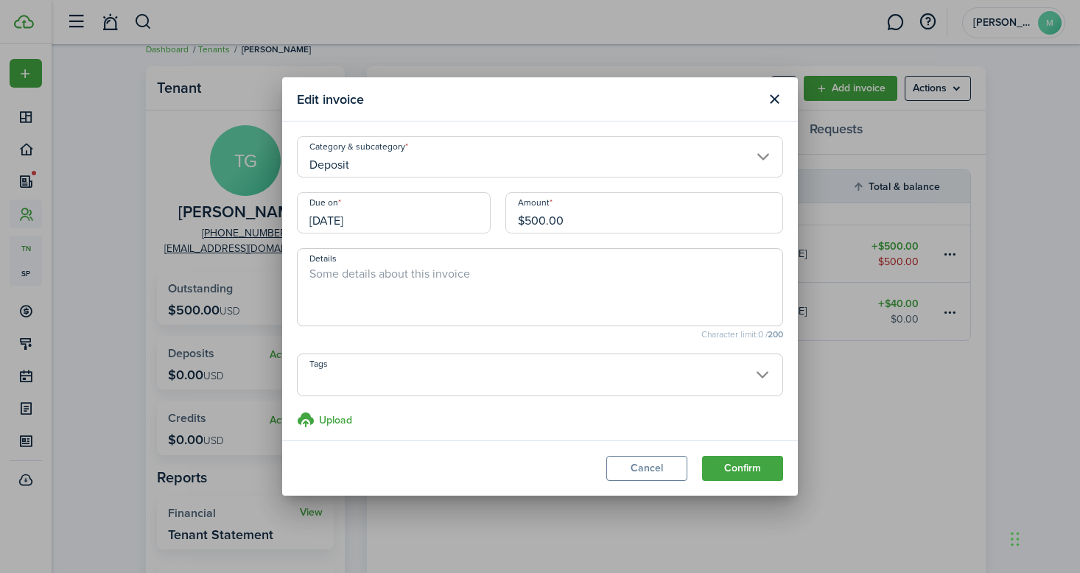
click at [529, 224] on input "$500.00" at bounding box center [644, 212] width 278 height 41
type input "$600.00"
click at [464, 265] on textarea "Details" at bounding box center [540, 291] width 485 height 53
type textarea "With $100 Pet Deposit"
click at [748, 469] on button "Confirm" at bounding box center [742, 468] width 81 height 25
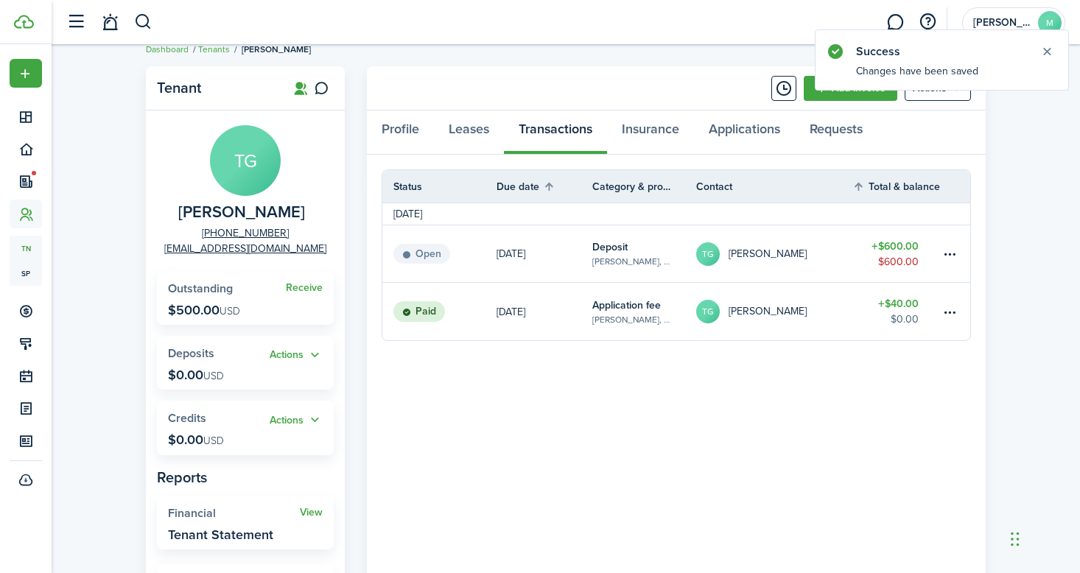
scroll to position [0, 0]
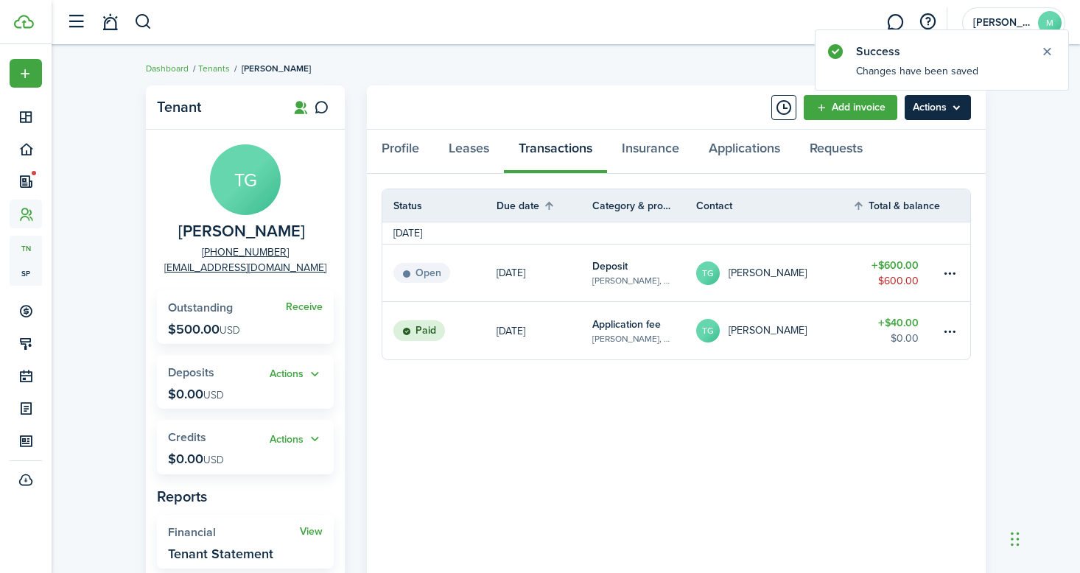
click at [937, 113] on menu-btn "Actions" at bounding box center [938, 107] width 66 height 25
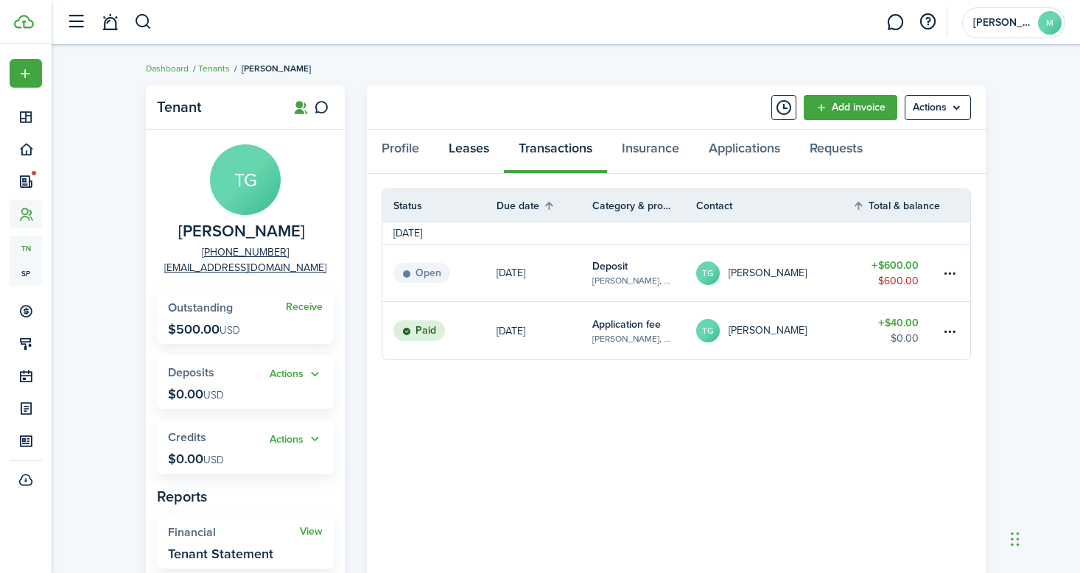
click at [463, 144] on link "Leases" at bounding box center [469, 152] width 70 height 44
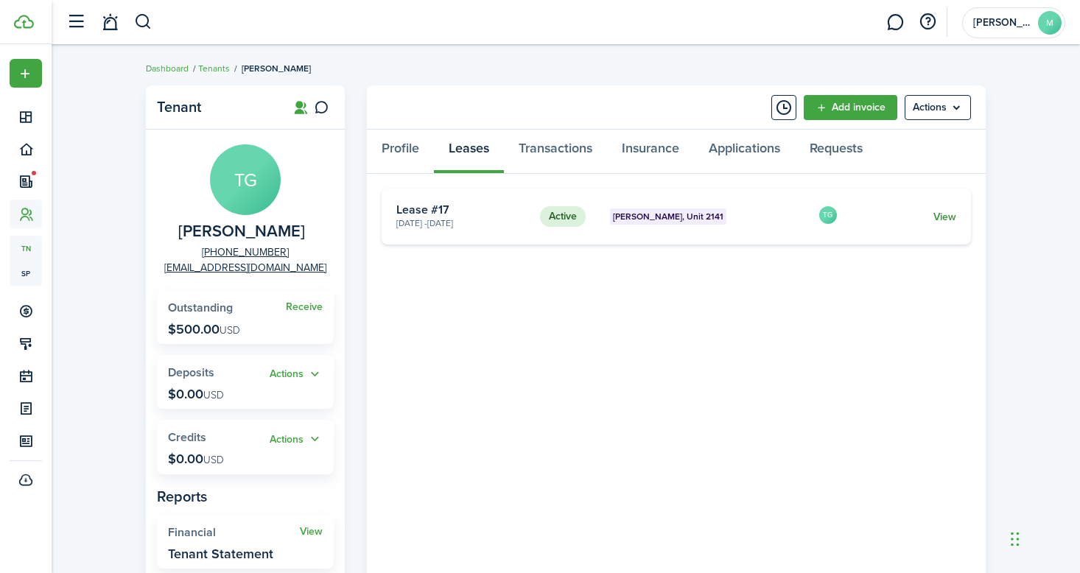
click at [948, 223] on link "View" at bounding box center [944, 216] width 23 height 15
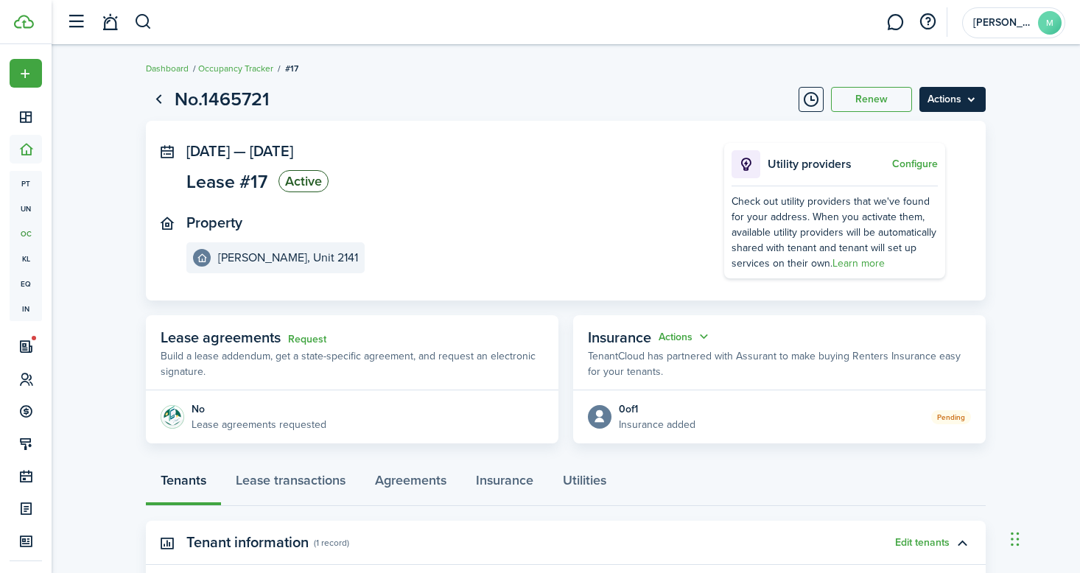
click at [956, 107] on menu-btn "Actions" at bounding box center [952, 99] width 66 height 25
click at [1017, 307] on lease-view "No.1465721 Renew Actions [DATE] — [DATE] Lease #17 Active Property [PERSON_NAME…" at bounding box center [566, 430] width 1028 height 705
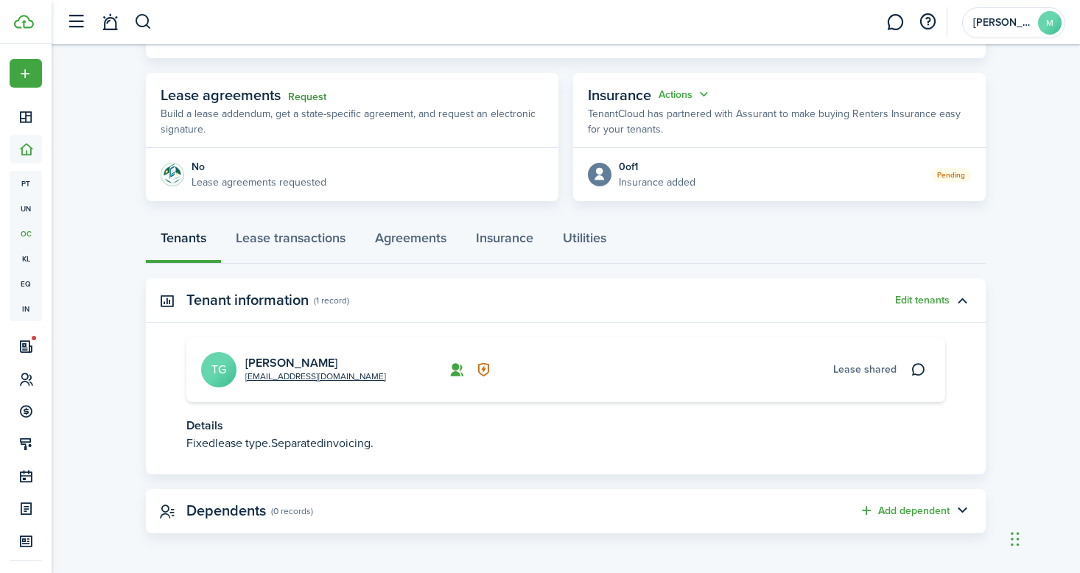
click at [307, 97] on link "Request" at bounding box center [307, 97] width 38 height 12
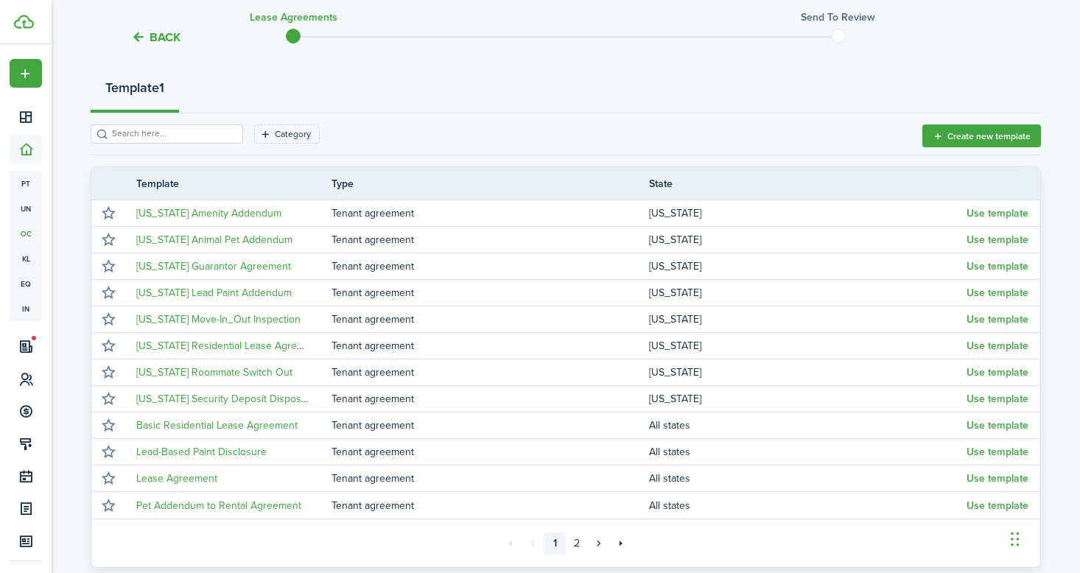
scroll to position [166, 0]
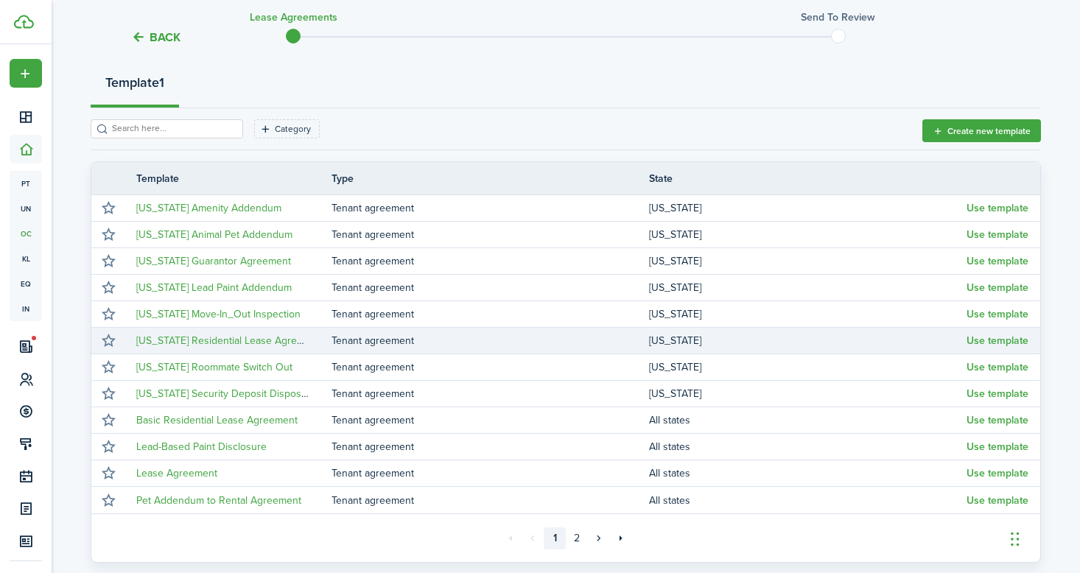
click at [440, 343] on td "Tenant agreement" at bounding box center [491, 341] width 318 height 20
click at [260, 337] on link "[US_STATE] Residential Lease Agreement" at bounding box center [230, 340] width 189 height 15
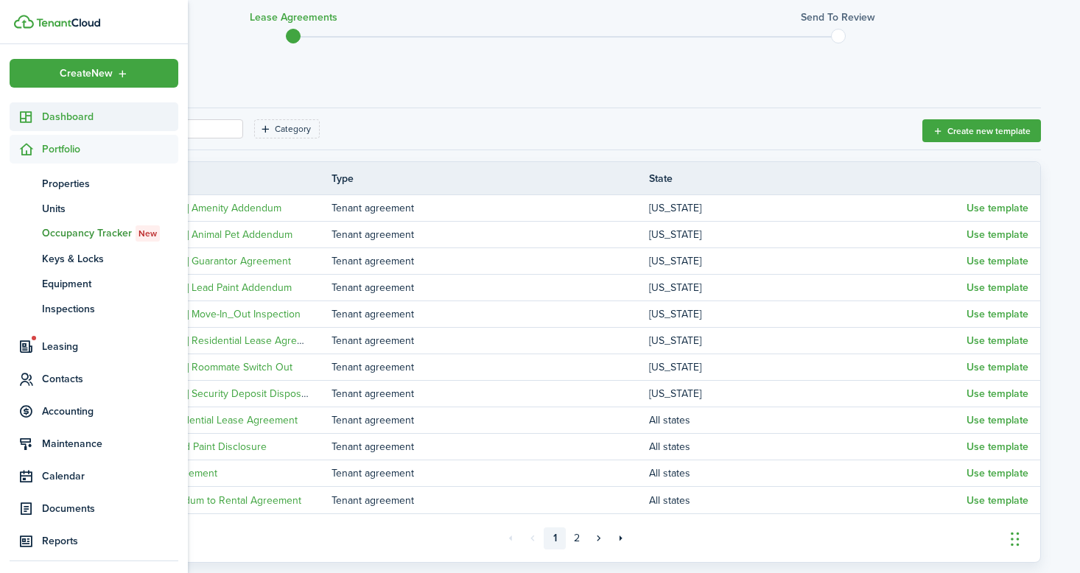
click at [85, 120] on span "Dashboard" at bounding box center [110, 116] width 136 height 15
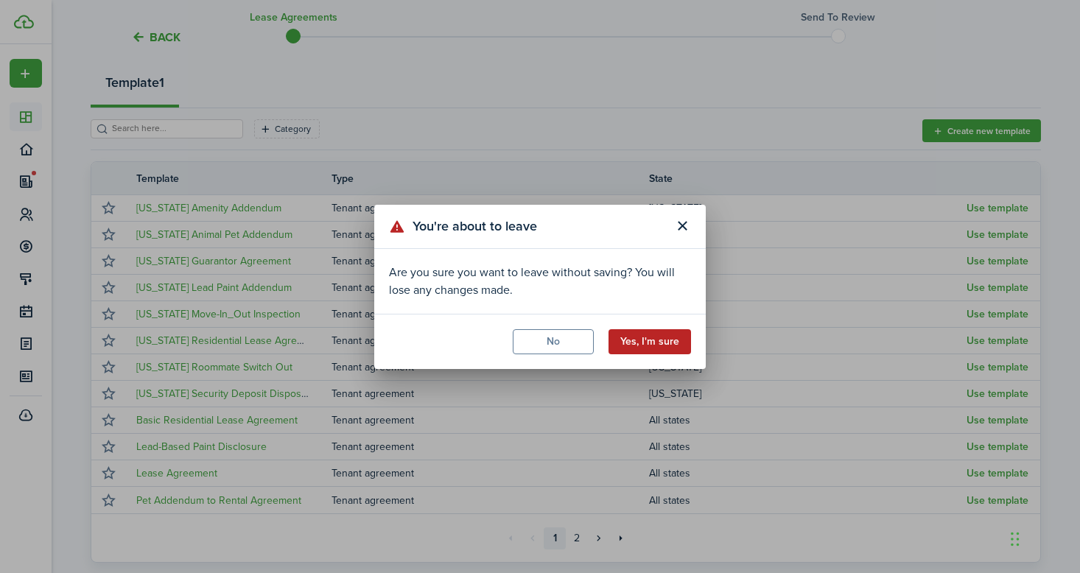
click at [679, 341] on button "Yes, I'm sure" at bounding box center [650, 341] width 83 height 25
